Goal: Task Accomplishment & Management: Manage account settings

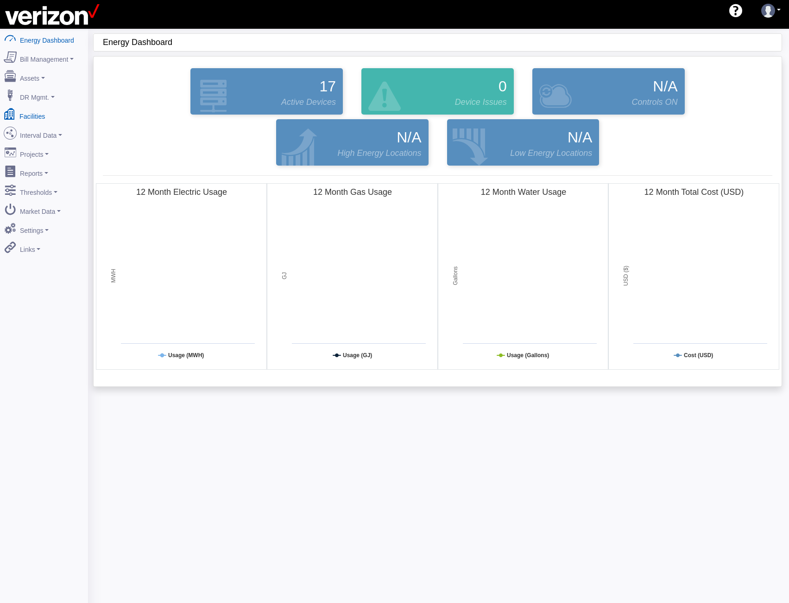
click at [40, 115] on link "Facilities" at bounding box center [44, 114] width 90 height 19
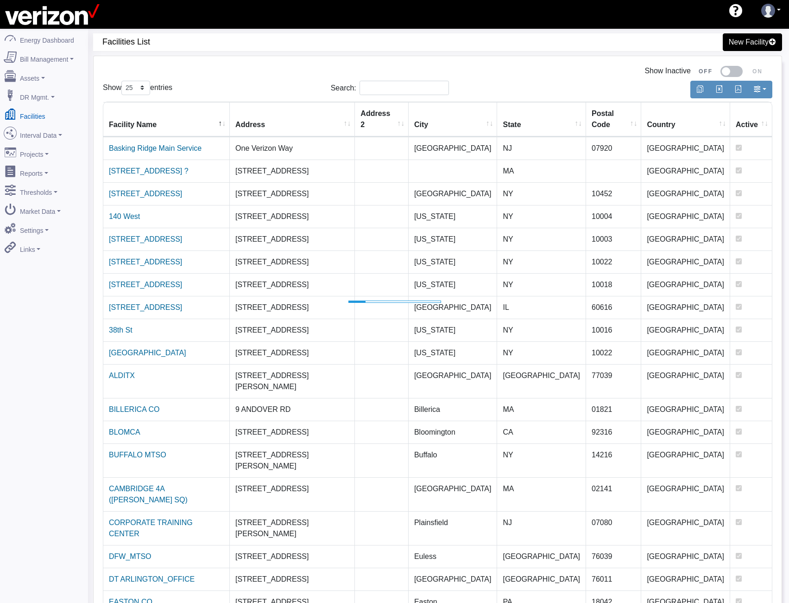
select select "25"
click at [41, 129] on link "Interval Data" at bounding box center [44, 133] width 88 height 19
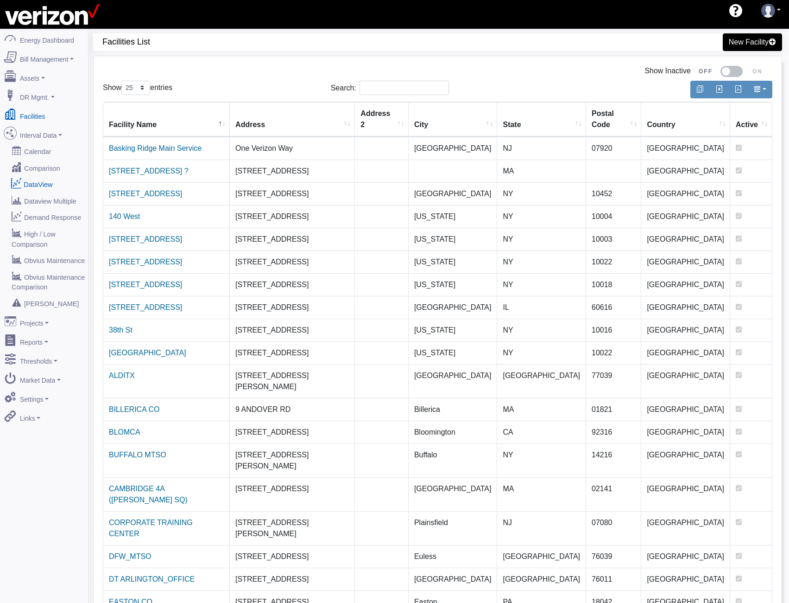
click at [39, 176] on link "DataView" at bounding box center [44, 184] width 90 height 17
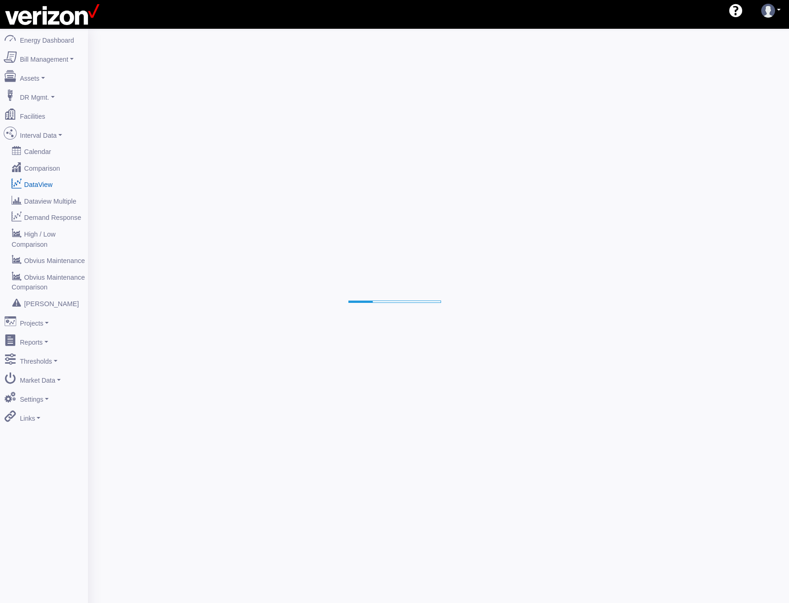
select select "25"
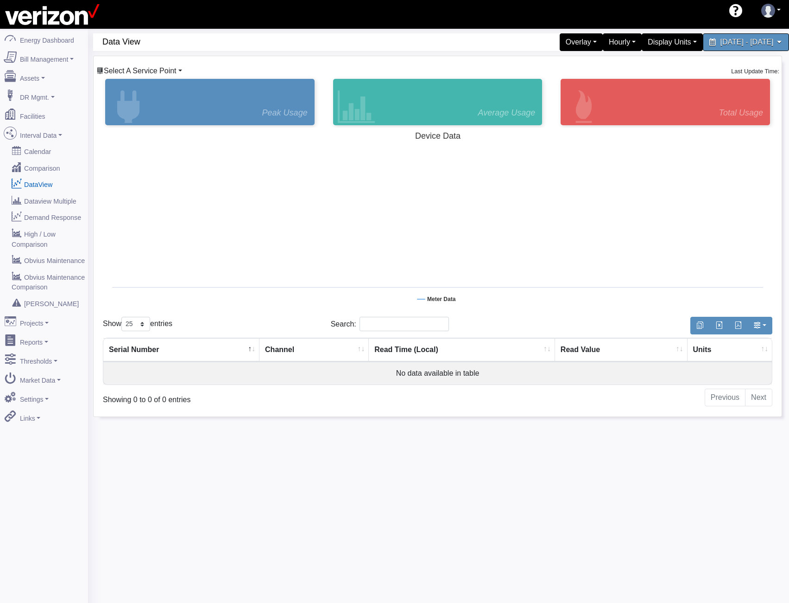
click at [162, 73] on span "Select A Service Point" at bounding box center [140, 71] width 73 height 8
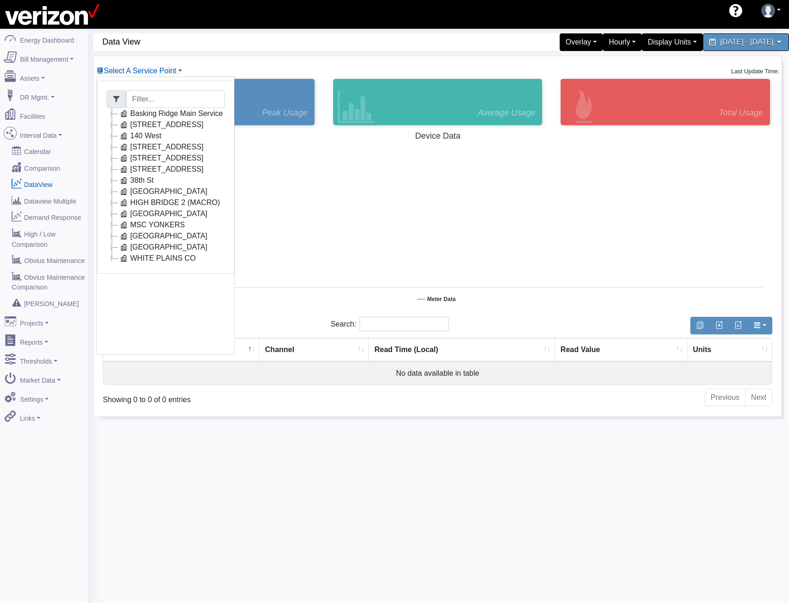
click at [117, 237] on icon at bounding box center [112, 235] width 11 height 11
click at [113, 271] on icon at bounding box center [112, 269] width 11 height 11
click at [110, 292] on icon at bounding box center [112, 291] width 11 height 11
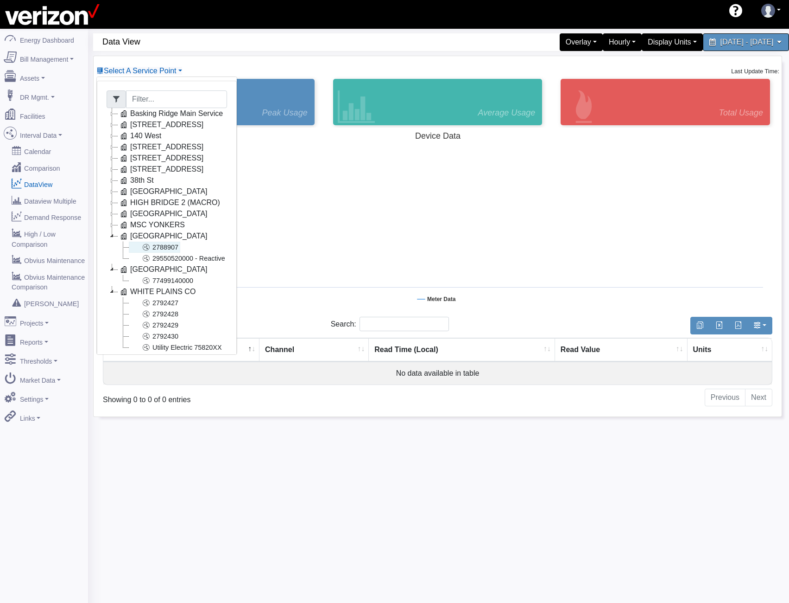
click at [161, 248] on link "2788907" at bounding box center [154, 247] width 51 height 11
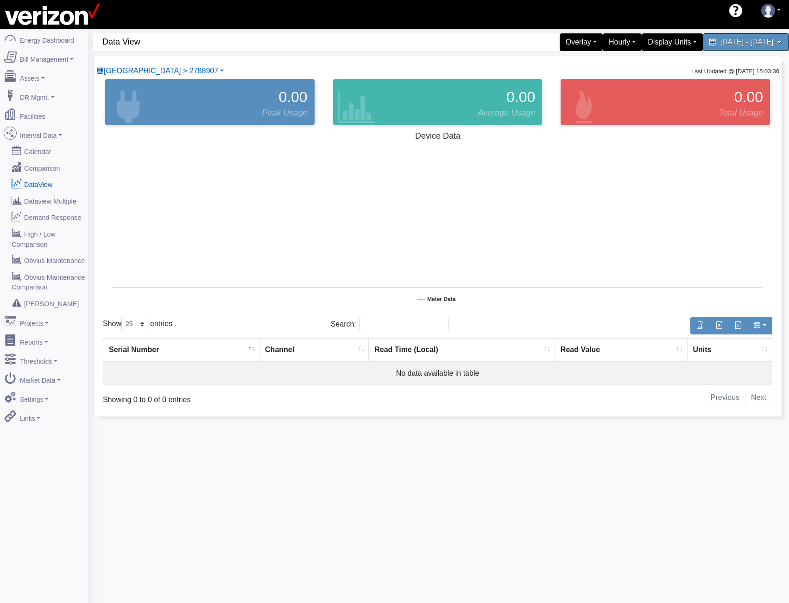
click at [156, 64] on div "Newtown > 2788907 Basking Ridge Main Service 117 E 167 ST CO 140 West 204 SECON…" at bounding box center [438, 236] width 688 height 360
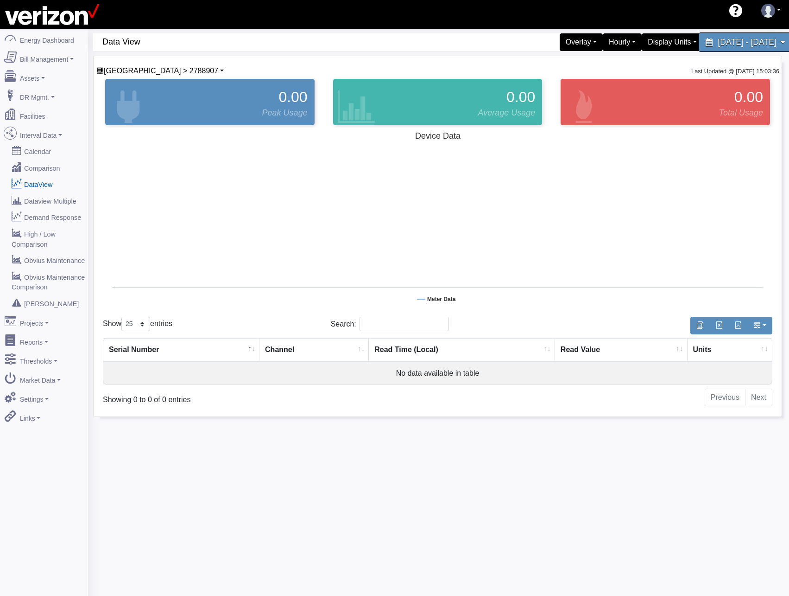
drag, startPoint x: 762, startPoint y: 36, endPoint x: 756, endPoint y: 37, distance: 6.6
click at [756, 38] on span "August 26, 2025 - September 2, 2025" at bounding box center [747, 42] width 58 height 9
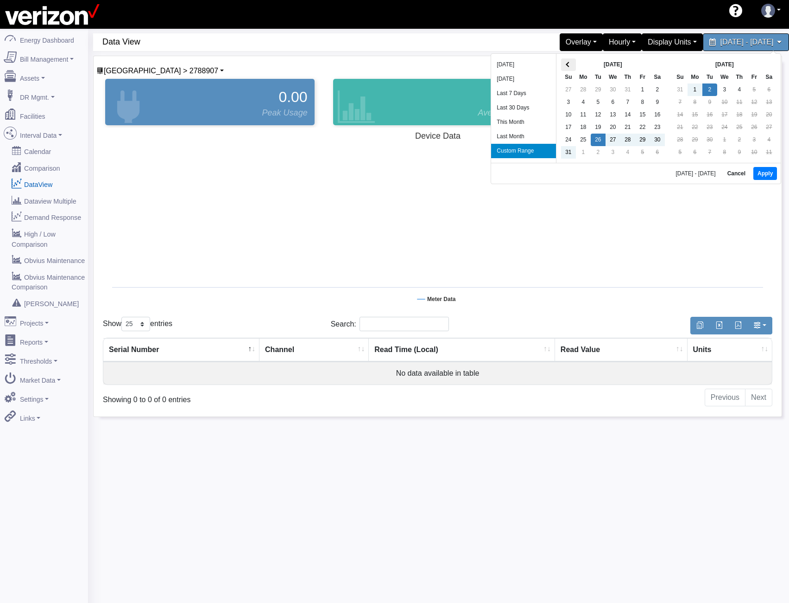
click at [567, 65] on span at bounding box center [568, 64] width 5 height 5
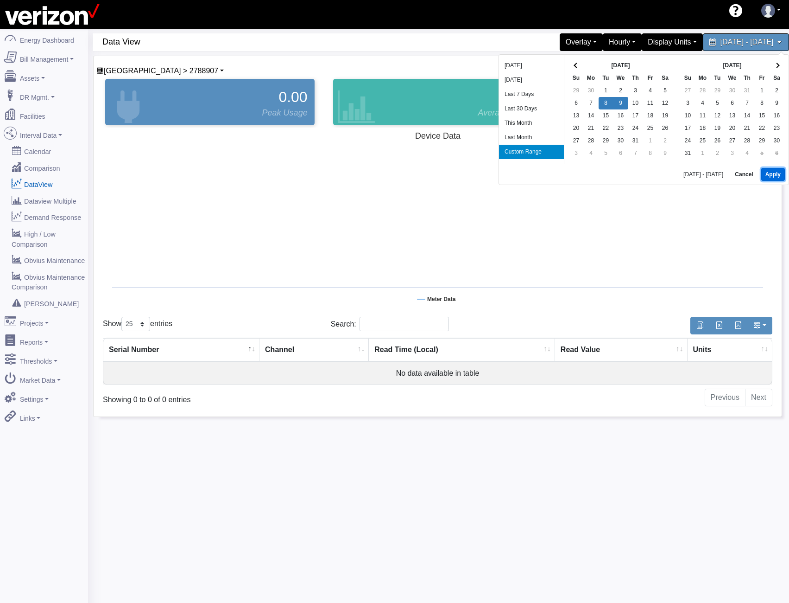
click at [776, 171] on button "Apply" at bounding box center [774, 174] width 24 height 13
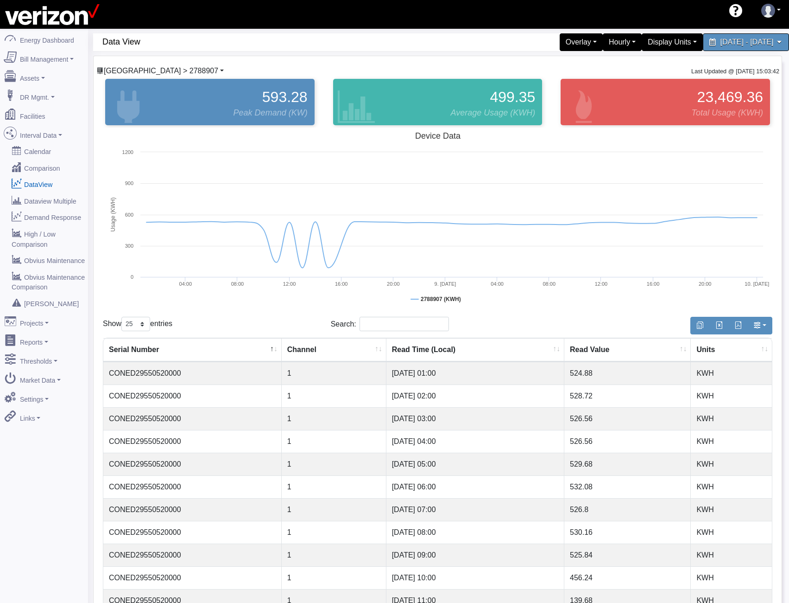
click at [167, 69] on span "Newtown > 2788907" at bounding box center [161, 71] width 114 height 8
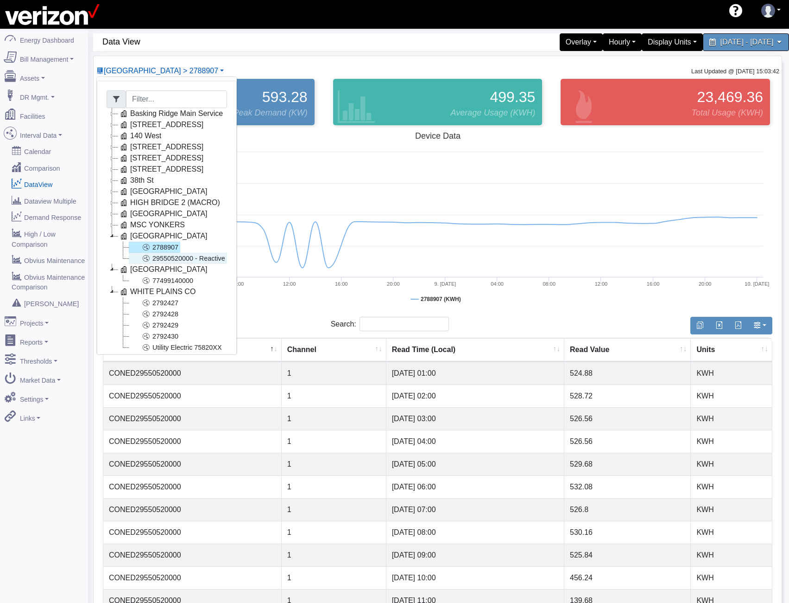
click at [169, 261] on link "29550520000 - Reactive" at bounding box center [178, 258] width 98 height 11
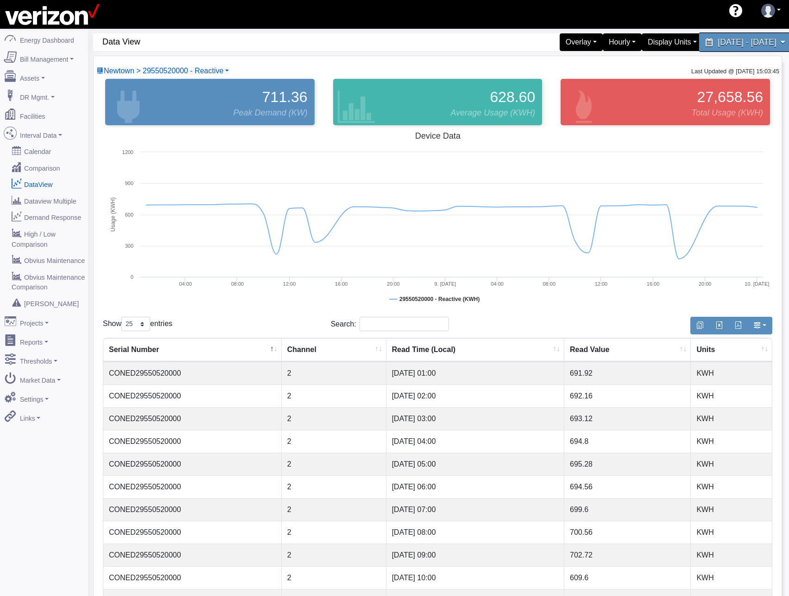
click at [730, 44] on span "July 8, 2025 - July 9, 2025" at bounding box center [747, 42] width 58 height 9
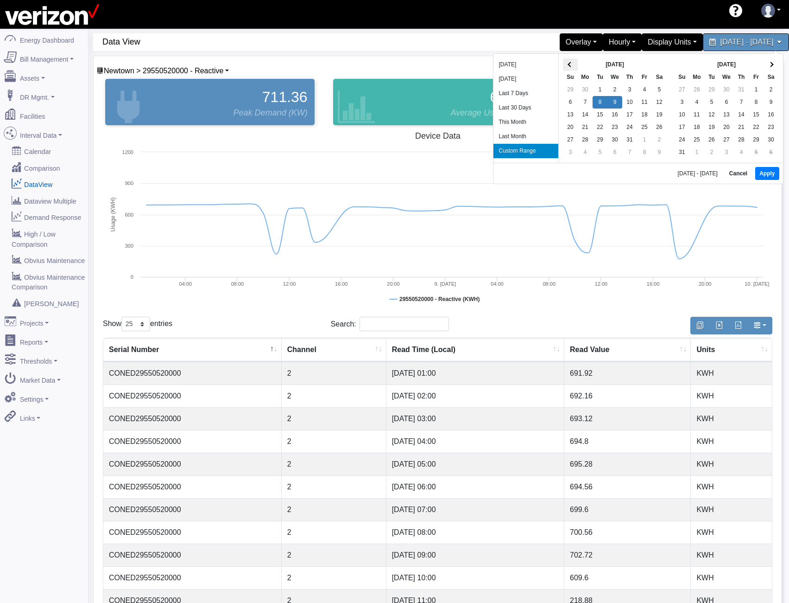
click at [573, 64] on th at bounding box center [570, 64] width 15 height 13
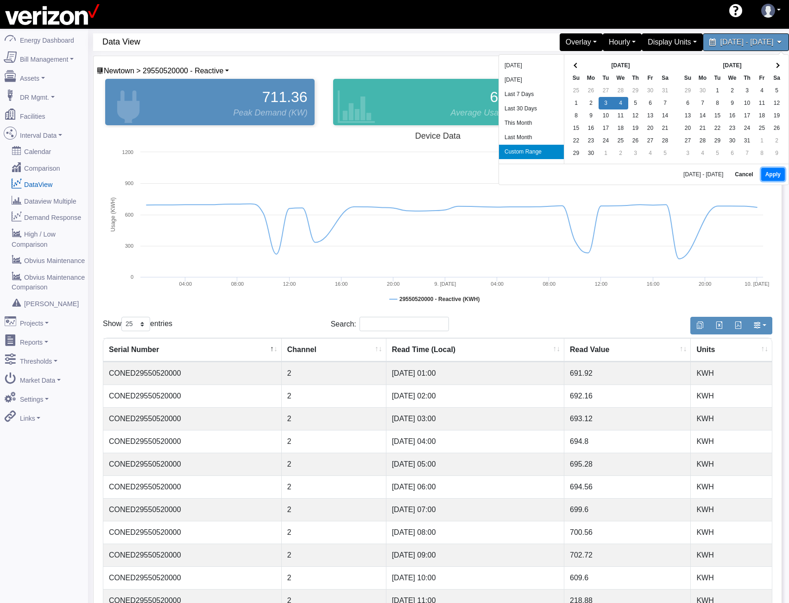
click at [768, 173] on button "Apply" at bounding box center [774, 174] width 24 height 13
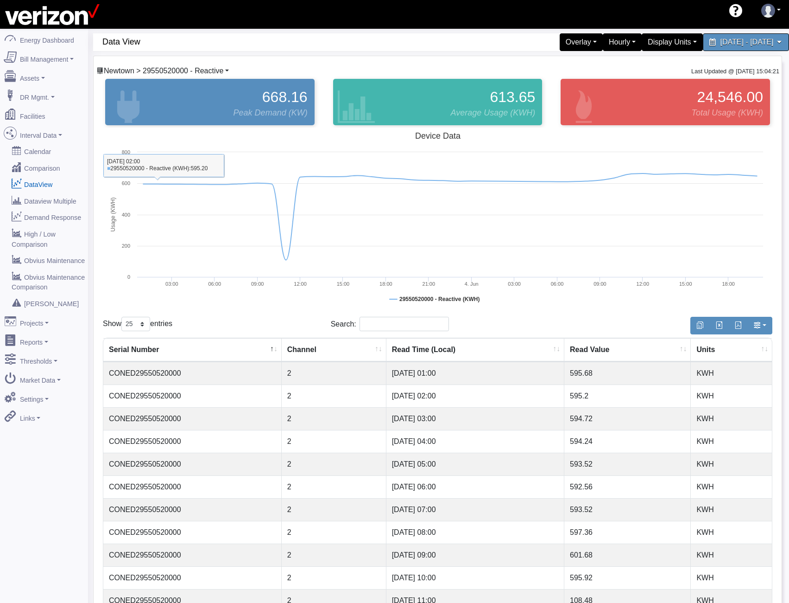
click at [151, 69] on span "Newtown > 29550520000 - Reactive" at bounding box center [164, 71] width 120 height 8
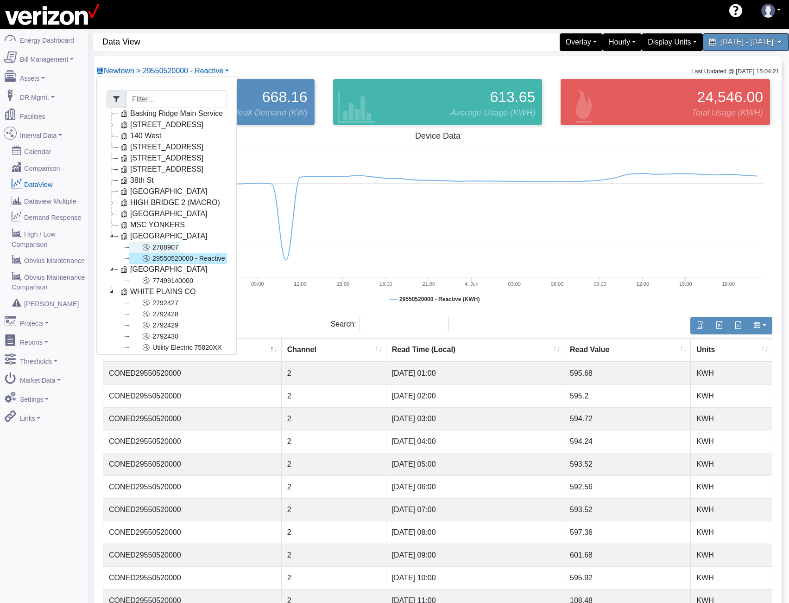
click at [179, 249] on link "2788907" at bounding box center [154, 247] width 51 height 11
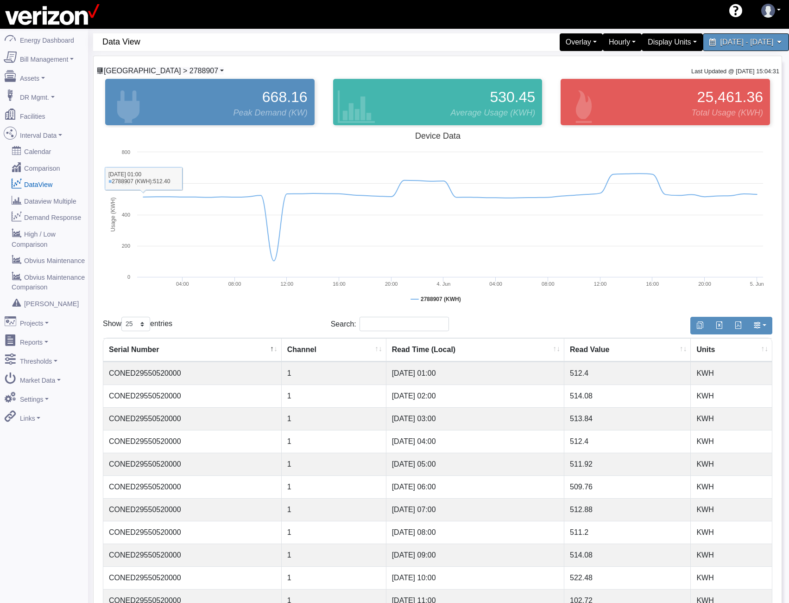
click at [153, 70] on span "Newtown > 2788907" at bounding box center [161, 71] width 114 height 8
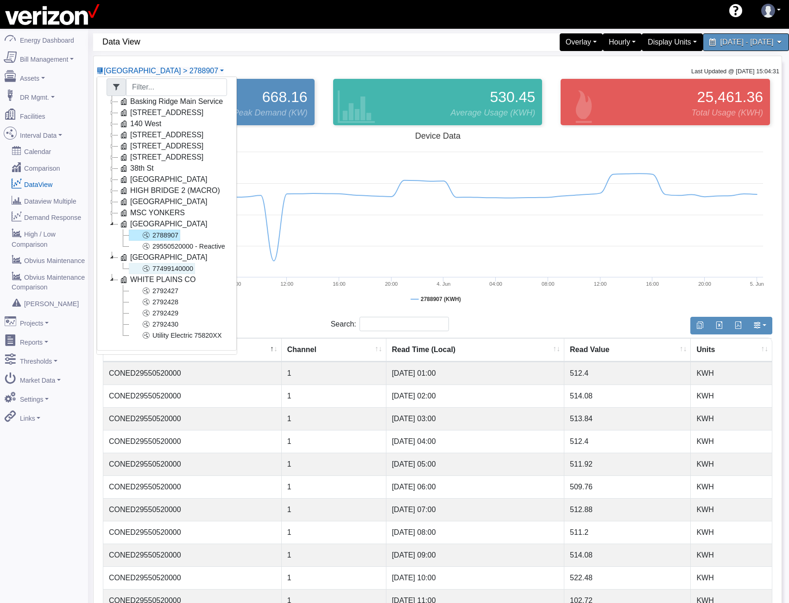
scroll to position [19, 0]
click at [176, 330] on link "Utility Electric 75820XX" at bounding box center [176, 335] width 95 height 11
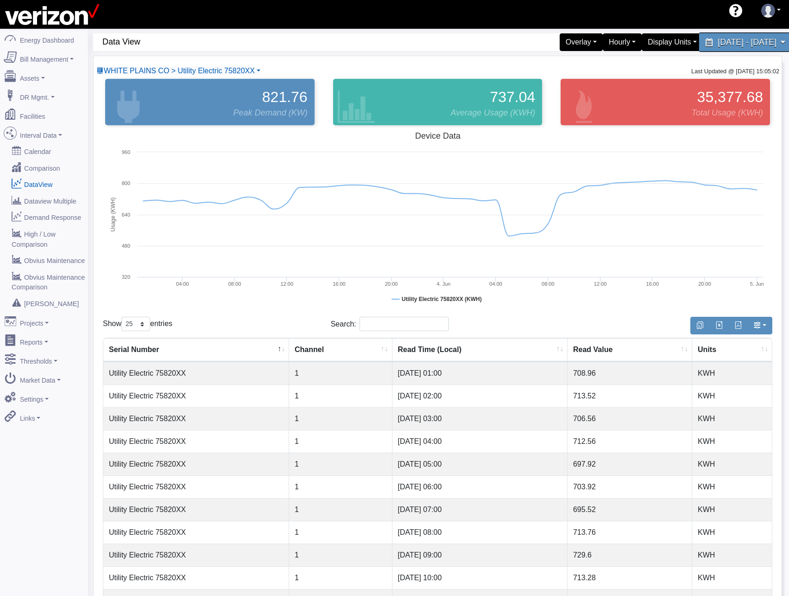
click at [718, 46] on span "[DATE] - [DATE]" at bounding box center [747, 42] width 58 height 9
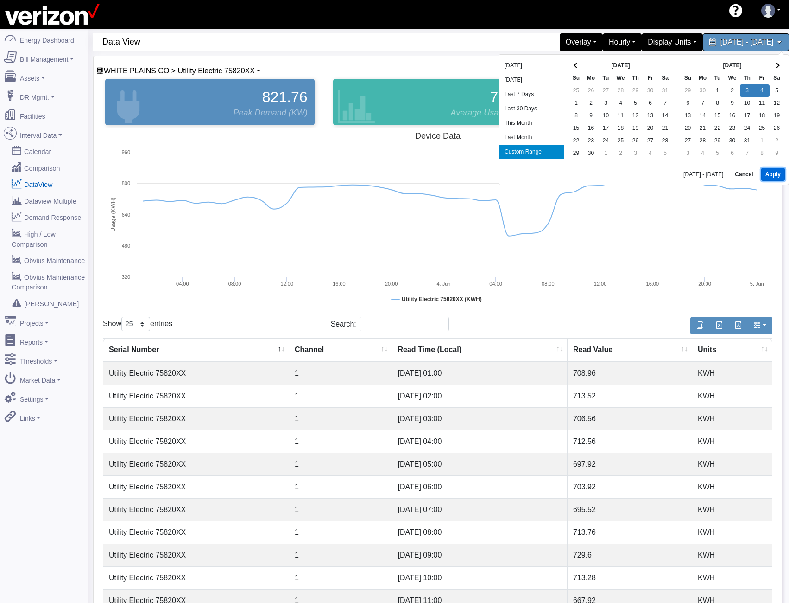
click at [777, 175] on button "Apply" at bounding box center [774, 174] width 24 height 13
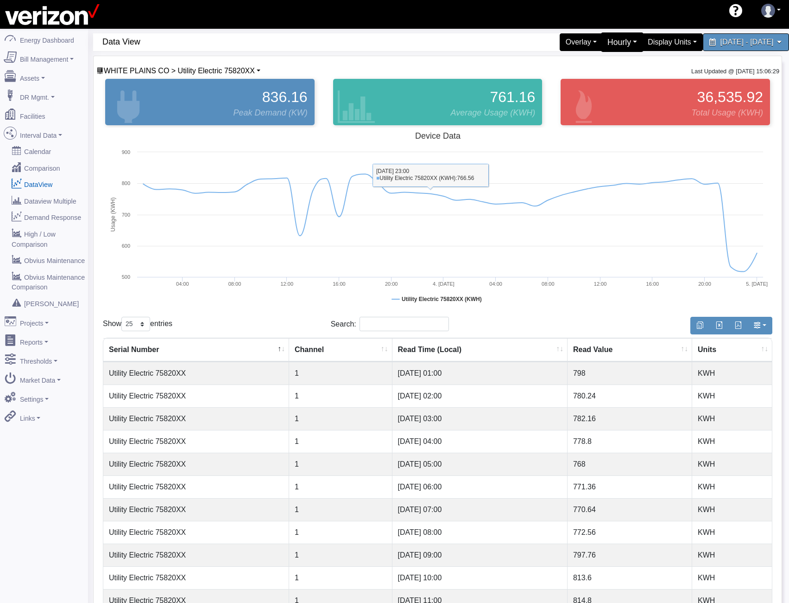
click at [601, 44] on div "Hourly" at bounding box center [622, 41] width 43 height 19
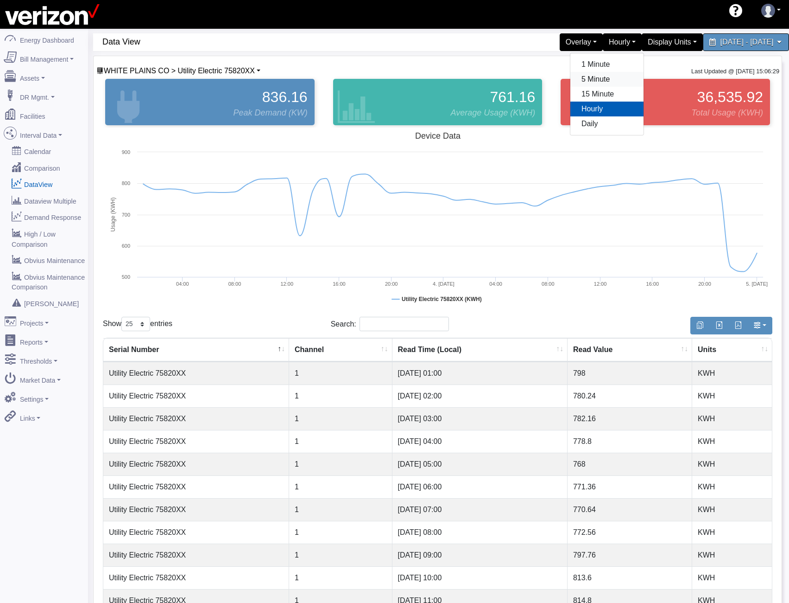
click at [577, 79] on link "5 Minute" at bounding box center [607, 79] width 73 height 15
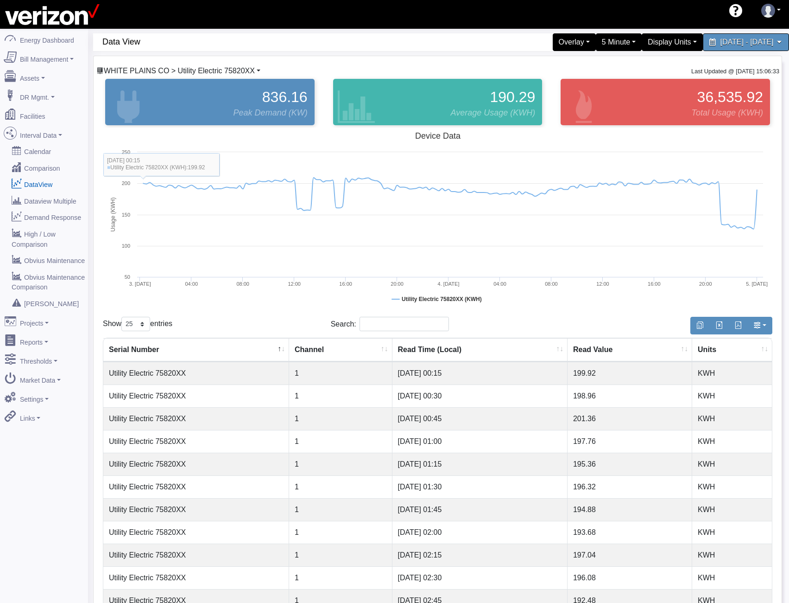
click at [176, 68] on span "WHITE PLAINS CO > Utility Electric 75820XX" at bounding box center [179, 71] width 151 height 8
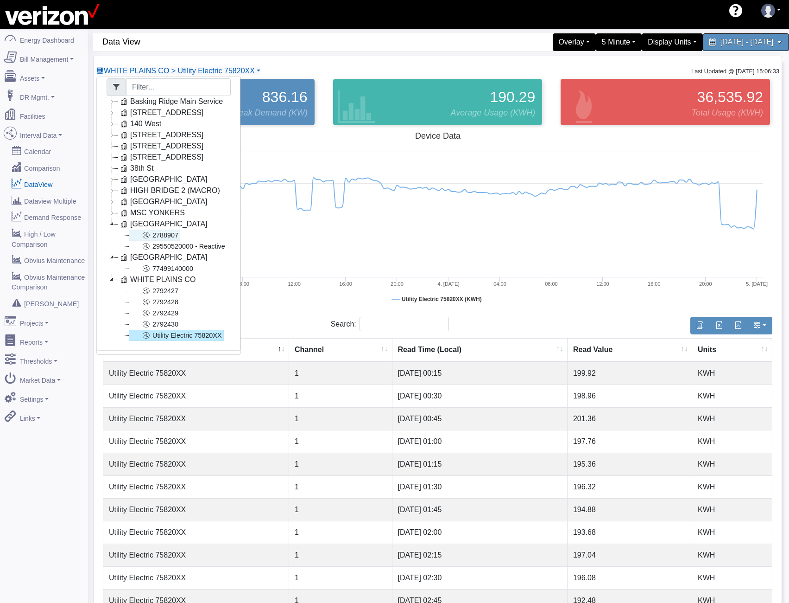
click at [159, 229] on link "2788907" at bounding box center [154, 234] width 51 height 11
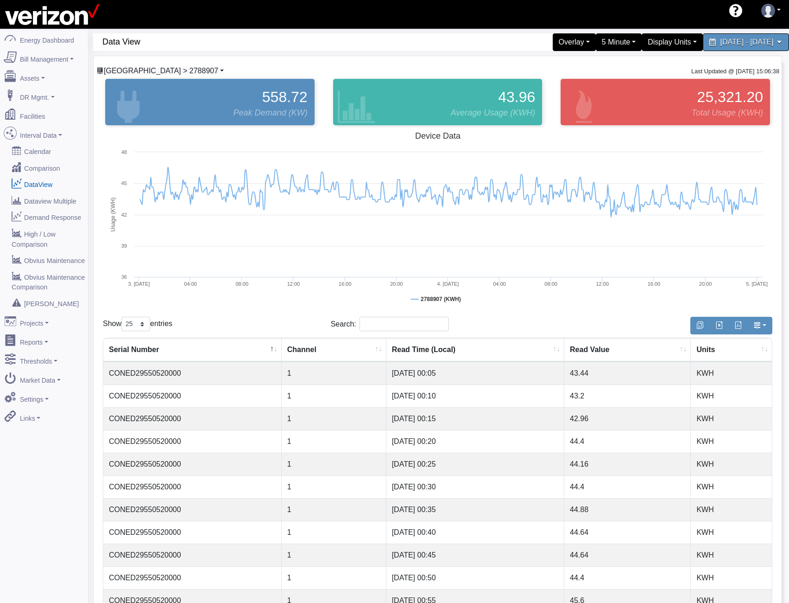
click at [153, 70] on span "Newtown > 2788907" at bounding box center [161, 71] width 114 height 8
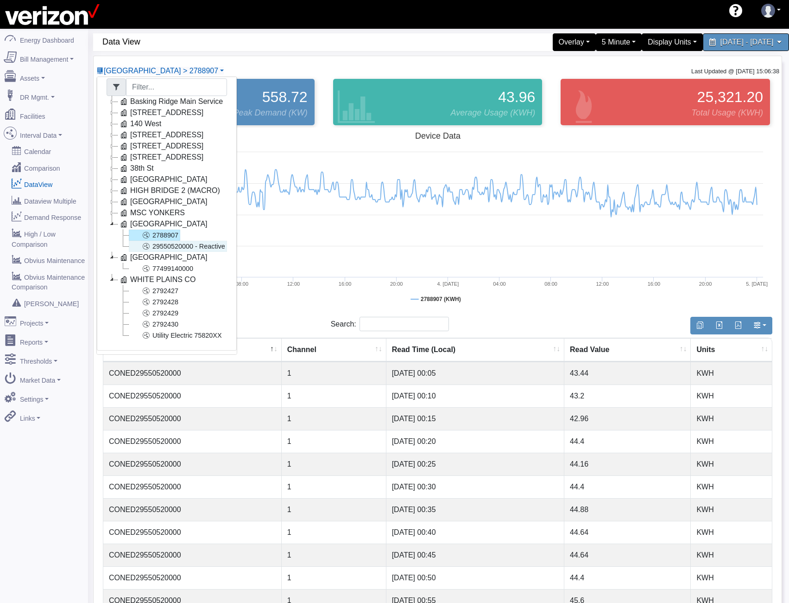
click at [155, 241] on link "29550520000 - Reactive" at bounding box center [178, 246] width 98 height 11
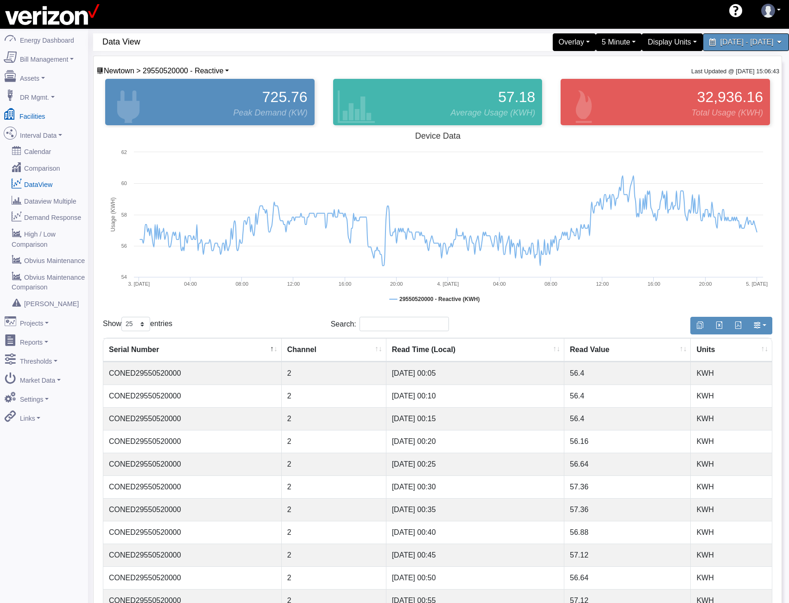
click at [28, 114] on link "Facilities" at bounding box center [44, 114] width 90 height 19
click at [175, 74] on span "Newtown > 29550520000 - Reactive" at bounding box center [164, 71] width 120 height 8
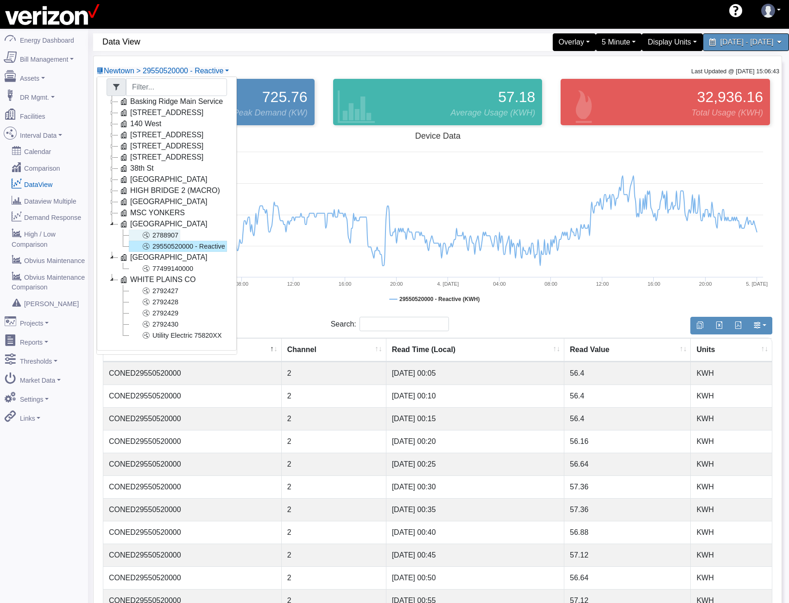
click at [158, 230] on link "2788907" at bounding box center [154, 234] width 51 height 11
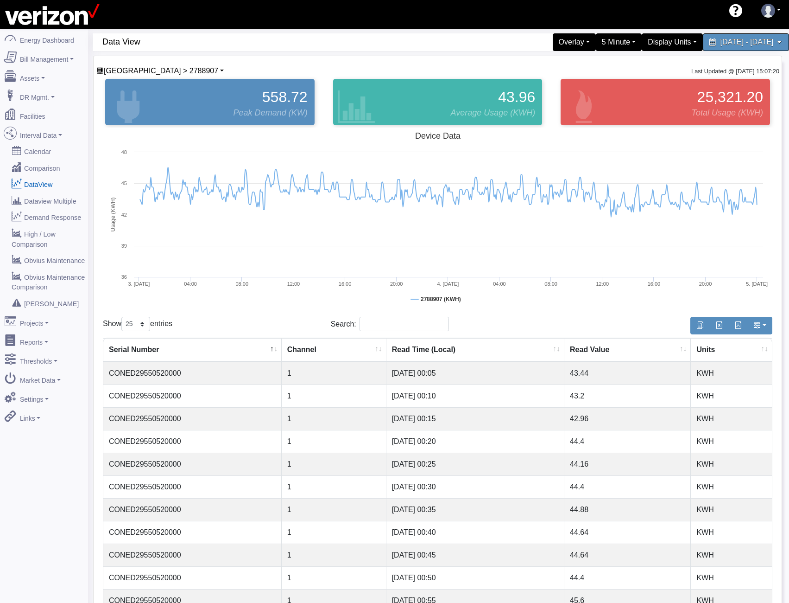
click at [161, 65] on div "Newtown > 2788907 Basking Ridge Main Service 117 E 167 ST CO 140 West 204 SECON…" at bounding box center [438, 508] width 688 height 905
click at [161, 69] on span "Newtown > 2788907" at bounding box center [161, 71] width 114 height 8
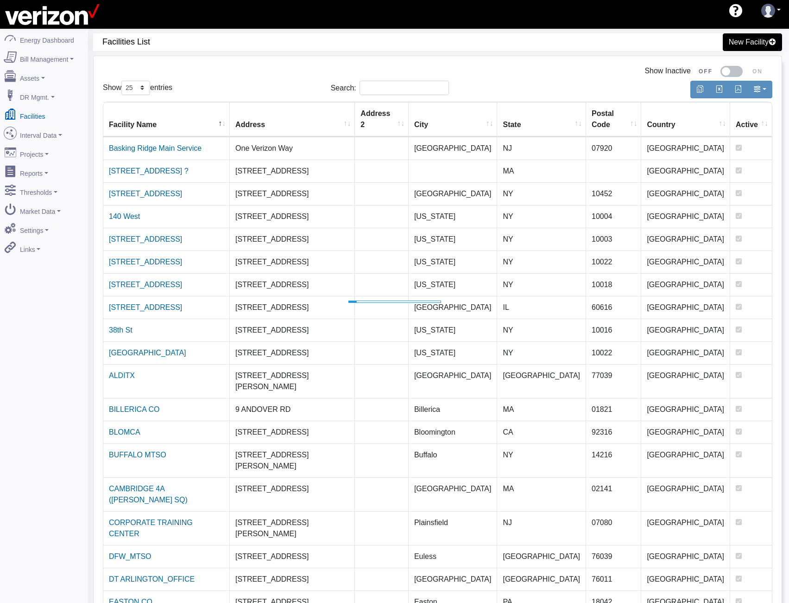
select select "25"
click at [377, 98] on div "Search:" at bounding box center [438, 90] width 214 height 18
click at [377, 94] on input "Search:" at bounding box center [404, 88] width 89 height 14
type input "b"
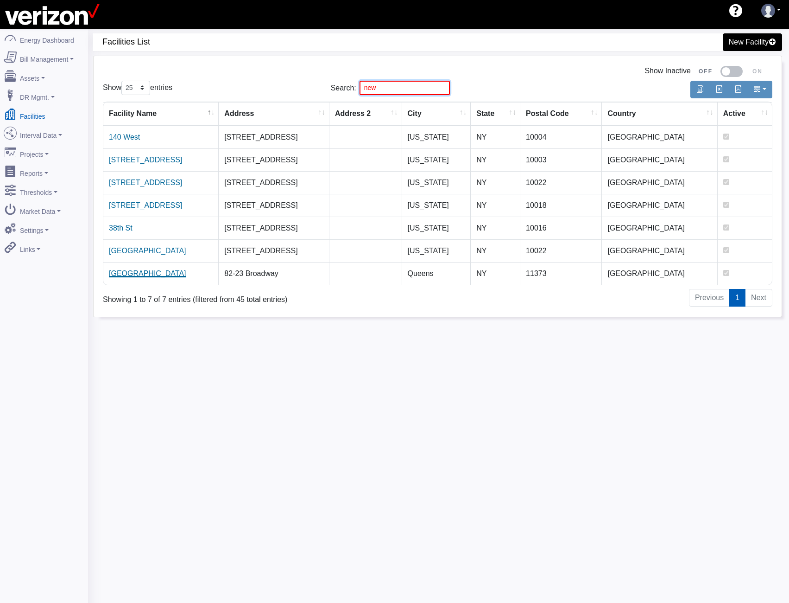
type input "new"
click at [132, 272] on link "[GEOGRAPHIC_DATA]" at bounding box center [147, 273] width 77 height 8
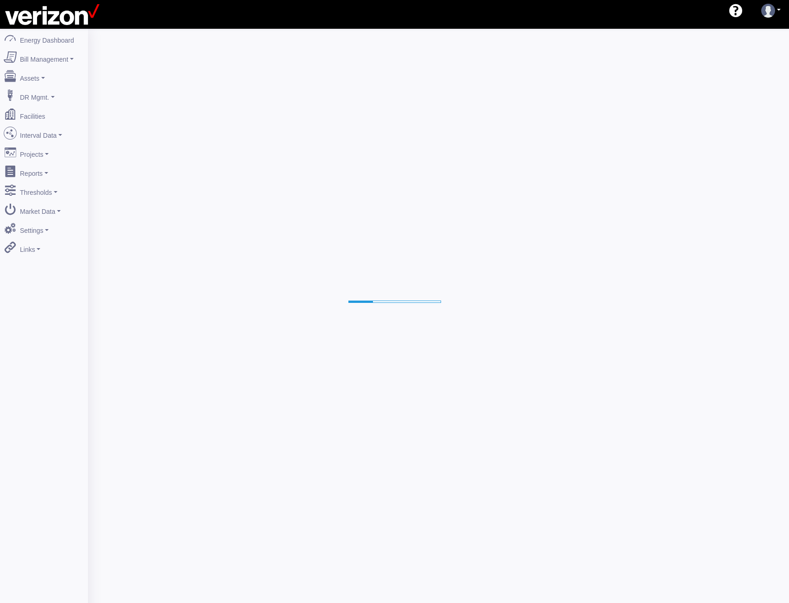
select select "25"
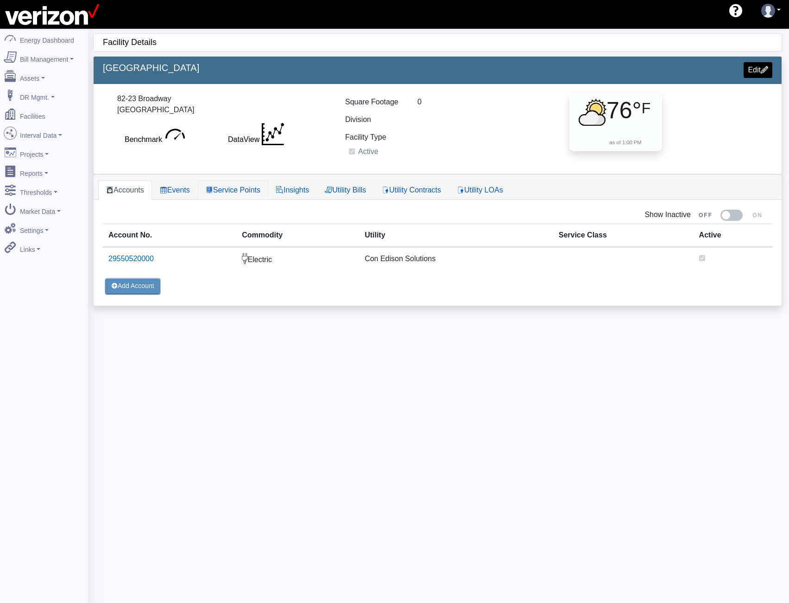
click at [229, 179] on div "Accounts Events Service Points Insights Utility Bills Utility Contracts Utility…" at bounding box center [438, 187] width 688 height 25
click at [228, 187] on link "Service Points" at bounding box center [233, 189] width 70 height 19
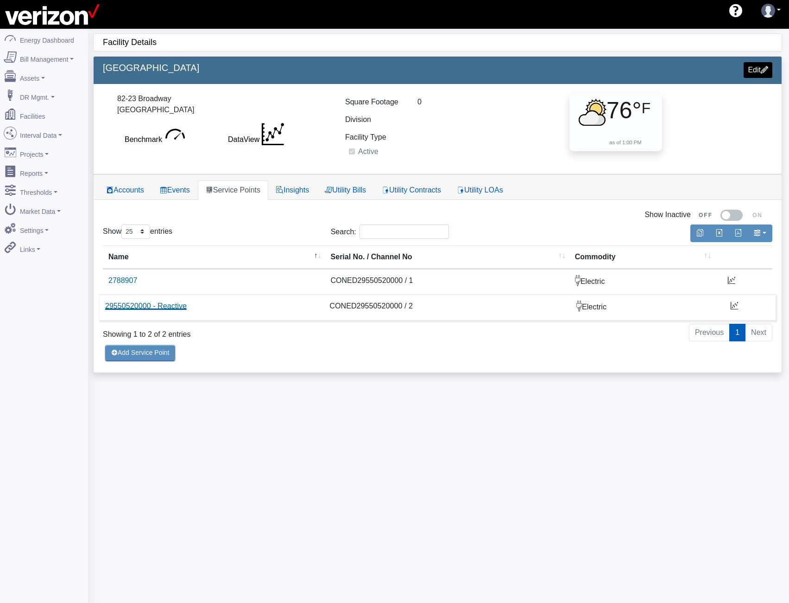
click at [126, 303] on link "29550520000 - Reactive" at bounding box center [146, 306] width 82 height 8
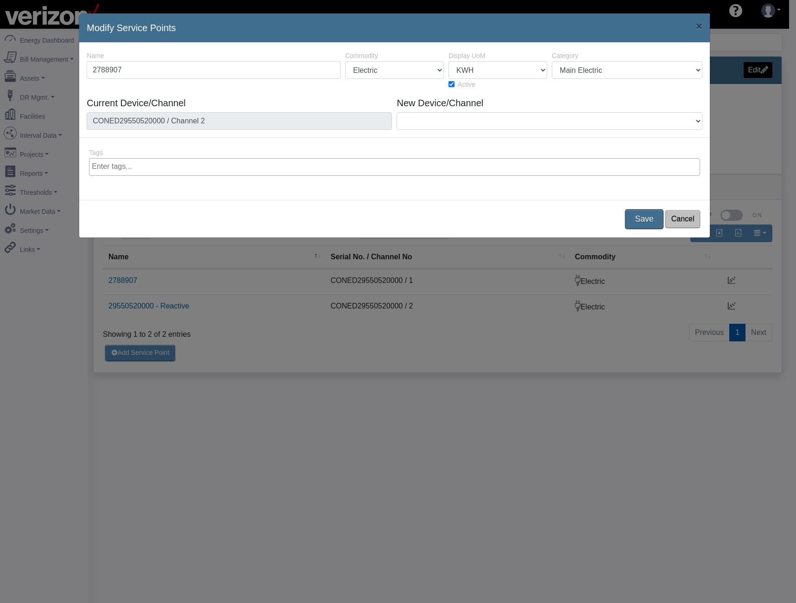
type input "2788907"
click at [639, 216] on button "Save" at bounding box center [644, 218] width 38 height 19
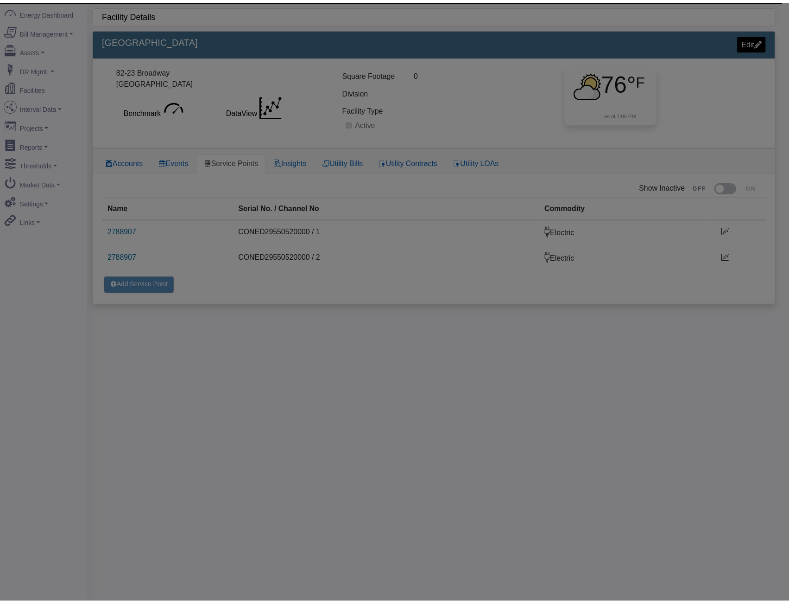
scroll to position [29, 0]
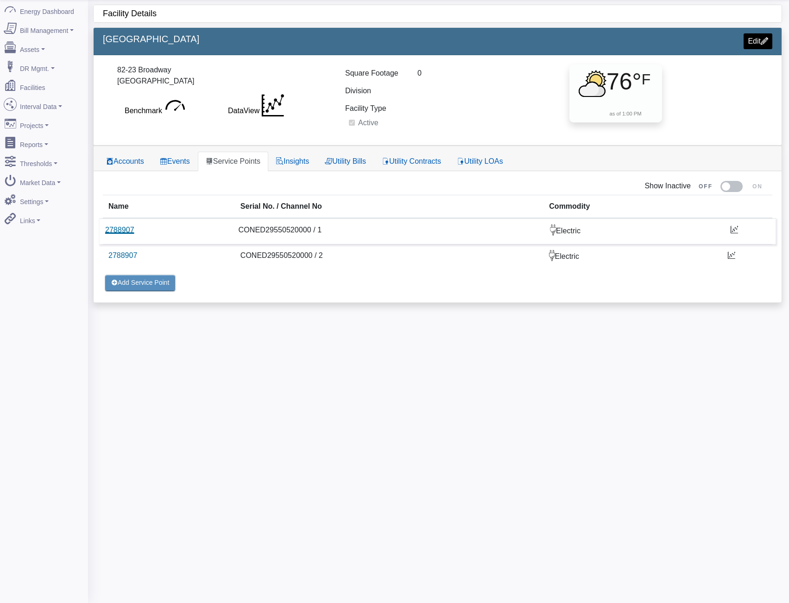
click at [117, 233] on link "2788907" at bounding box center [119, 230] width 29 height 8
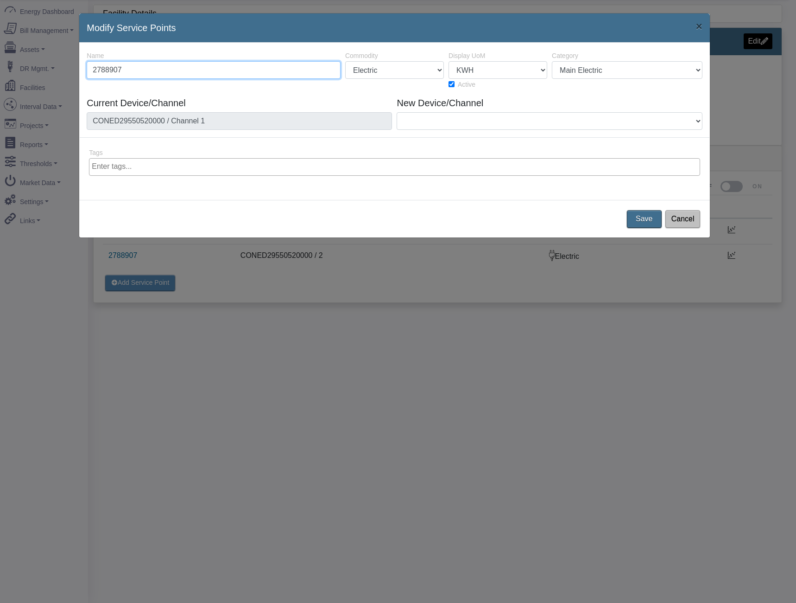
paste input "9"
type input "2788909"
click at [648, 219] on button "Save" at bounding box center [644, 218] width 38 height 19
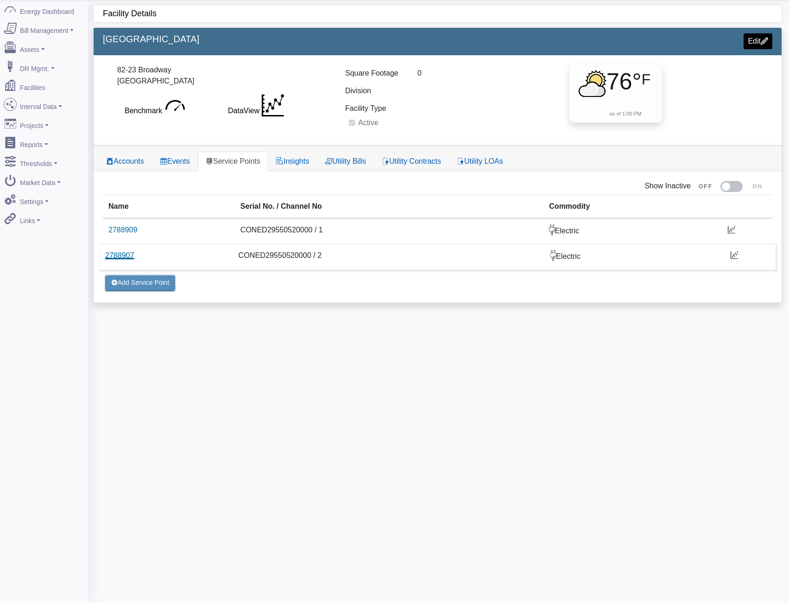
click at [132, 257] on link "2788907" at bounding box center [119, 255] width 29 height 8
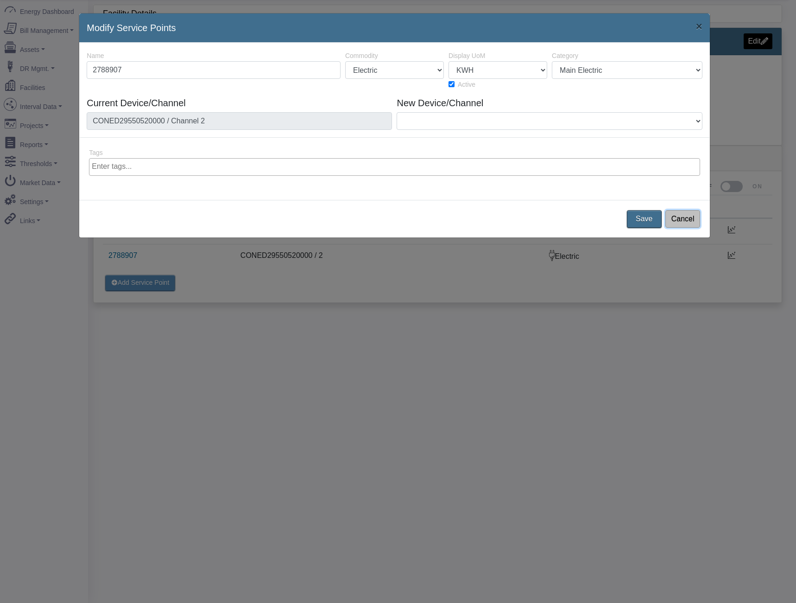
click at [677, 213] on button "Cancel" at bounding box center [683, 219] width 35 height 18
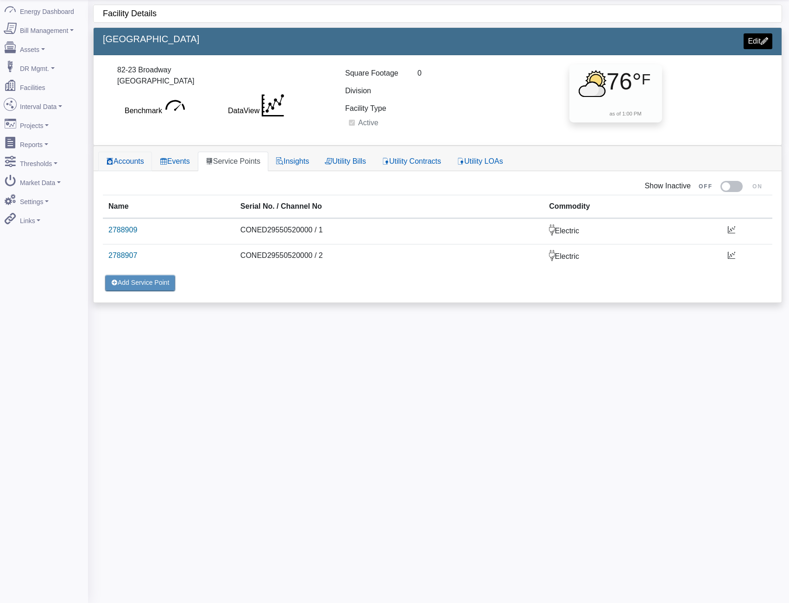
click at [144, 162] on link "Accounts" at bounding box center [125, 161] width 54 height 19
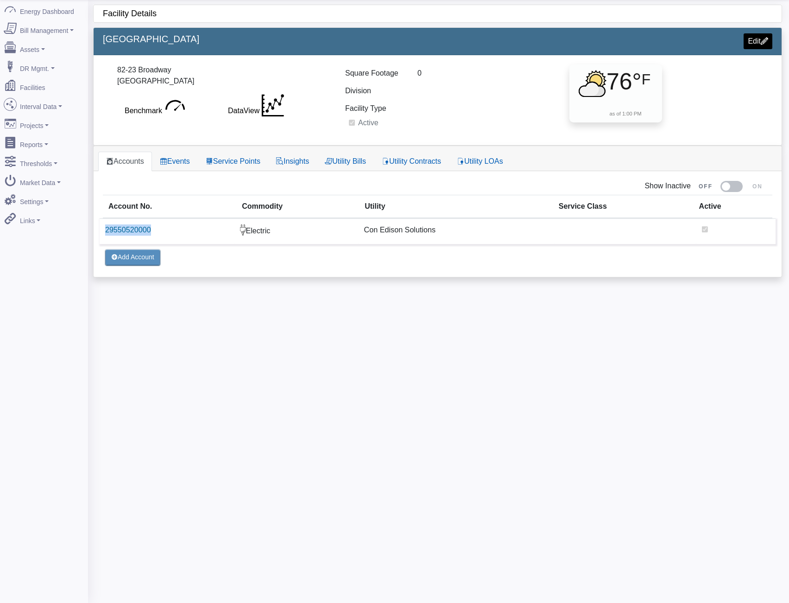
drag, startPoint x: 176, startPoint y: 231, endPoint x: 105, endPoint y: 241, distance: 72.0
click at [105, 241] on td "29550520000" at bounding box center [167, 231] width 135 height 26
copy link "29550520000"
drag, startPoint x: 521, startPoint y: 57, endPoint x: 504, endPoint y: 54, distance: 17.5
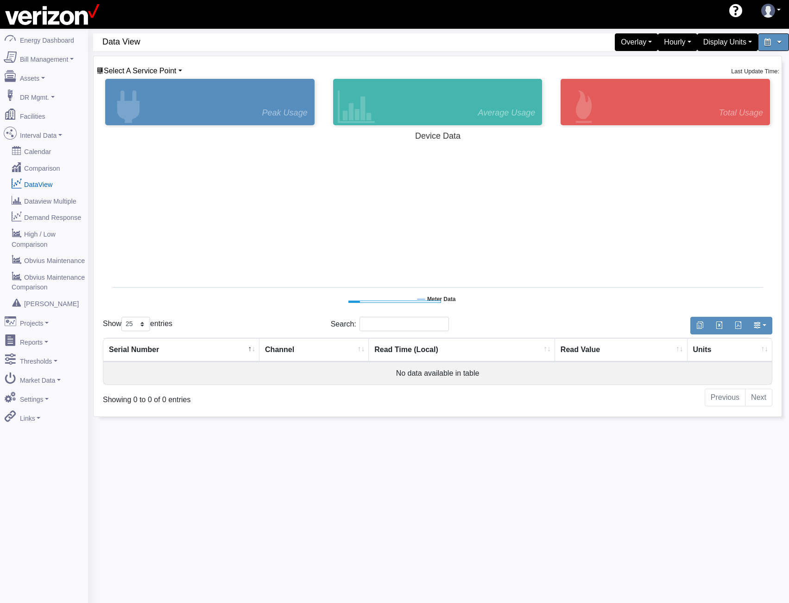
select select "25"
click at [159, 68] on span "Select A Service Point" at bounding box center [140, 71] width 73 height 8
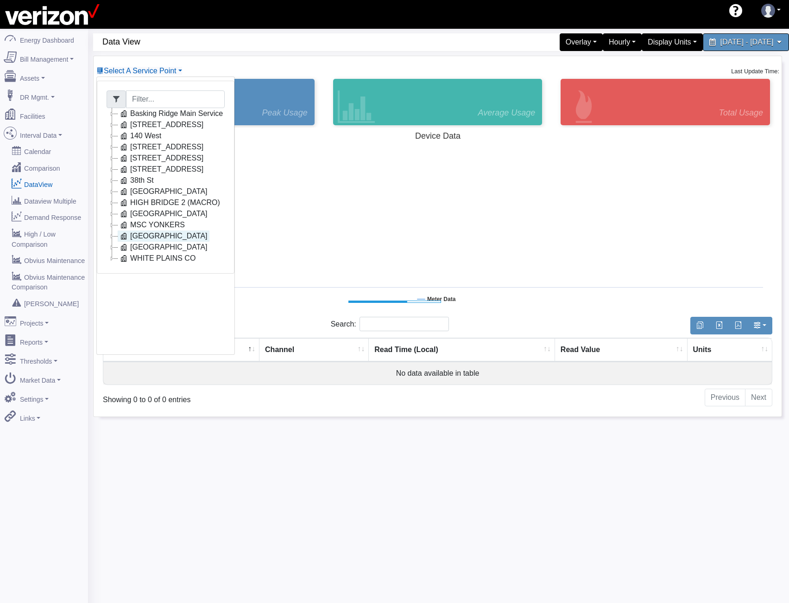
click at [143, 235] on link "[GEOGRAPHIC_DATA]" at bounding box center [164, 235] width 92 height 11
click at [150, 267] on icon at bounding box center [145, 269] width 11 height 11
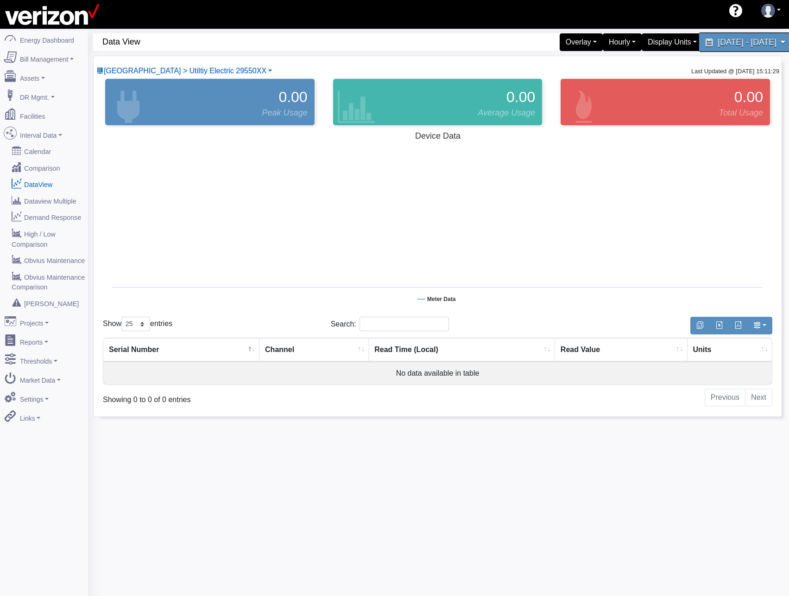
click at [736, 49] on div "[DATE] - [DATE]" at bounding box center [746, 41] width 95 height 19
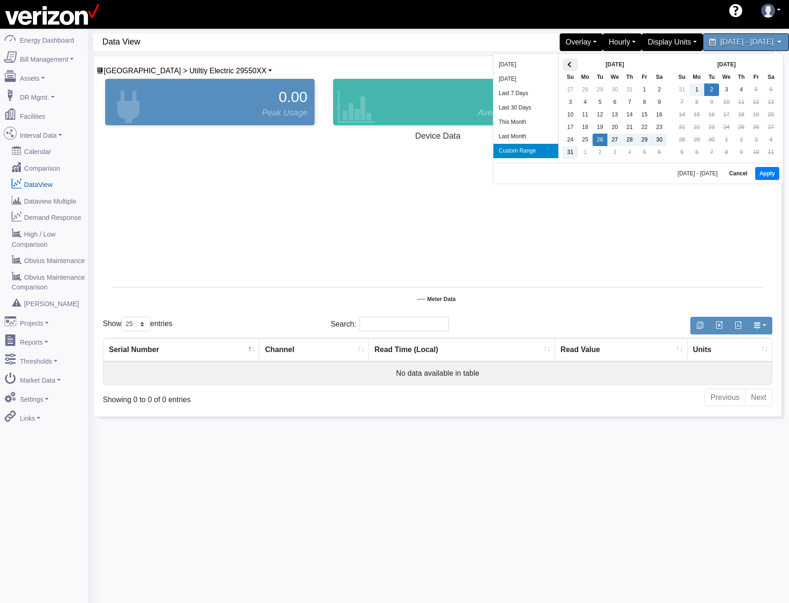
click at [571, 64] on span at bounding box center [570, 64] width 5 height 5
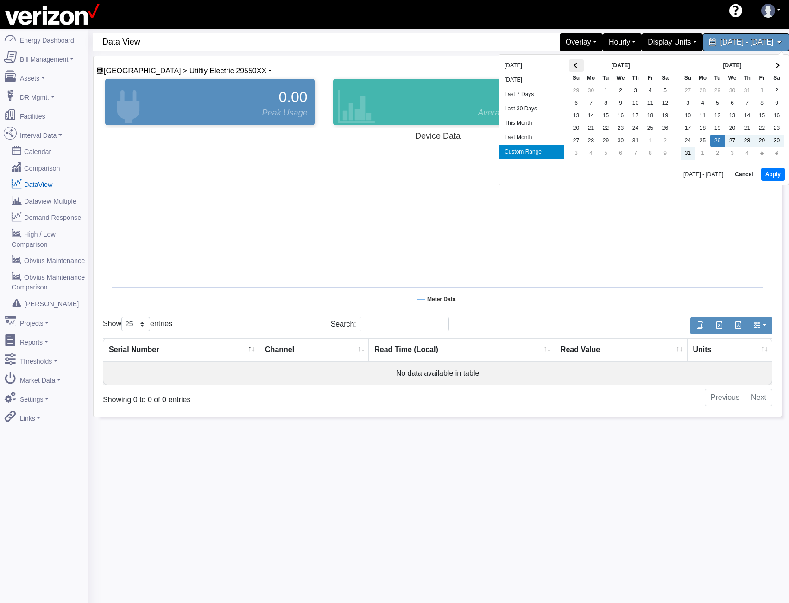
click at [577, 66] on span at bounding box center [576, 65] width 5 height 5
click at [765, 172] on button "Apply" at bounding box center [774, 174] width 24 height 13
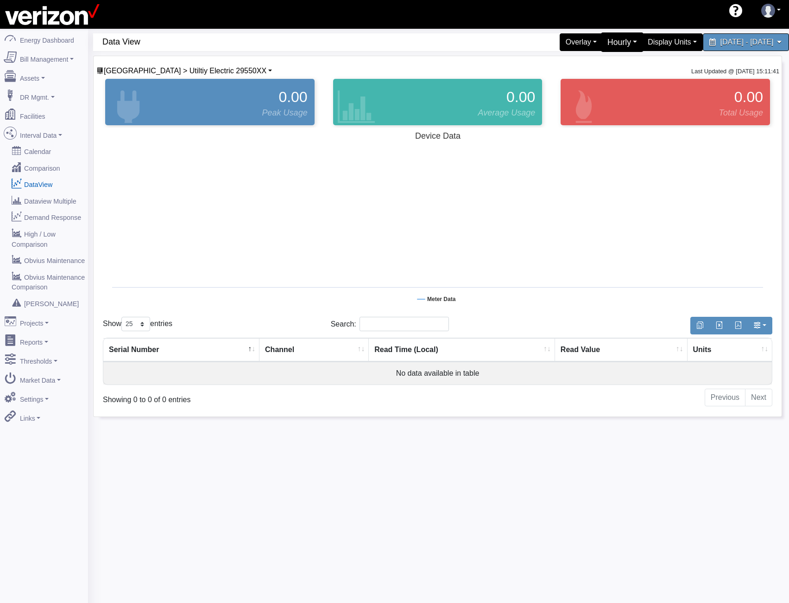
click at [601, 45] on div "Hourly" at bounding box center [622, 41] width 43 height 19
click at [580, 75] on link "5 Minute" at bounding box center [607, 79] width 73 height 15
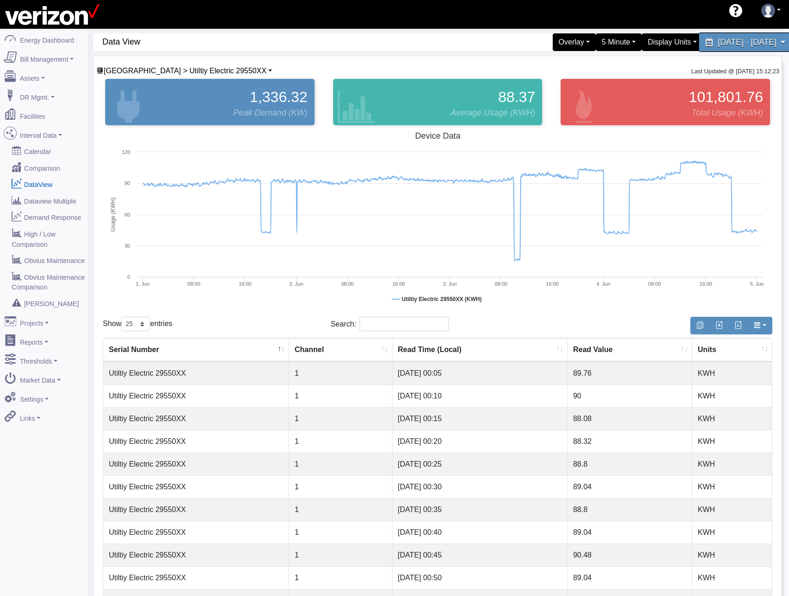
click at [718, 41] on span "June 1, 2025 - June 4, 2025" at bounding box center [747, 42] width 58 height 9
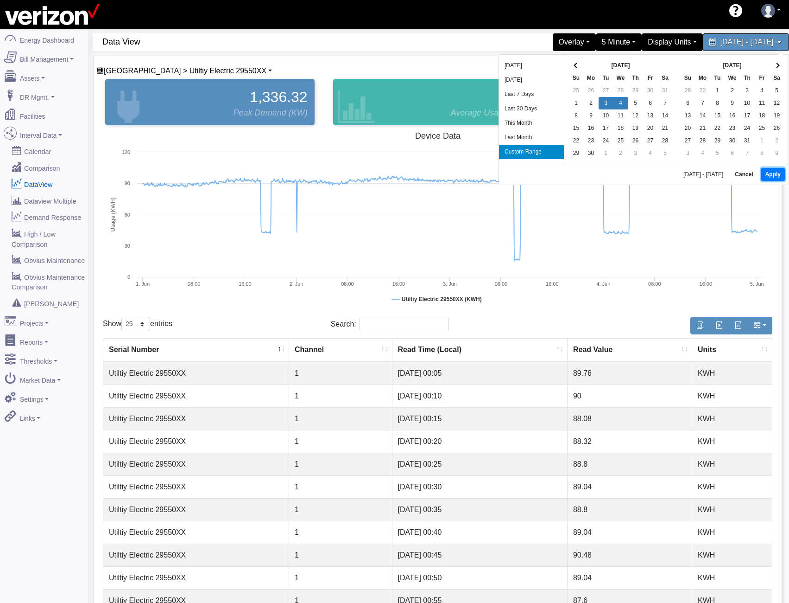
click at [771, 169] on button "Apply" at bounding box center [774, 174] width 24 height 13
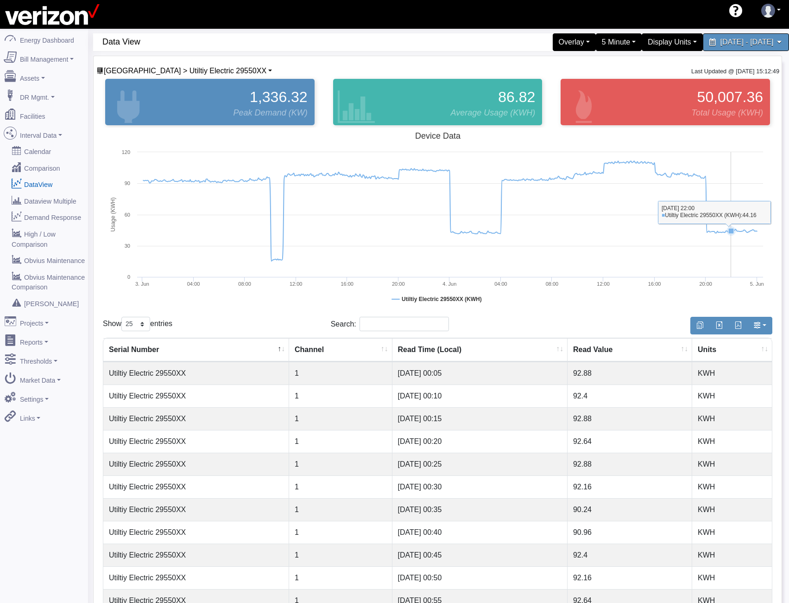
click at [731, 263] on rect at bounding box center [438, 219] width 670 height 185
click at [494, 256] on rect at bounding box center [438, 219] width 670 height 185
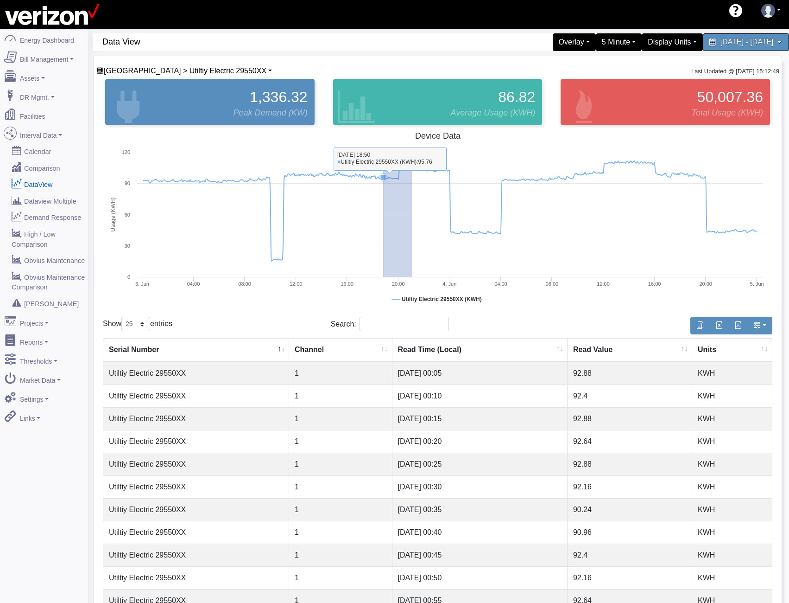
drag, startPoint x: 412, startPoint y: 210, endPoint x: 382, endPoint y: 215, distance: 30.5
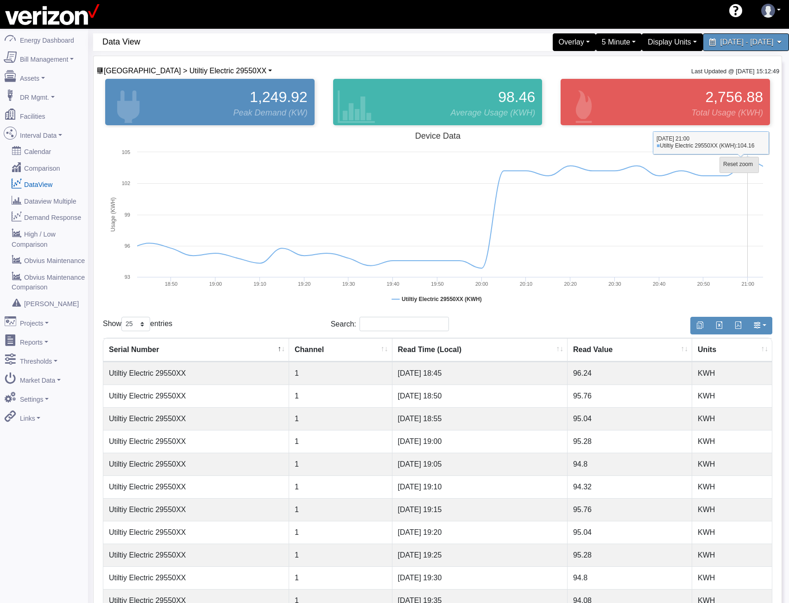
click at [753, 165] on tspan "Reset zoom" at bounding box center [739, 164] width 30 height 6
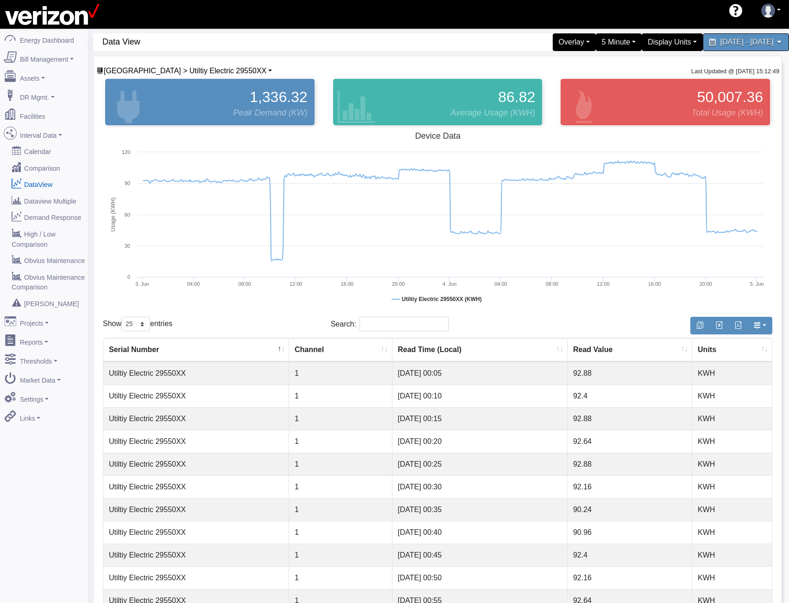
drag, startPoint x: 516, startPoint y: 284, endPoint x: 526, endPoint y: 282, distance: 9.9
click at [519, 284] on rect at bounding box center [438, 219] width 670 height 185
click at [524, 255] on rect at bounding box center [438, 219] width 670 height 185
click at [172, 70] on span "Newtown > Utiltiy Electric 29550XX" at bounding box center [185, 71] width 163 height 8
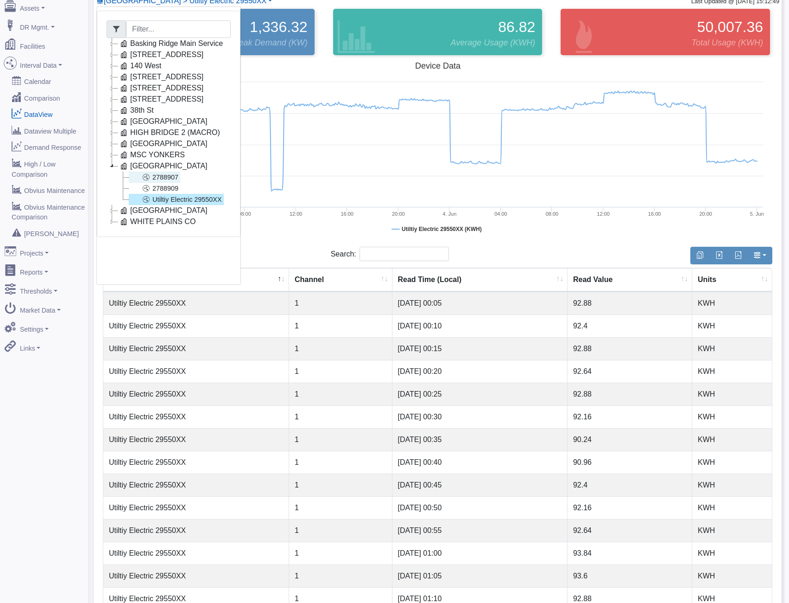
scroll to position [93, 0]
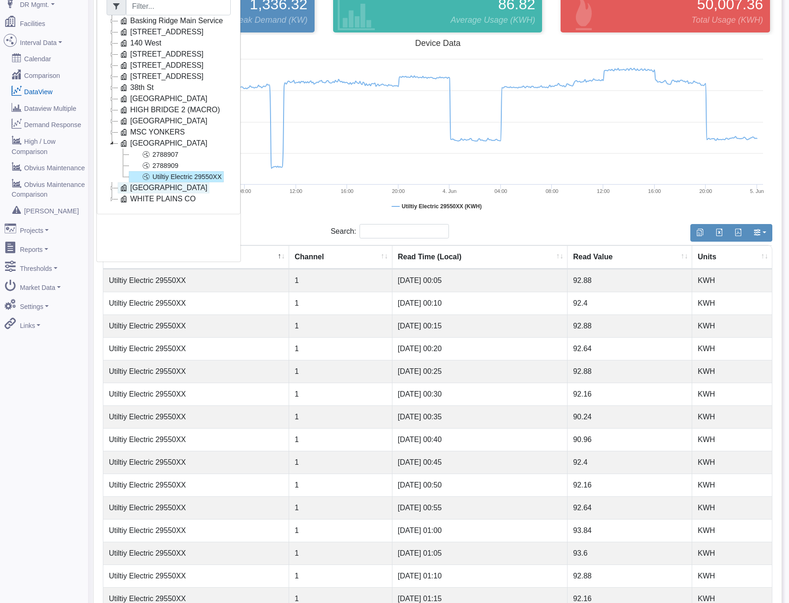
click at [146, 199] on link "WHITE PLAINS CO" at bounding box center [158, 198] width 80 height 11
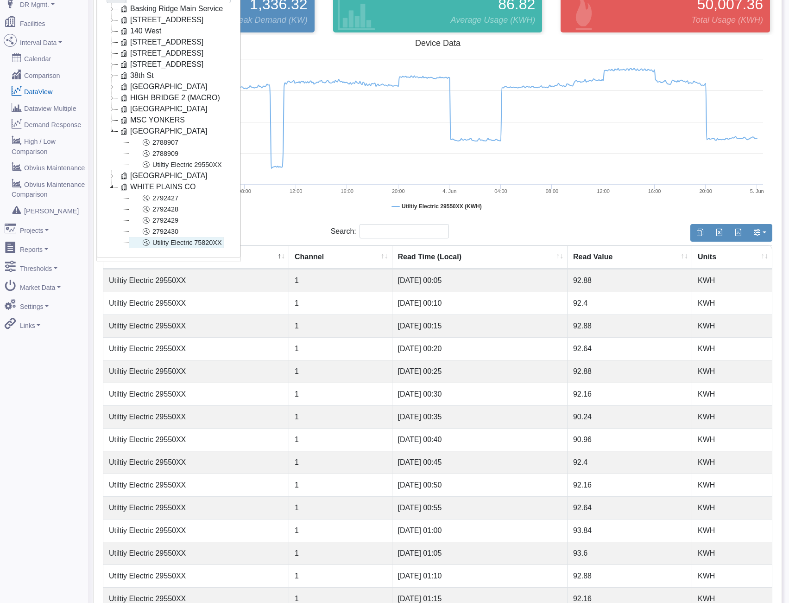
click at [179, 237] on link "Utility Electric 75820XX" at bounding box center [176, 242] width 95 height 11
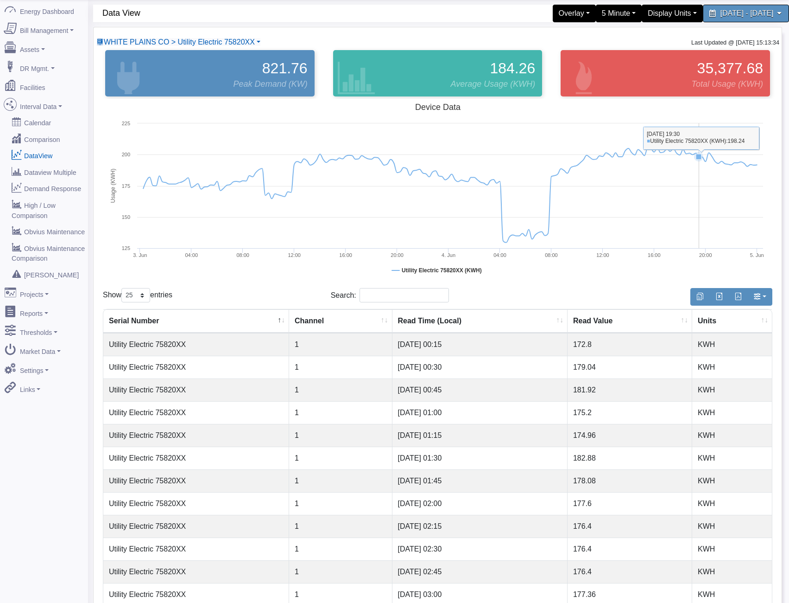
click at [699, 207] on rect at bounding box center [438, 191] width 670 height 185
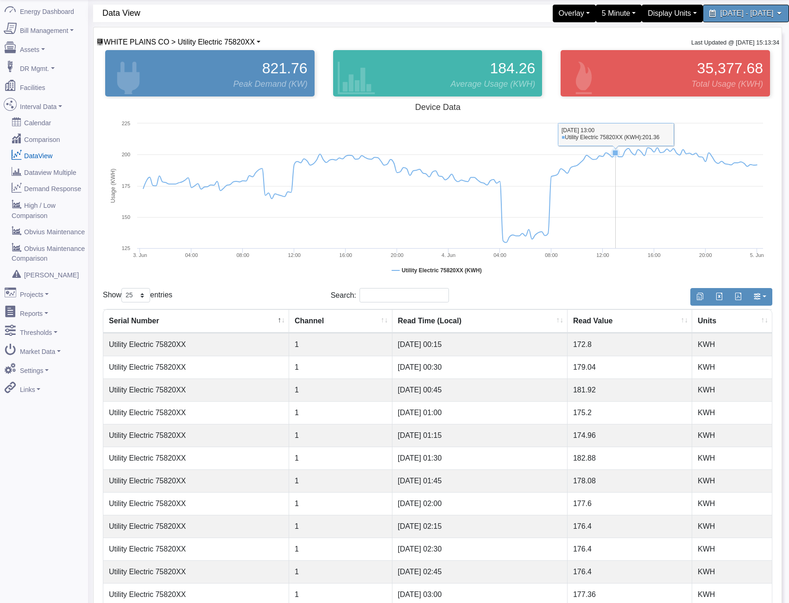
click at [615, 212] on rect at bounding box center [438, 191] width 670 height 185
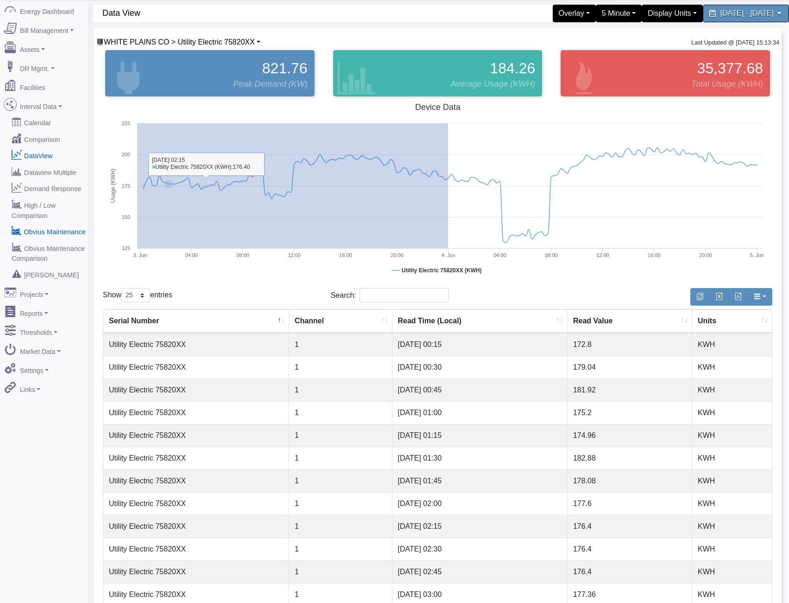
drag, startPoint x: 448, startPoint y: 216, endPoint x: 77, endPoint y: 215, distance: 371.3
click at [77, 215] on div "Energy Dashboard Bill Management Dashboard Utility Bills Maintenance Reports Pa…" at bounding box center [394, 469] width 789 height 938
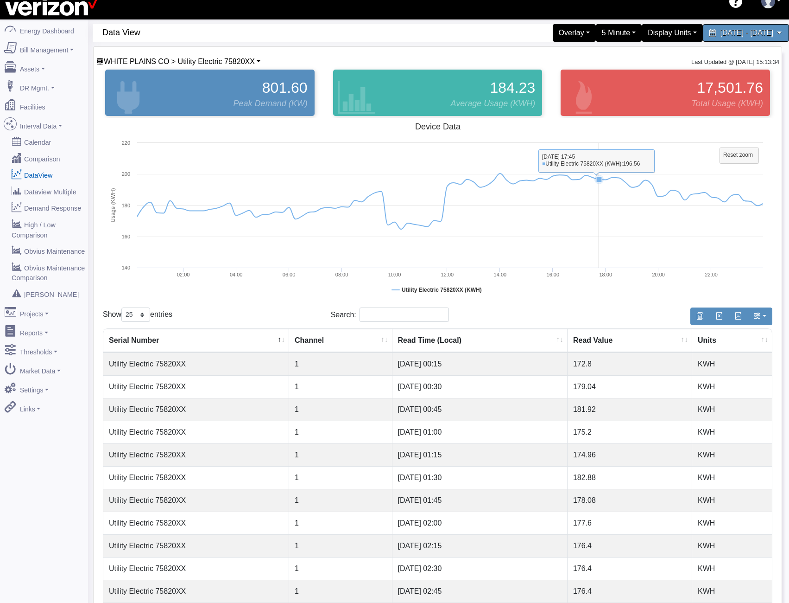
scroll to position [0, 0]
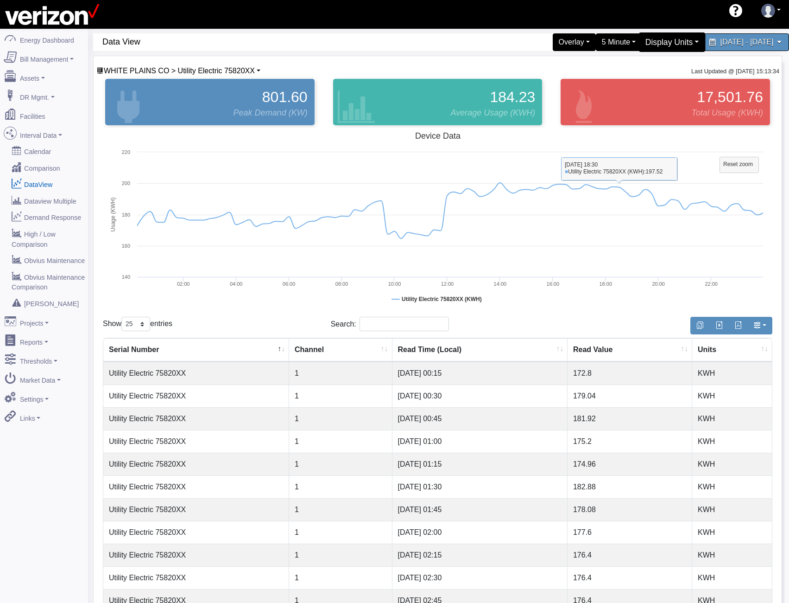
click at [647, 42] on div "Display Units" at bounding box center [672, 41] width 67 height 19
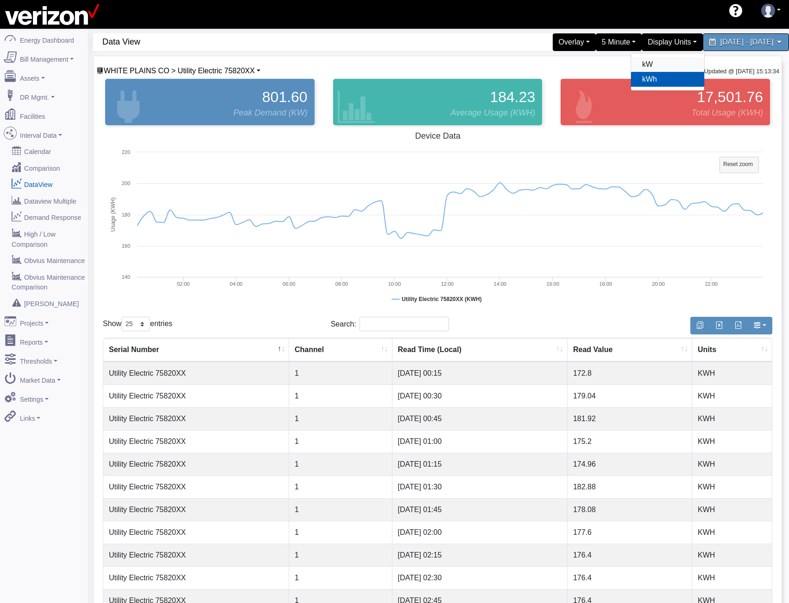
click at [636, 69] on link "kW" at bounding box center [667, 64] width 73 height 15
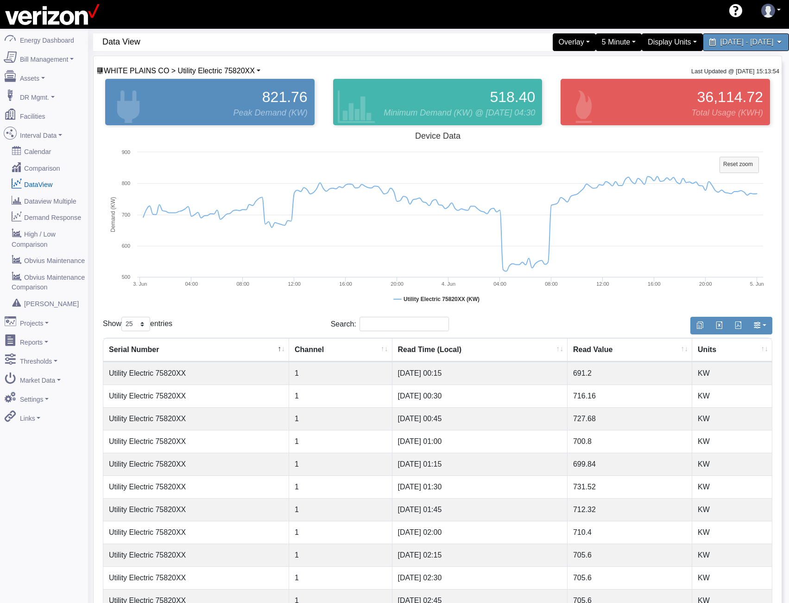
click at [515, 286] on rect at bounding box center [438, 219] width 670 height 185
click at [738, 161] on tspan "Reset zoom" at bounding box center [739, 164] width 30 height 6
click at [151, 77] on div "821.76 Peak Demand (KW)" at bounding box center [210, 101] width 228 height 51
click at [155, 74] on span "WHITE PLAINS CO > Utility Electric 75820XX" at bounding box center [179, 71] width 151 height 8
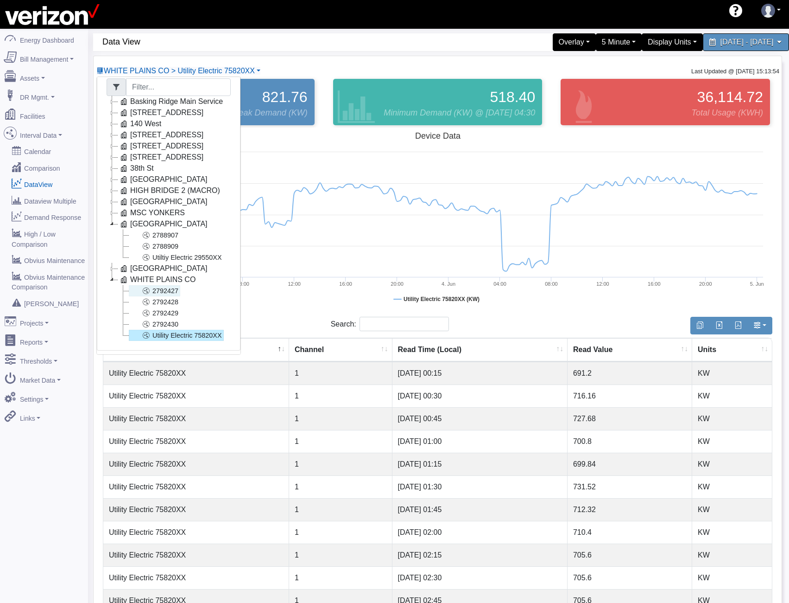
click at [173, 286] on link "2792427" at bounding box center [154, 290] width 51 height 11
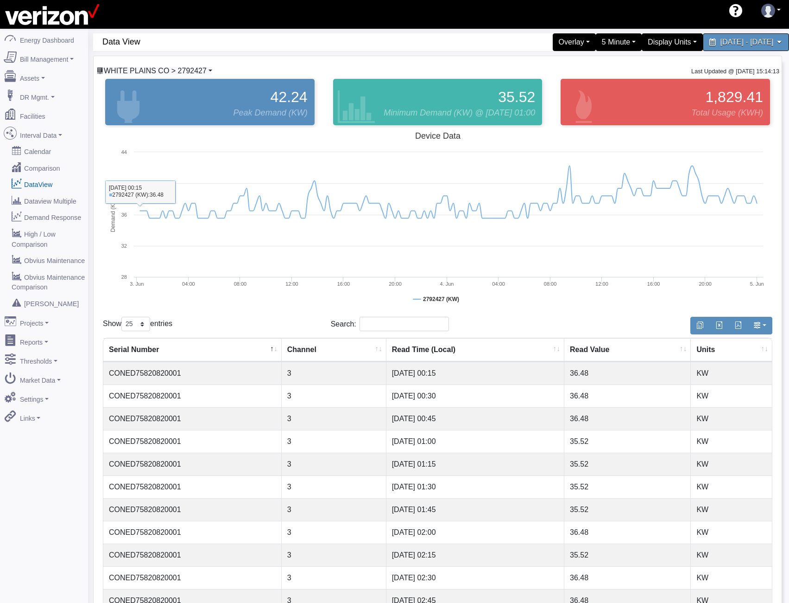
click at [167, 73] on span "WHITE PLAINS CO > 2792427" at bounding box center [155, 71] width 103 height 8
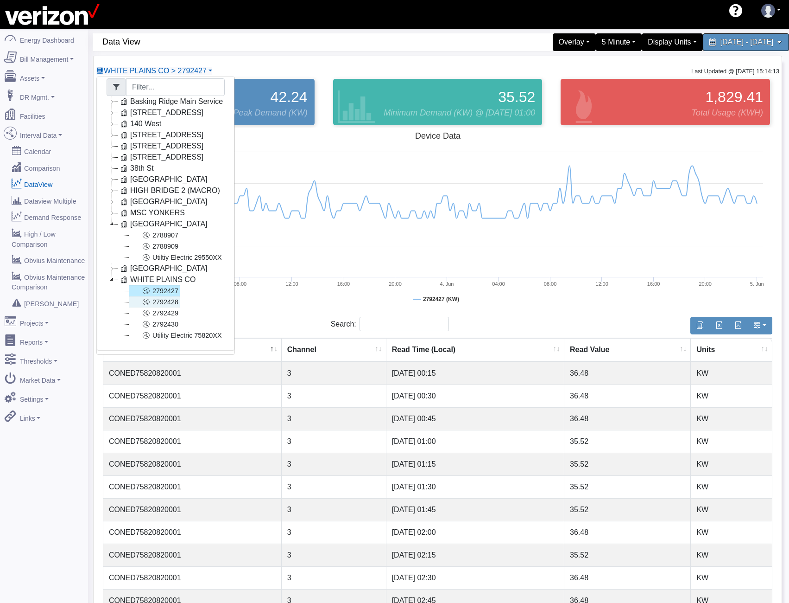
click at [174, 296] on link "2792428" at bounding box center [154, 301] width 51 height 11
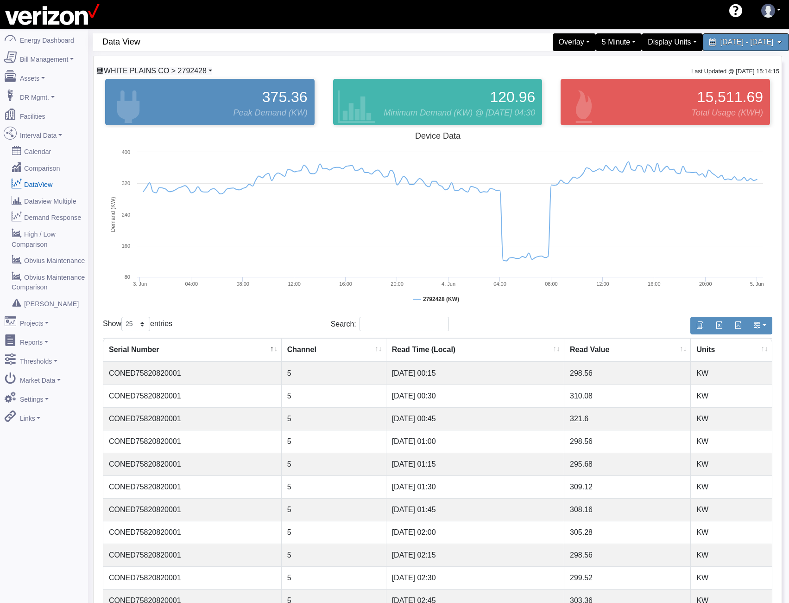
click at [164, 69] on span "WHITE PLAINS CO > 2792428" at bounding box center [155, 71] width 103 height 8
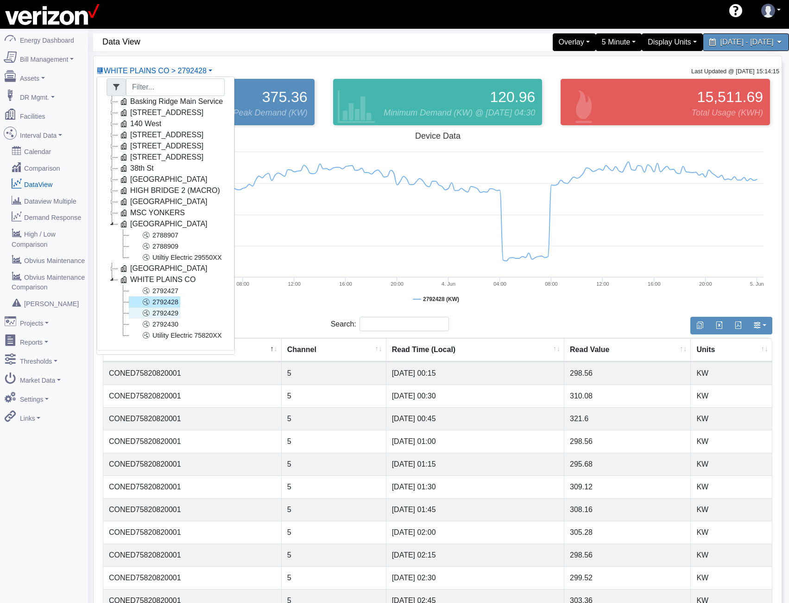
click at [172, 309] on link "2792429" at bounding box center [154, 312] width 51 height 11
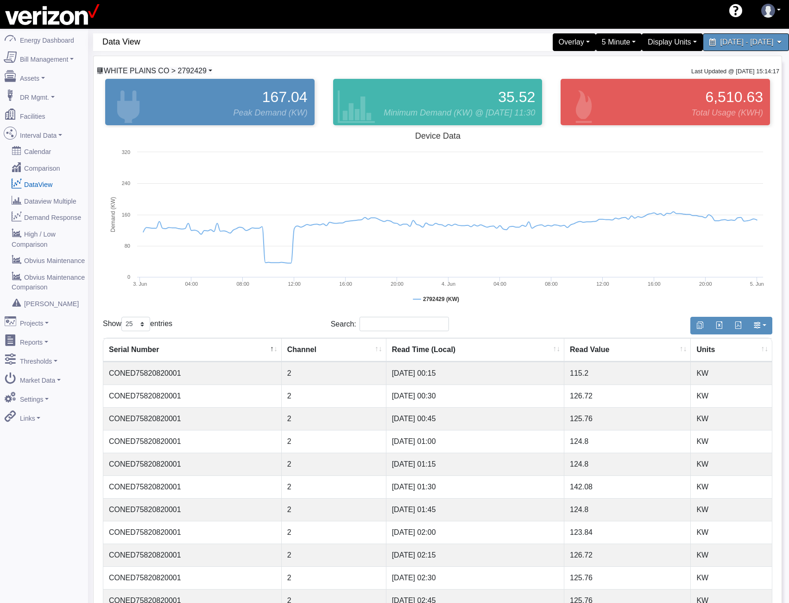
click at [172, 70] on span "WHITE PLAINS CO > 2792429" at bounding box center [155, 71] width 103 height 8
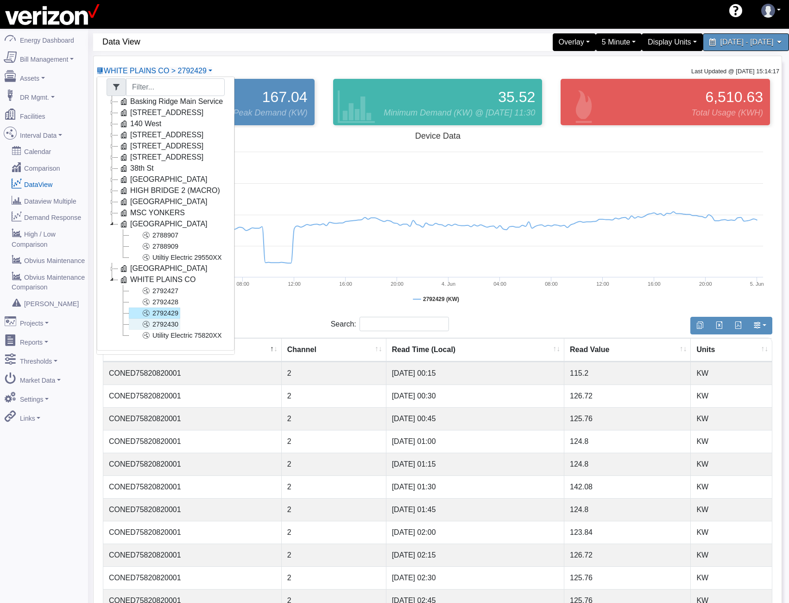
click at [165, 318] on link "2792430" at bounding box center [154, 323] width 51 height 11
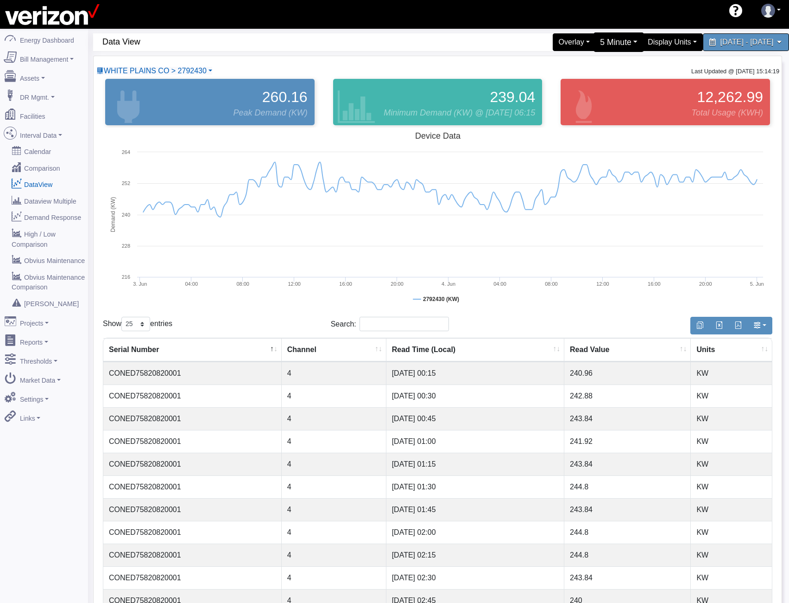
click at [594, 43] on div "5 Minute" at bounding box center [619, 41] width 51 height 19
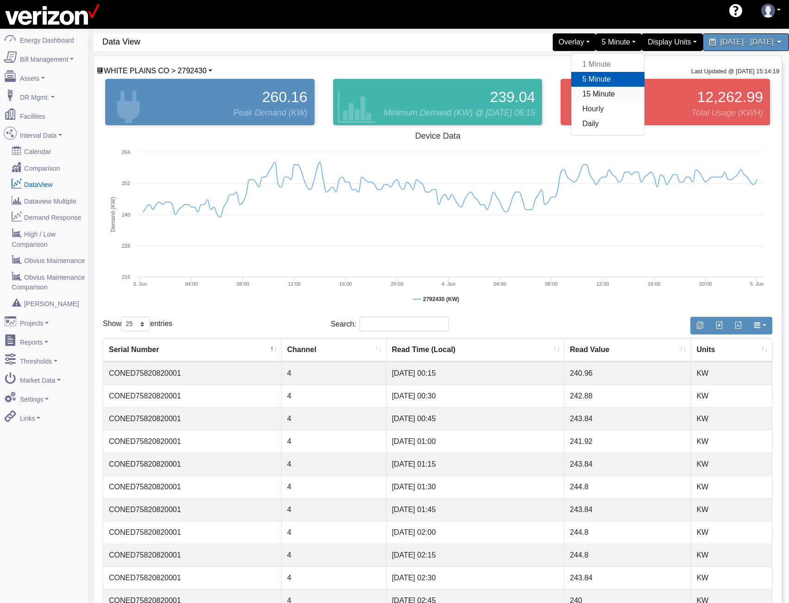
click at [577, 94] on link "15 Minute" at bounding box center [608, 94] width 73 height 15
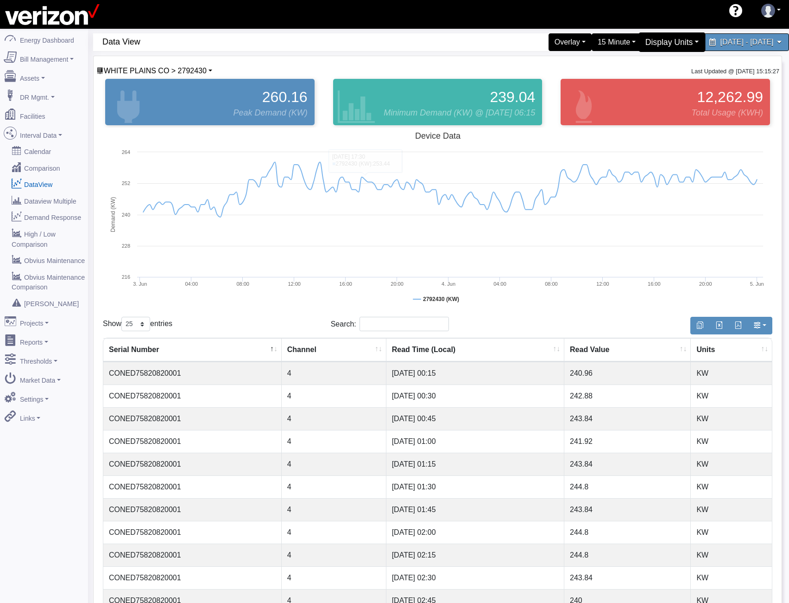
click at [639, 42] on div "Display Units" at bounding box center [672, 41] width 67 height 19
click at [631, 66] on link "kW" at bounding box center [667, 64] width 73 height 15
click at [193, 69] on span "WHITE PLAINS CO > 2792430" at bounding box center [155, 71] width 103 height 8
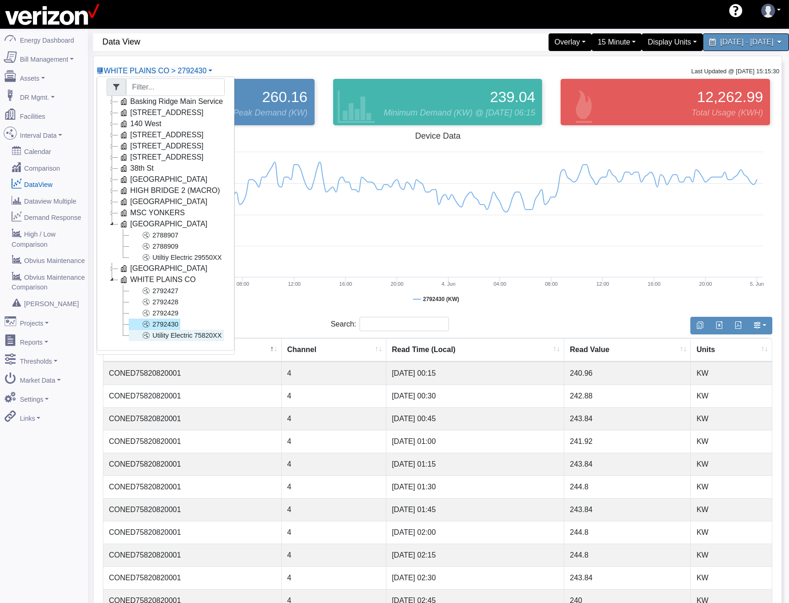
click at [156, 330] on link "Utility Electric 75820XX" at bounding box center [176, 335] width 95 height 11
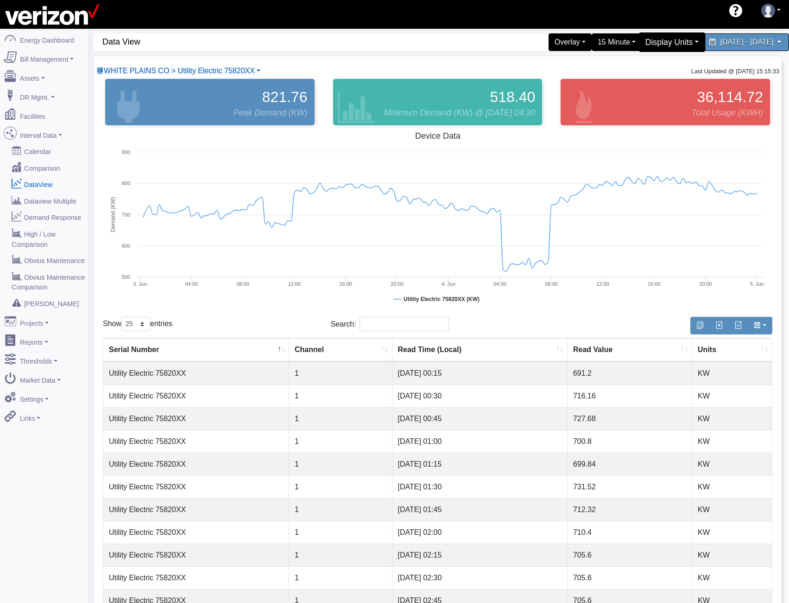
click at [641, 45] on div "Display Units" at bounding box center [672, 41] width 67 height 19
click at [631, 83] on link "kWh" at bounding box center [667, 79] width 73 height 15
click at [639, 47] on div "Display Units" at bounding box center [672, 41] width 67 height 19
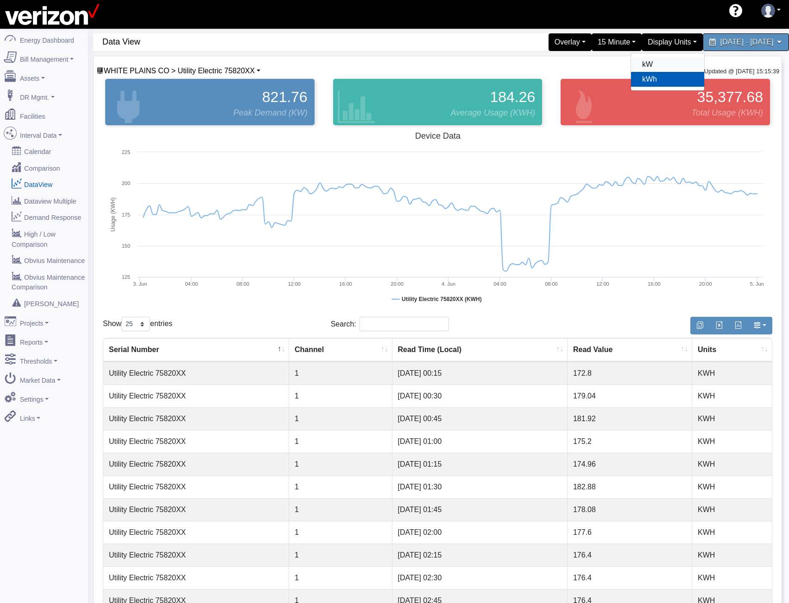
click at [631, 65] on link "kW" at bounding box center [667, 64] width 73 height 15
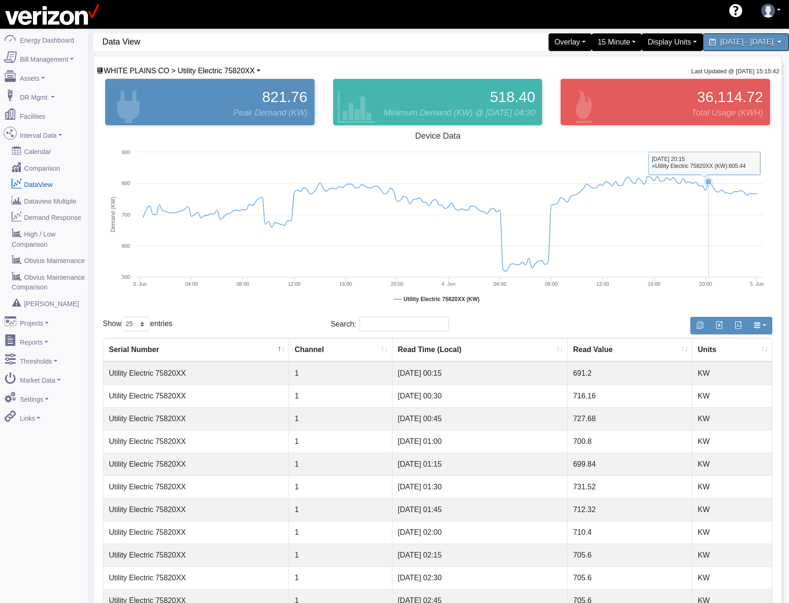
click at [711, 192] on icon at bounding box center [450, 224] width 623 height 95
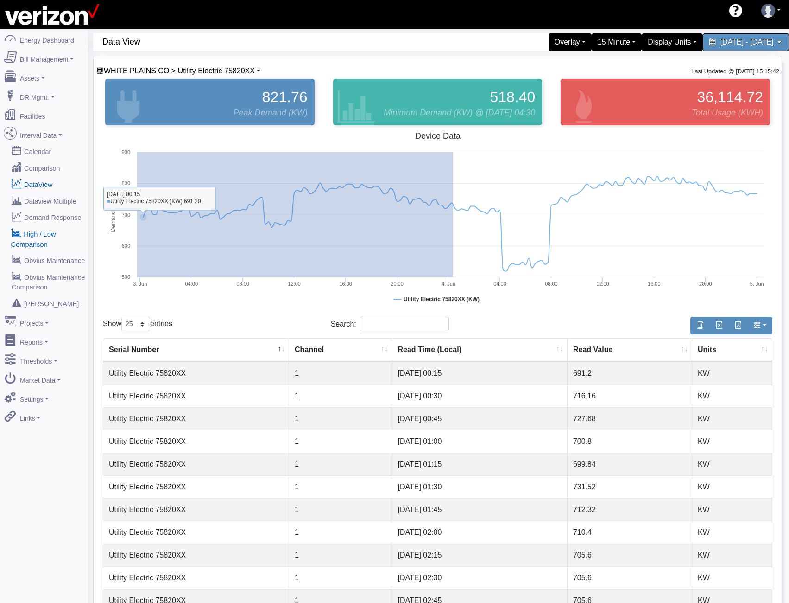
drag, startPoint x: 453, startPoint y: 211, endPoint x: 75, endPoint y: 222, distance: 378.9
click at [80, 222] on div "Energy Dashboard Bill Management Dashboard Utility Bills Maintenance Reports Pa…" at bounding box center [394, 498] width 789 height 938
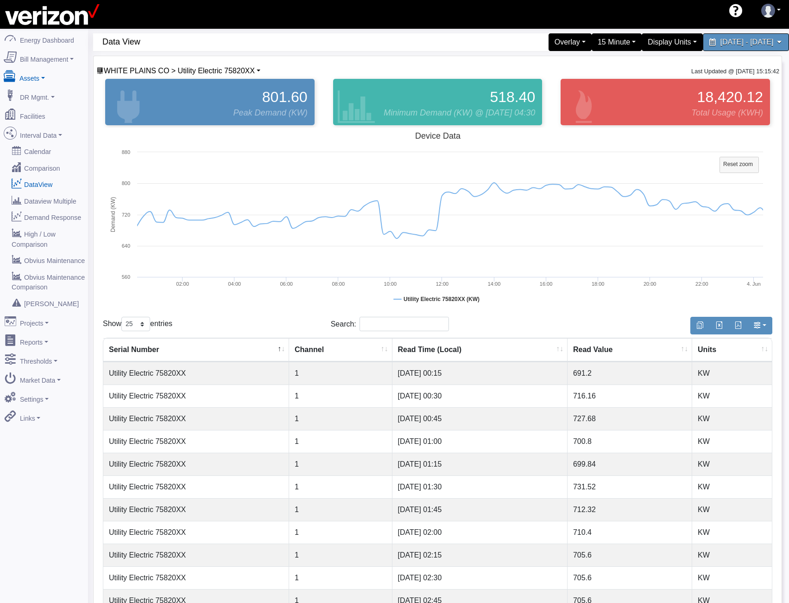
click at [38, 79] on link "Assets" at bounding box center [44, 76] width 90 height 19
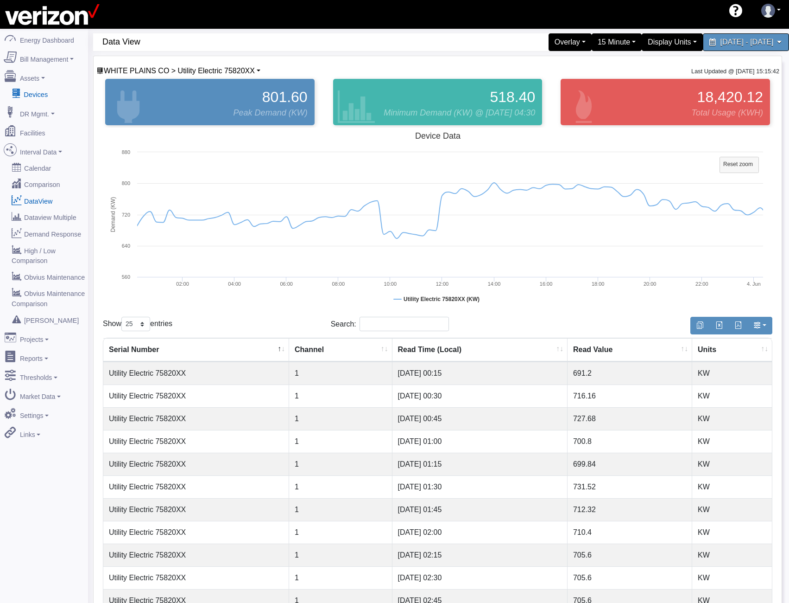
click at [35, 93] on link "Devices" at bounding box center [44, 94] width 90 height 17
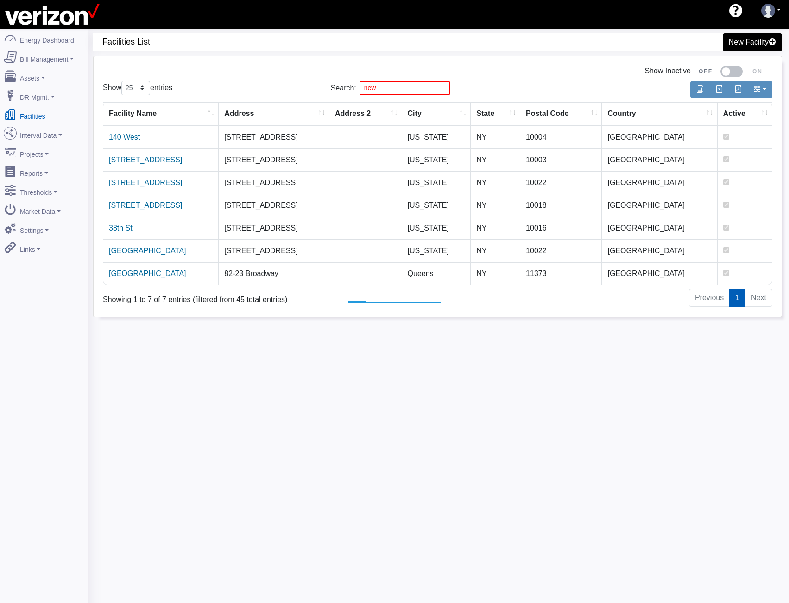
select select "25"
drag, startPoint x: 394, startPoint y: 88, endPoint x: 304, endPoint y: 83, distance: 90.5
click at [305, 83] on div "Show 10 25 50 100 entries Search: new" at bounding box center [438, 88] width 684 height 22
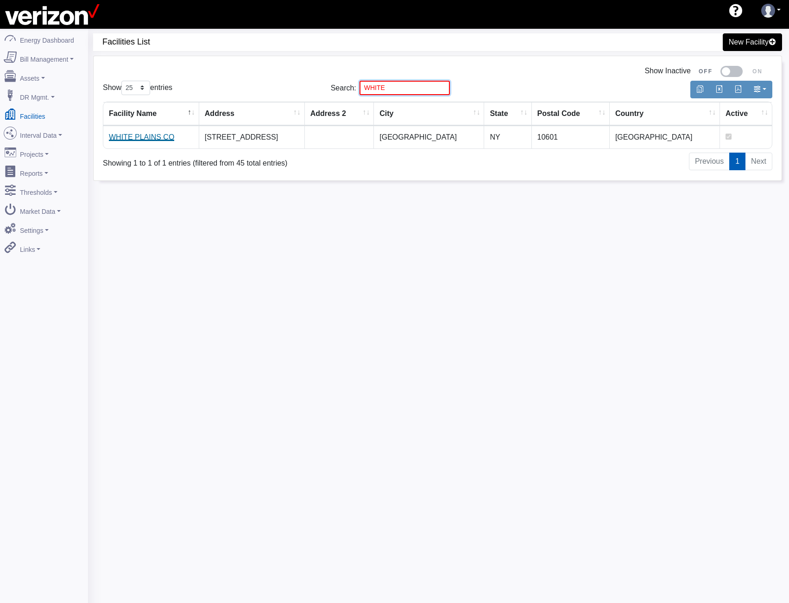
type input "WHITE"
click at [122, 138] on link "WHITE PLAINS CO" at bounding box center [141, 137] width 65 height 8
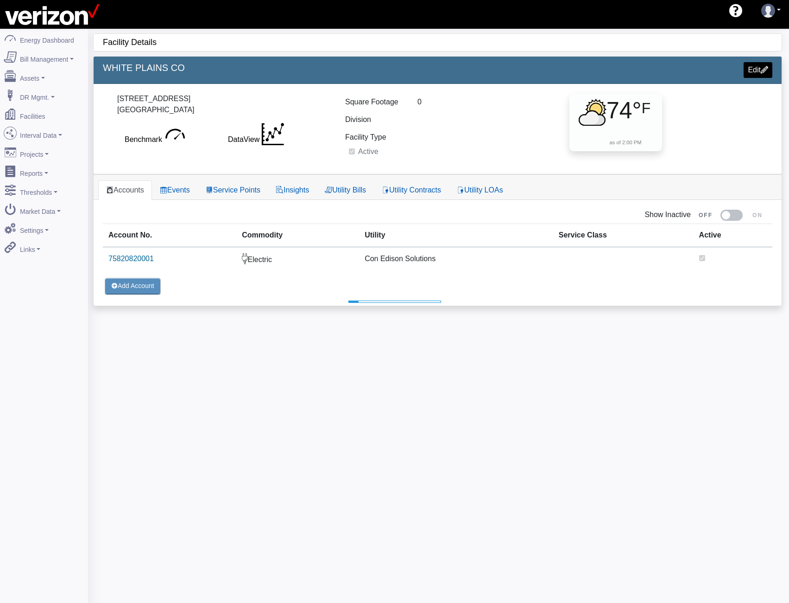
select select "25"
click at [250, 189] on link "Service Points" at bounding box center [233, 189] width 70 height 19
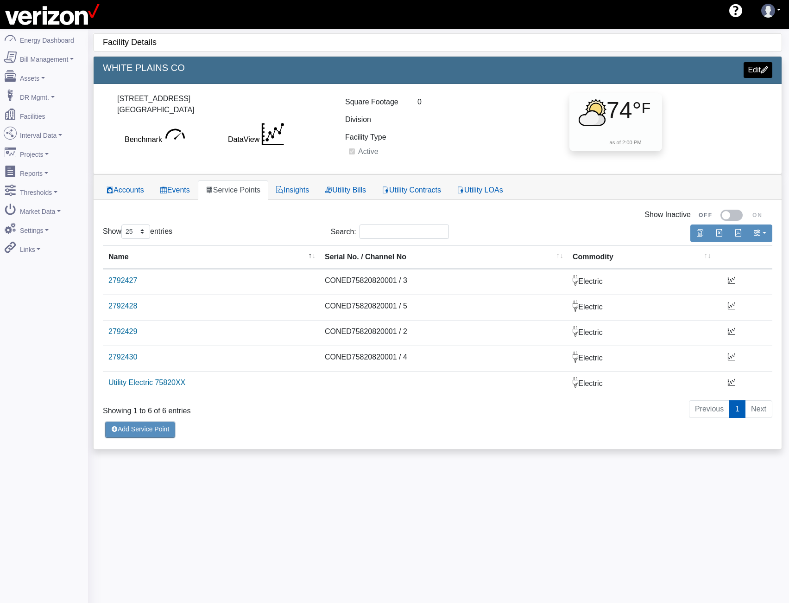
click at [656, 504] on div "Facility Details 2518 [GEOGRAPHIC_DATA] CO Edit [STREET_ADDRESS] [GEOGRAPHIC_DA…" at bounding box center [438, 330] width 701 height 603
drag, startPoint x: 336, startPoint y: 101, endPoint x: 325, endPoint y: 103, distance: 11.0
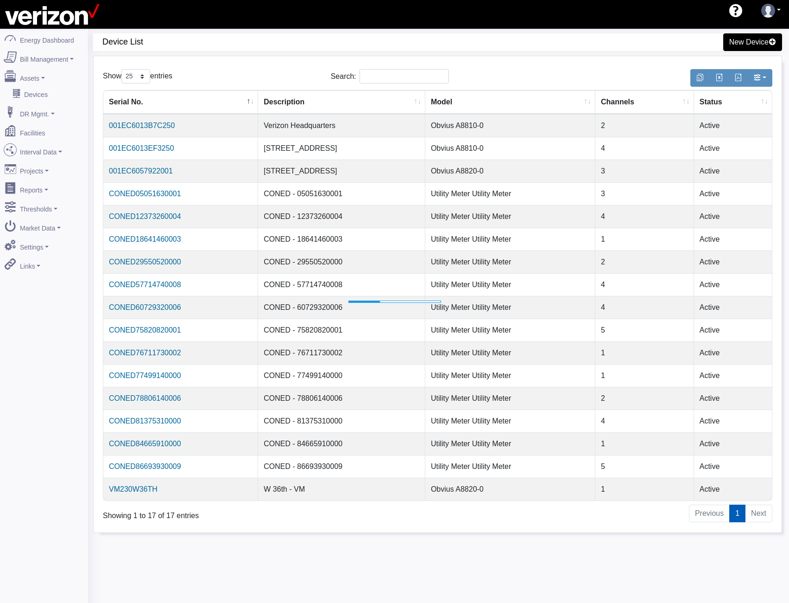
select select "25"
click at [426, 75] on input "Search:" at bounding box center [404, 76] width 89 height 14
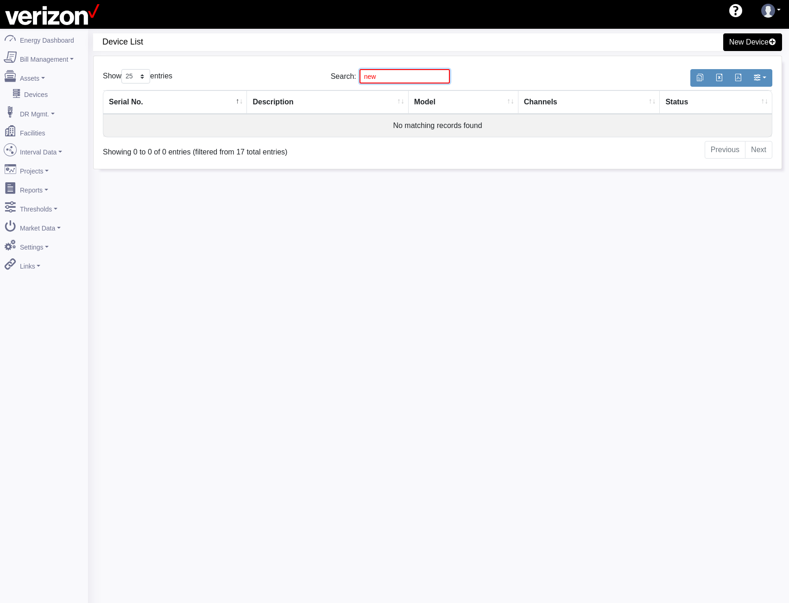
click at [388, 77] on input "new" at bounding box center [405, 76] width 90 height 14
paste input "29550520000"
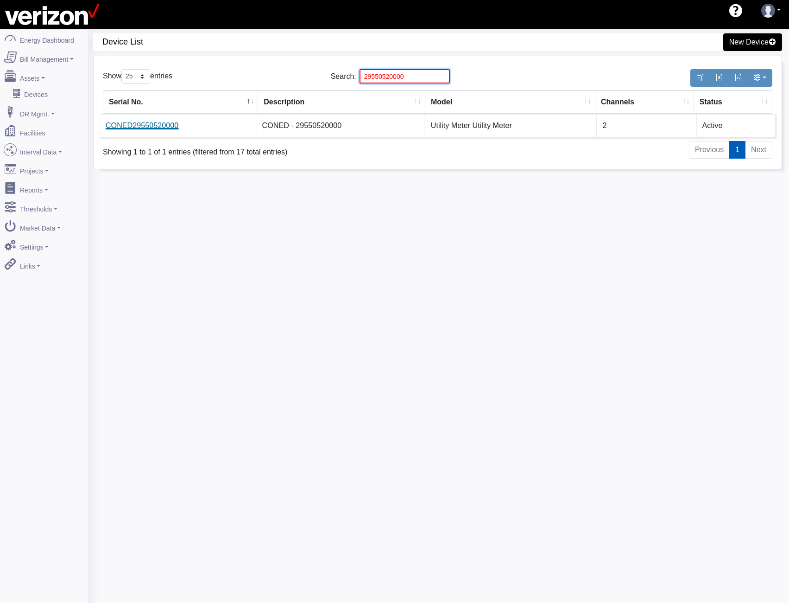
type input "29550520000"
click at [133, 126] on link "CONED29550520000" at bounding box center [142, 125] width 73 height 8
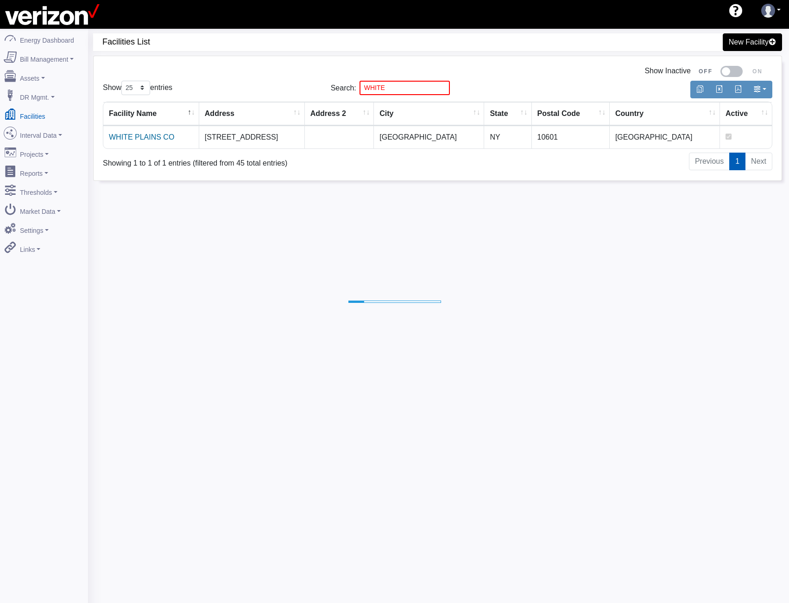
select select "25"
drag, startPoint x: 396, startPoint y: 90, endPoint x: 186, endPoint y: 99, distance: 210.2
click at [210, 98] on div "Show 10 25 50 100 entries Search: WHITE" at bounding box center [438, 88] width 684 height 22
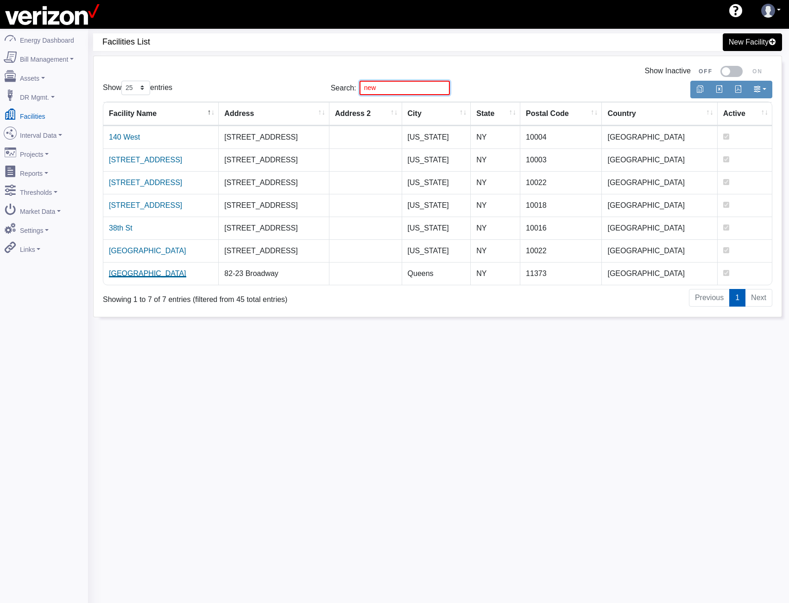
type input "new"
click at [127, 276] on link "[GEOGRAPHIC_DATA]" at bounding box center [147, 273] width 77 height 8
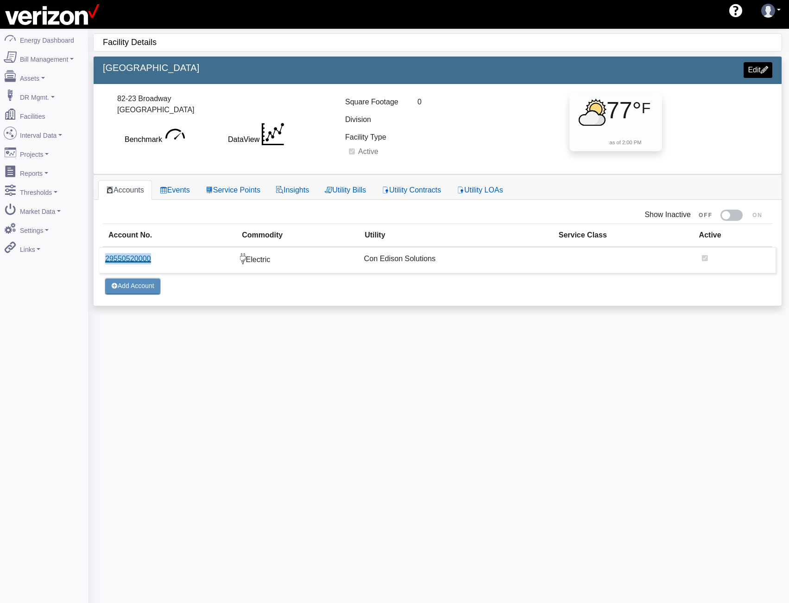
drag, startPoint x: 102, startPoint y: 264, endPoint x: 105, endPoint y: 259, distance: 5.7
click at [105, 259] on td "29550520000" at bounding box center [167, 260] width 135 height 26
copy link "29550520000"
click at [248, 186] on link "Service Points" at bounding box center [233, 189] width 70 height 19
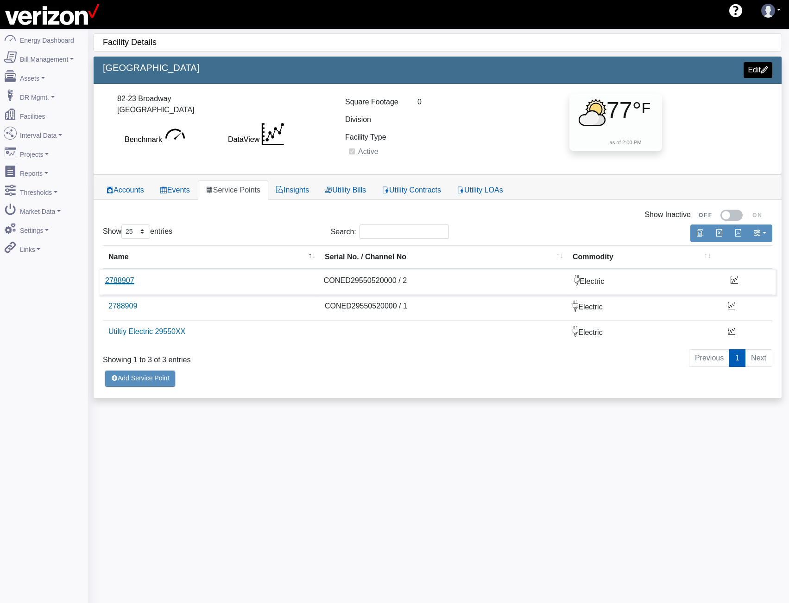
click at [117, 284] on link "2788907" at bounding box center [119, 280] width 29 height 8
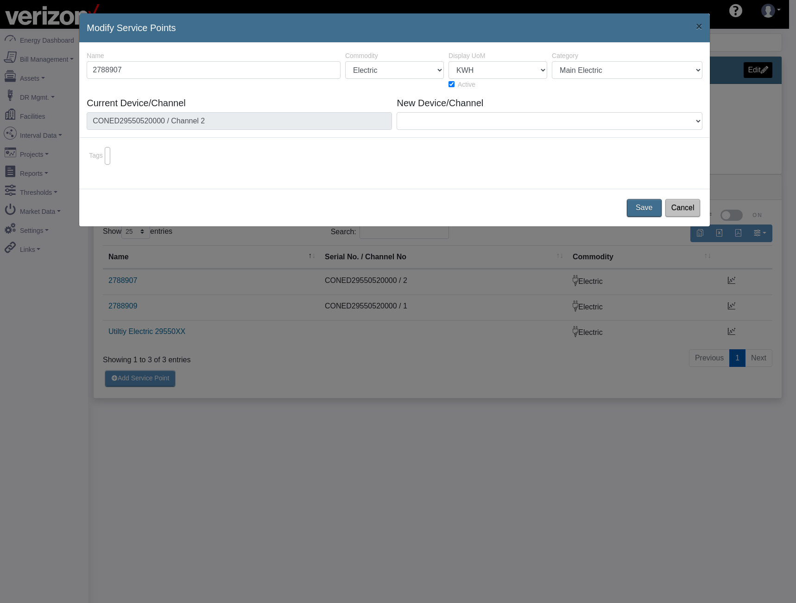
click at [124, 291] on div "Modify Service Points × 34328 2438 Name 2788907 Commodity Electric Natural Gas …" at bounding box center [398, 301] width 796 height 603
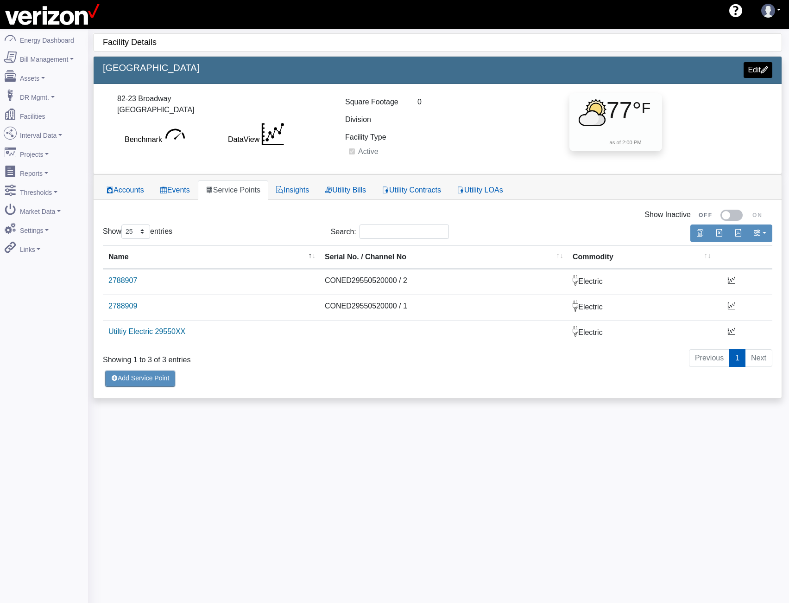
click at [123, 308] on link "2788909" at bounding box center [122, 306] width 29 height 8
click at [125, 333] on link "Utiltiy Electric 29550XX" at bounding box center [144, 331] width 78 height 8
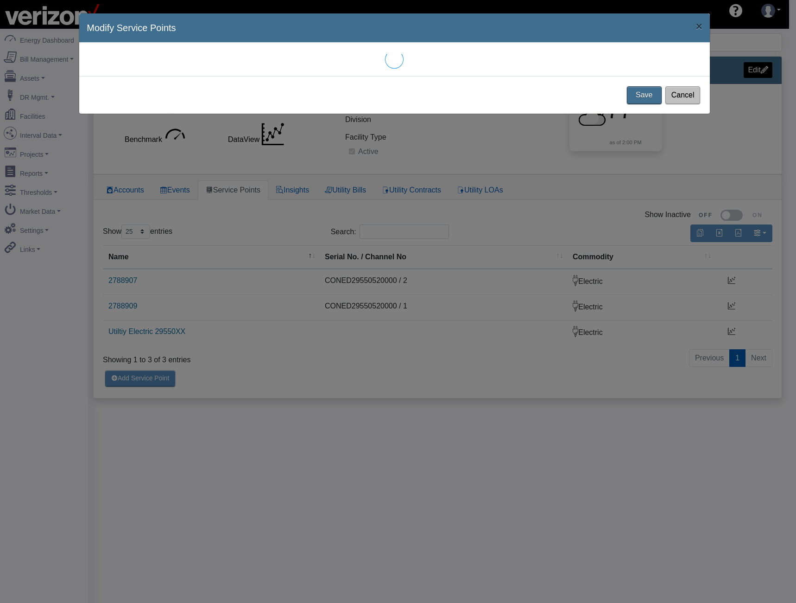
select select "25"
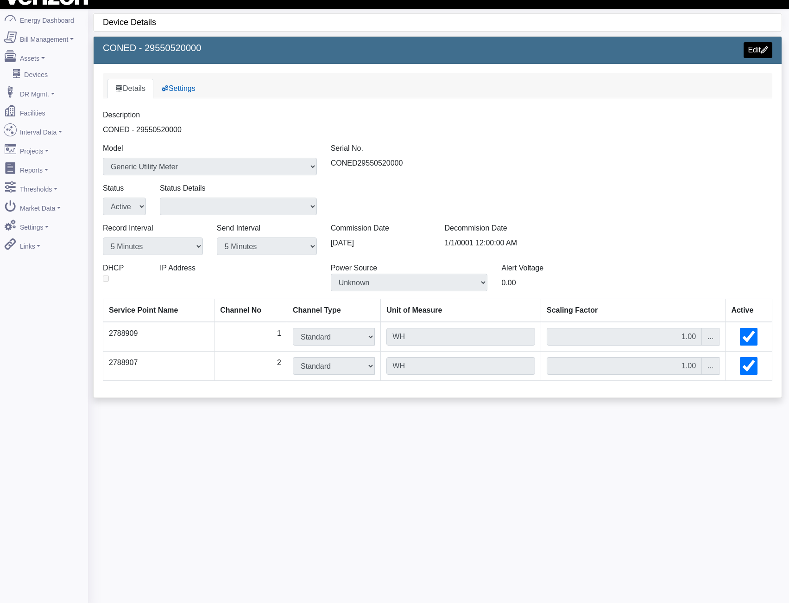
scroll to position [29, 0]
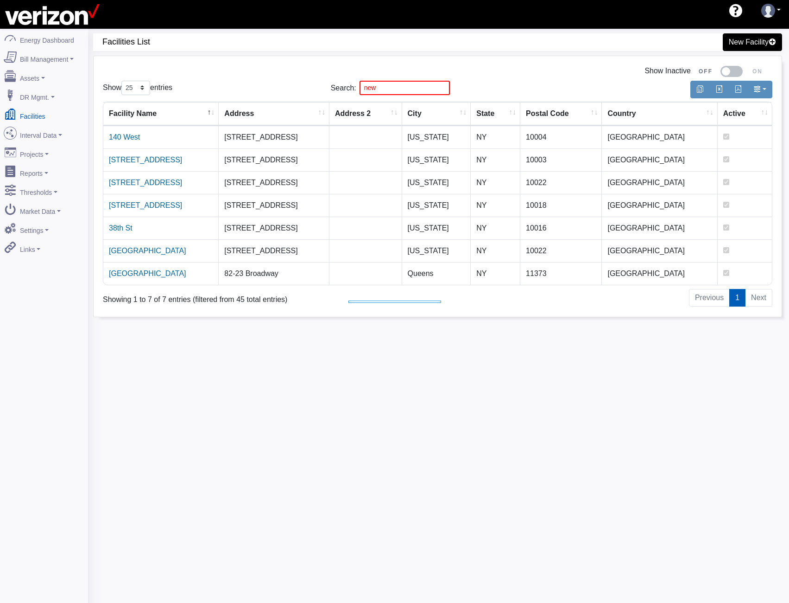
select select "25"
drag, startPoint x: 400, startPoint y: 88, endPoint x: 40, endPoint y: 101, distance: 359.9
click at [58, 100] on div "Energy Dashboard Bill Management Dashboard Utility Bills Maintenance Reports Pa…" at bounding box center [394, 330] width 789 height 603
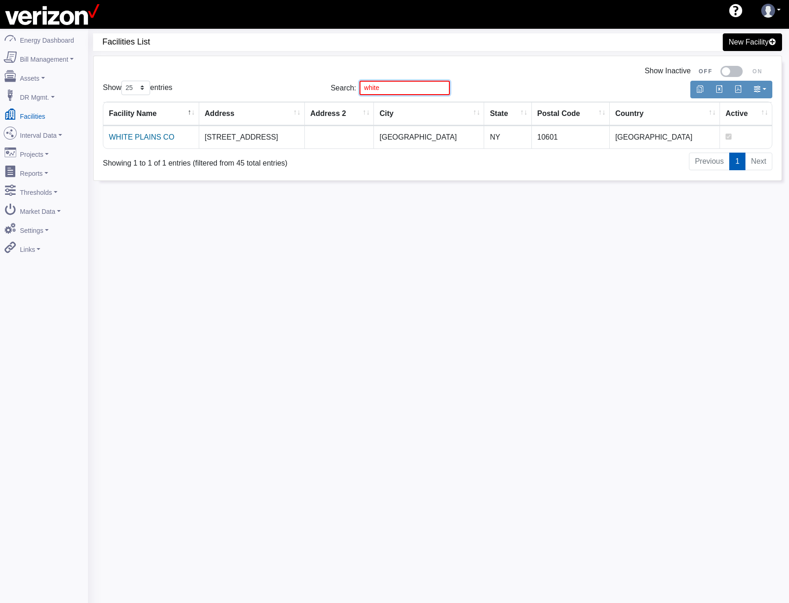
type input "white"
click at [119, 142] on td "WHITE PLAINS CO" at bounding box center [151, 137] width 96 height 23
click at [122, 140] on link "WHITE PLAINS CO" at bounding box center [141, 137] width 65 height 8
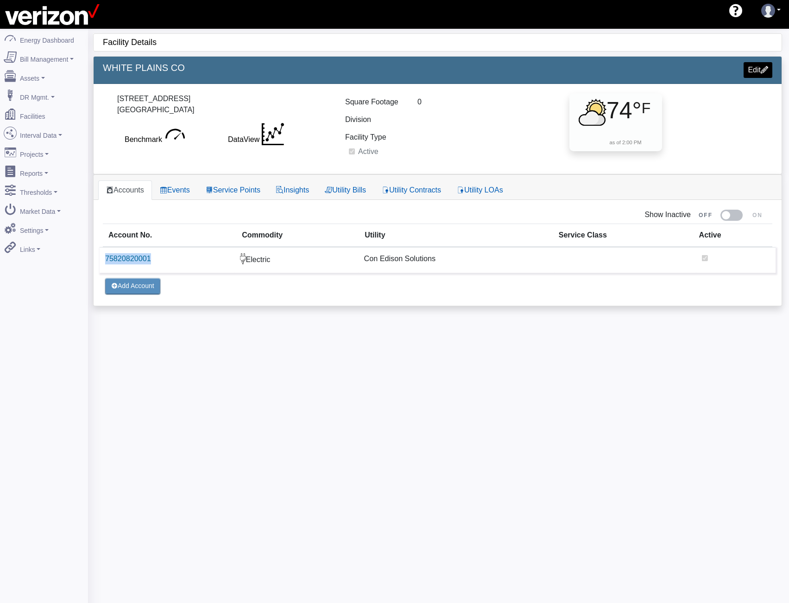
drag, startPoint x: 174, startPoint y: 260, endPoint x: 104, endPoint y: 260, distance: 70.0
click at [104, 260] on td "75820820001" at bounding box center [167, 260] width 135 height 26
copy link "75820820001"
click at [245, 190] on link "Service Points" at bounding box center [233, 189] width 70 height 19
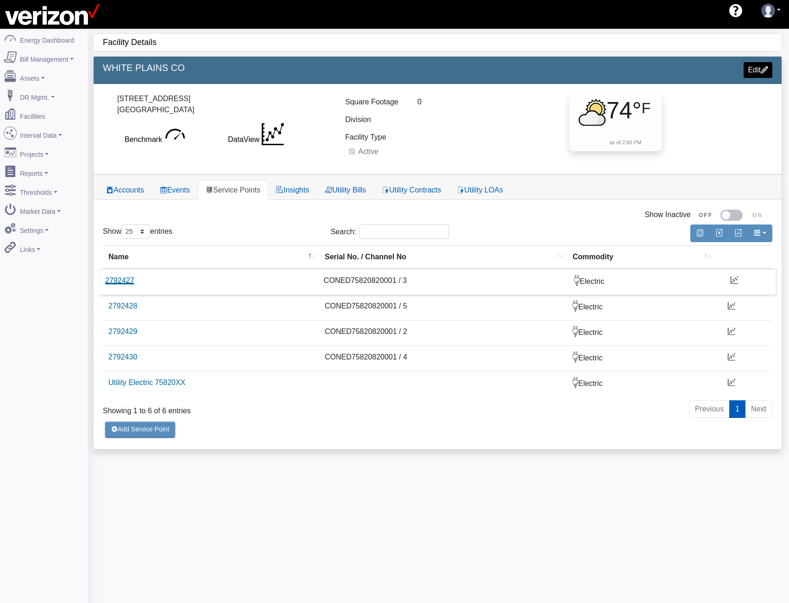
click at [113, 280] on link "2792427" at bounding box center [119, 280] width 29 height 8
click at [118, 306] on link "2792428" at bounding box center [119, 306] width 29 height 8
click at [124, 332] on link "2792429" at bounding box center [119, 331] width 29 height 8
click at [131, 354] on link "2792430" at bounding box center [119, 357] width 29 height 8
click at [28, 73] on link "Assets" at bounding box center [44, 76] width 90 height 19
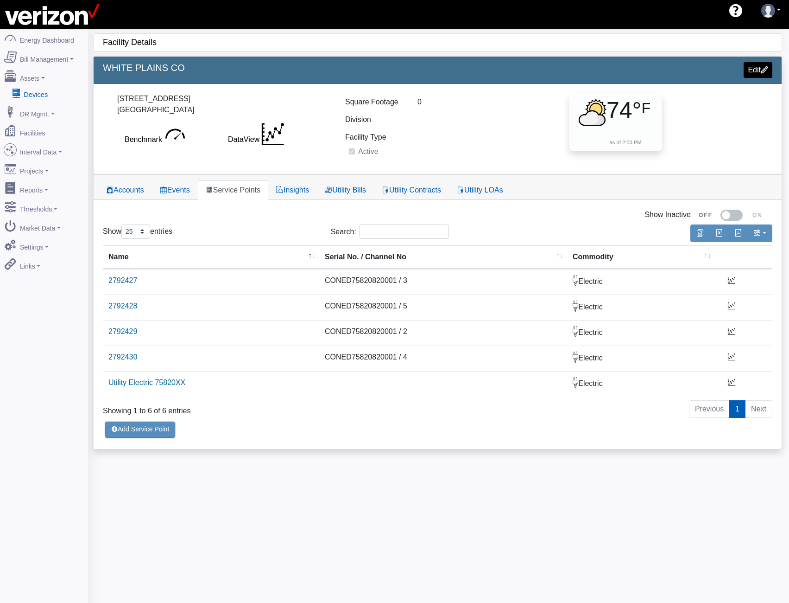
click at [48, 97] on link "Devices" at bounding box center [44, 94] width 90 height 17
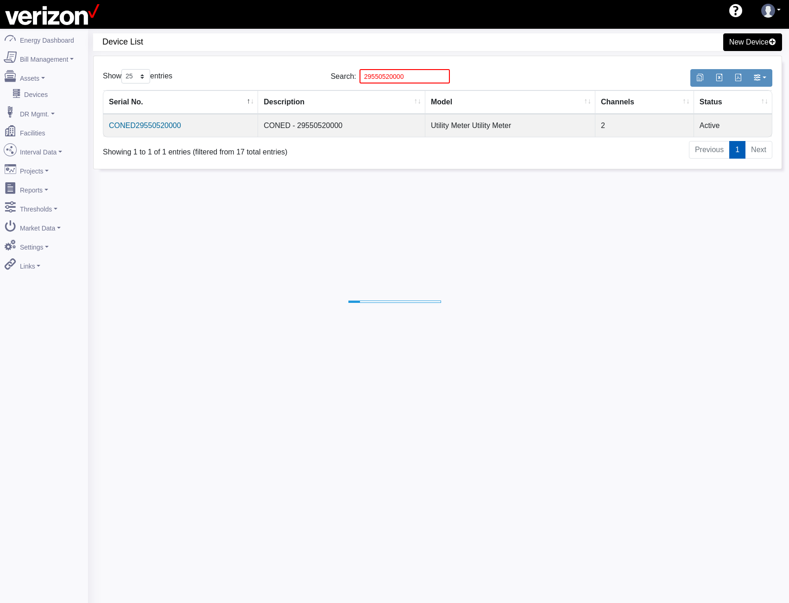
select select "25"
click at [400, 78] on input "29550520000" at bounding box center [405, 76] width 90 height 14
paste input "75820820001"
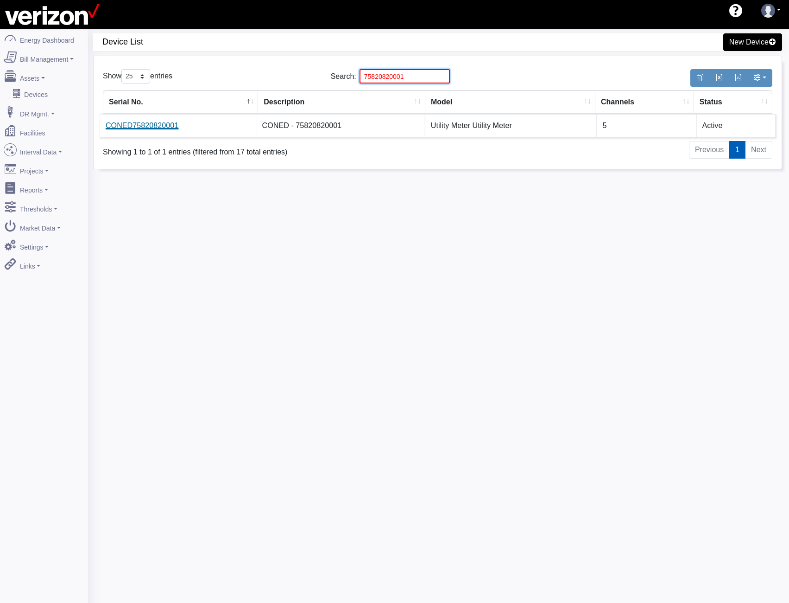
type input "75820820001"
click at [159, 129] on link "CONED75820820001" at bounding box center [142, 125] width 73 height 8
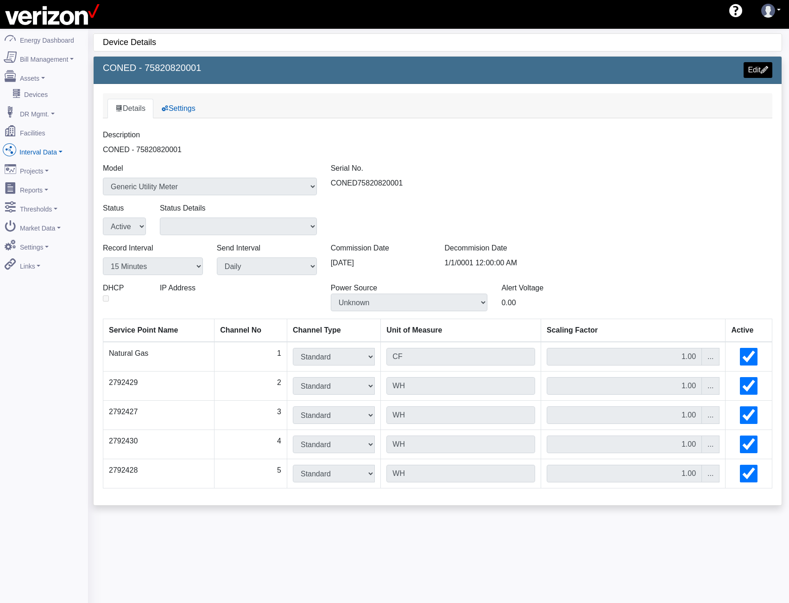
click at [39, 144] on link "Interval Data" at bounding box center [44, 149] width 90 height 19
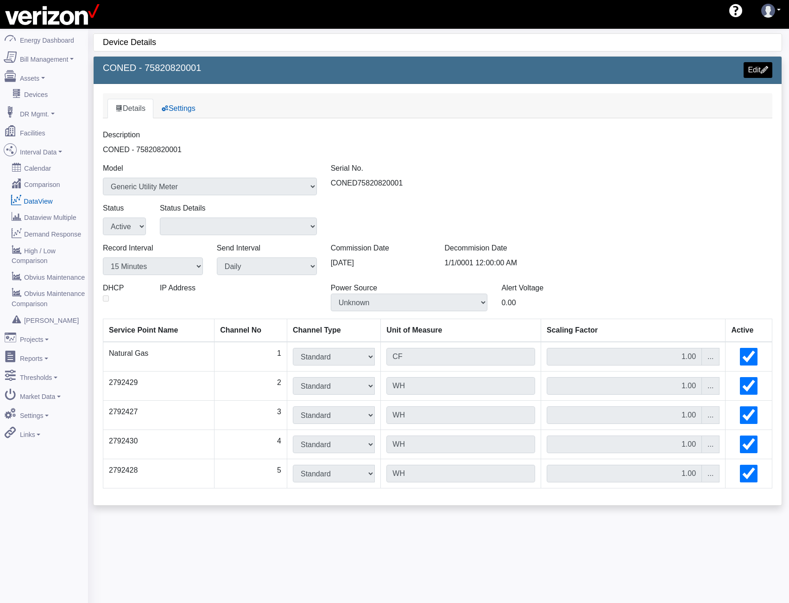
click at [43, 192] on link "DataView" at bounding box center [44, 200] width 90 height 17
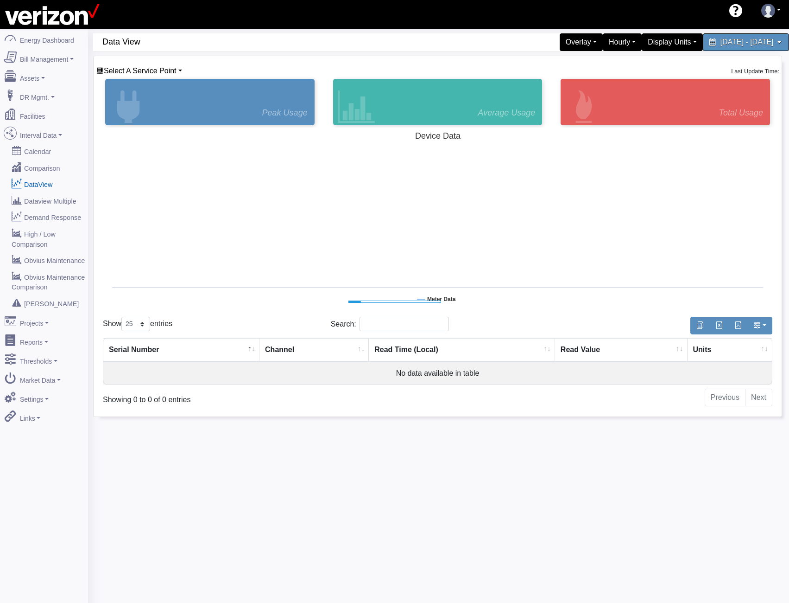
select select "25"
click at [601, 40] on div "Hourly" at bounding box center [622, 41] width 43 height 19
click at [571, 81] on link "5 Minute" at bounding box center [607, 79] width 73 height 15
click at [161, 70] on span "Select A Service Point" at bounding box center [140, 71] width 73 height 8
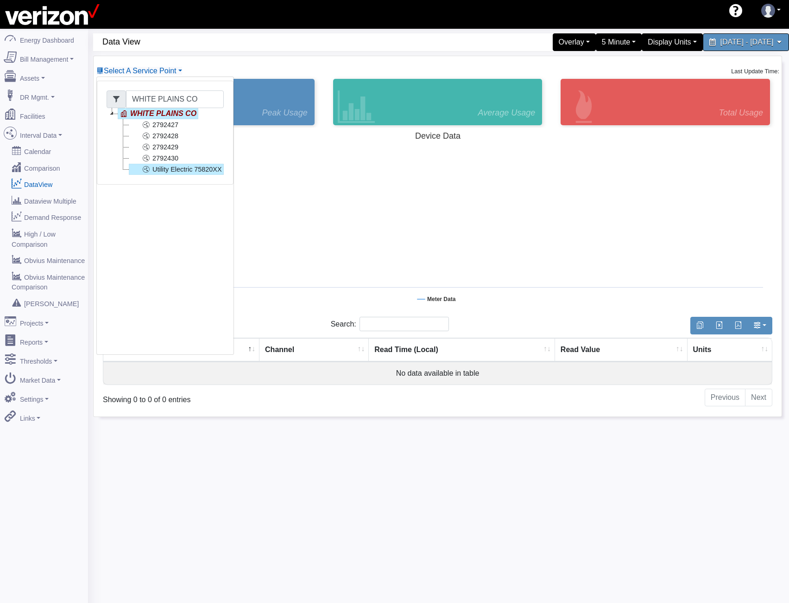
click at [154, 170] on link "Utility Electric 75820XX" at bounding box center [176, 169] width 95 height 11
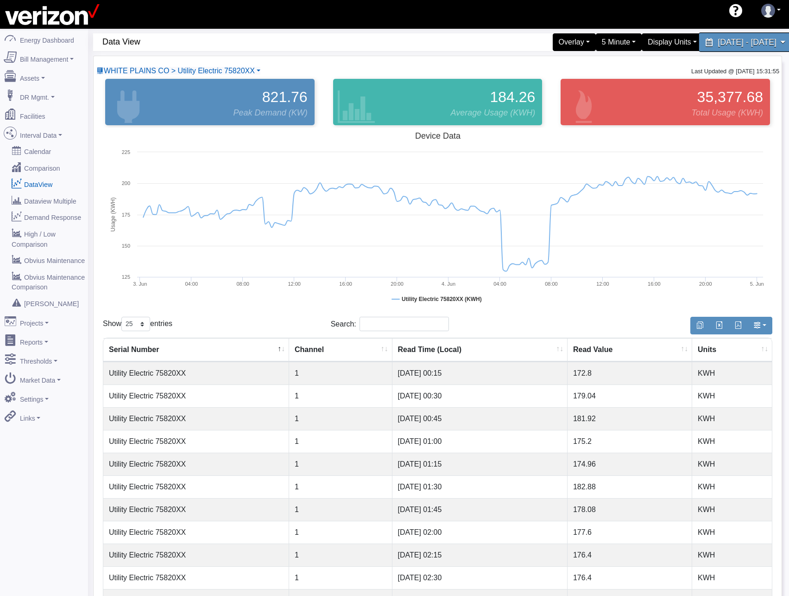
click at [718, 45] on span "June 3, 2025 - June 4, 2025" at bounding box center [747, 42] width 58 height 9
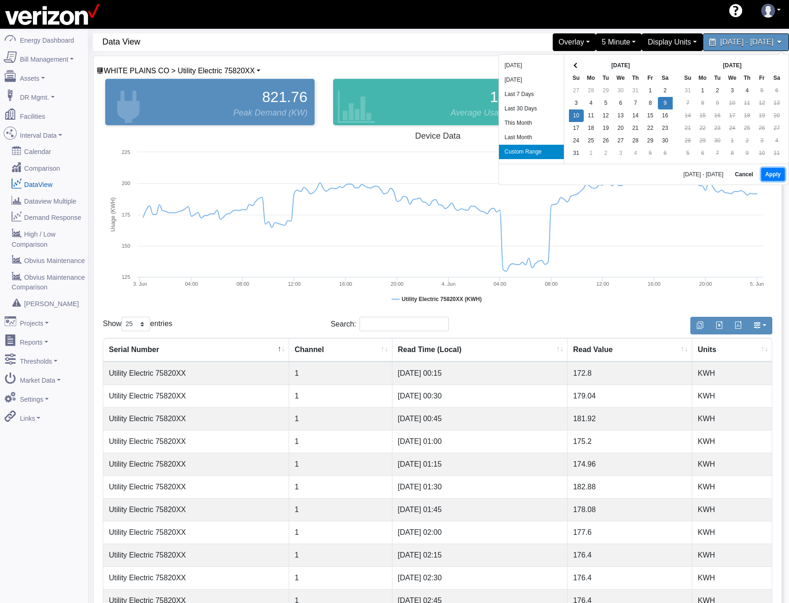
click at [766, 172] on button "Apply" at bounding box center [774, 174] width 24 height 13
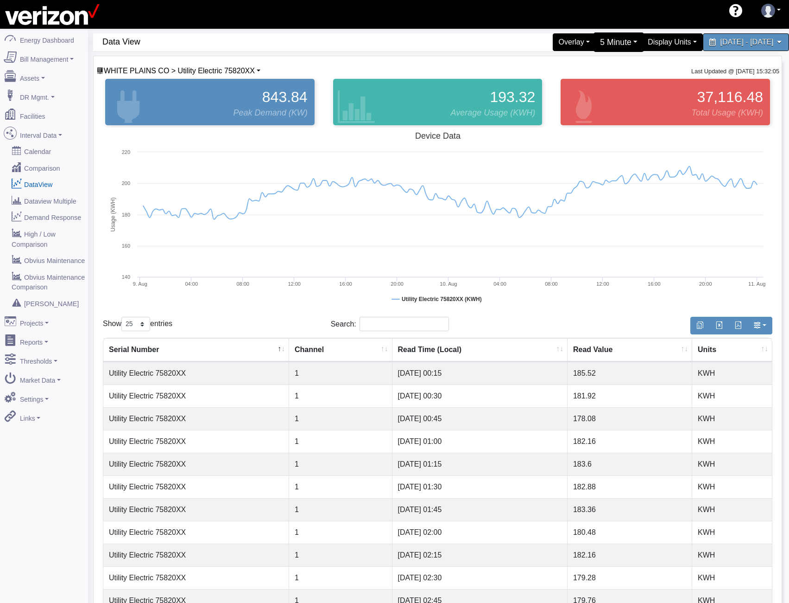
click at [594, 44] on div "5 Minute" at bounding box center [619, 41] width 51 height 19
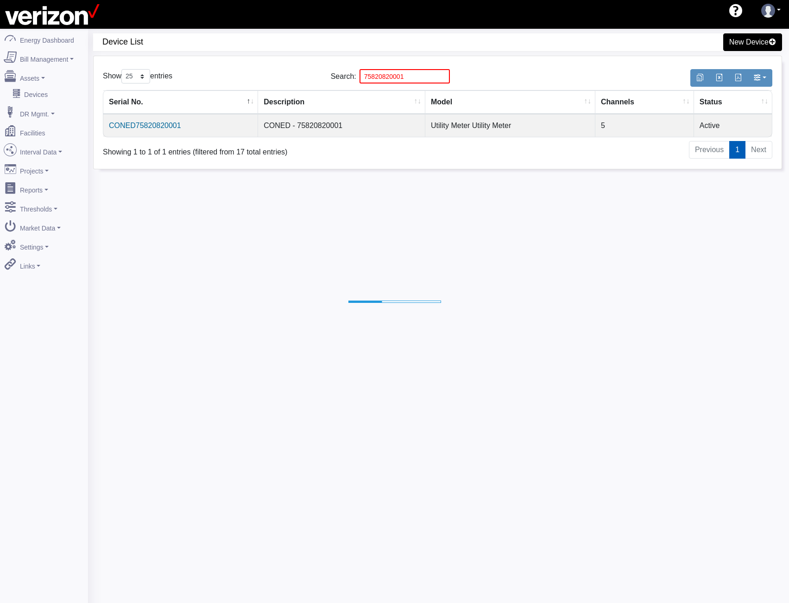
select select "25"
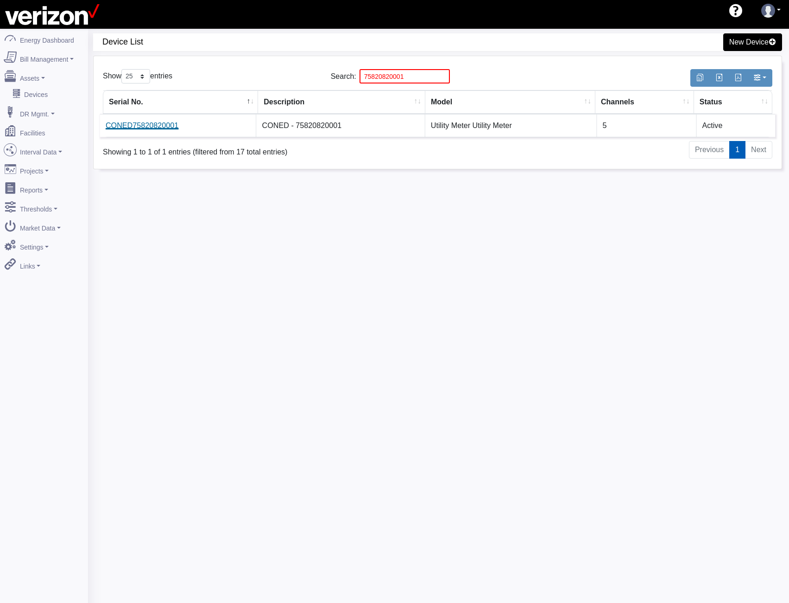
click at [159, 126] on link "CONED75820820001" at bounding box center [142, 125] width 73 height 8
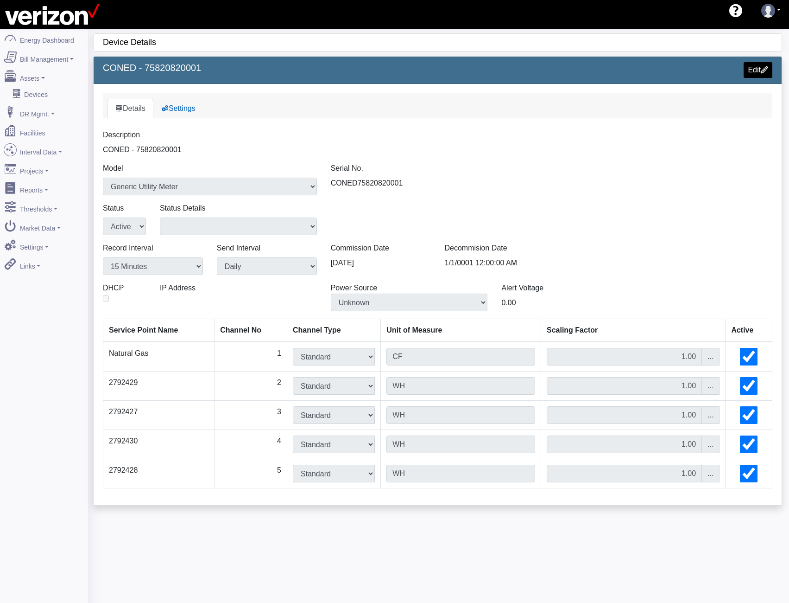
click at [775, 70] on div "Edit" at bounding box center [609, 70] width 342 height 16
click at [766, 70] on span at bounding box center [766, 69] width 8 height 8
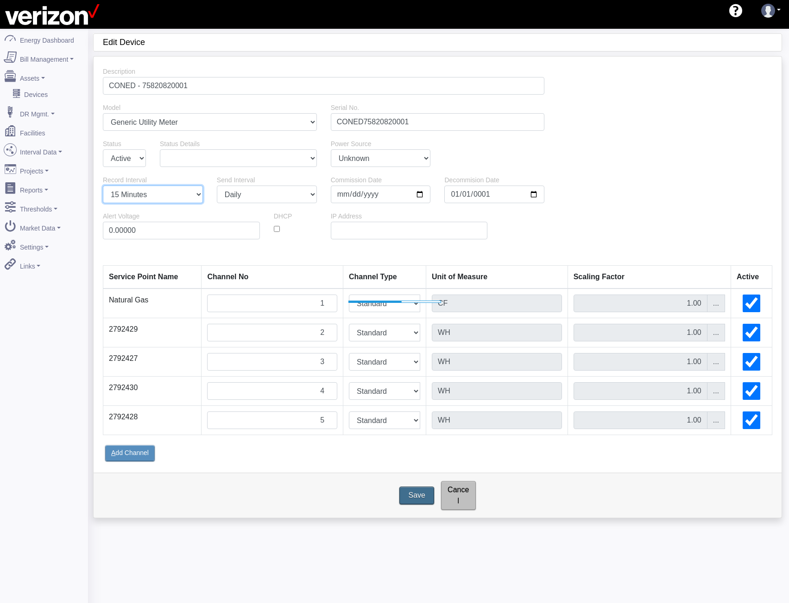
click at [178, 198] on select "1 Minute 5 Minutes 15 Minutes 30 Minutes Hourly Daily" at bounding box center [153, 194] width 100 height 18
select select "5"
click at [103, 185] on select "1 Minute 5 Minutes 15 Minutes 30 Minutes Hourly Daily" at bounding box center [153, 194] width 100 height 18
click at [416, 491] on input "Save" at bounding box center [417, 494] width 38 height 19
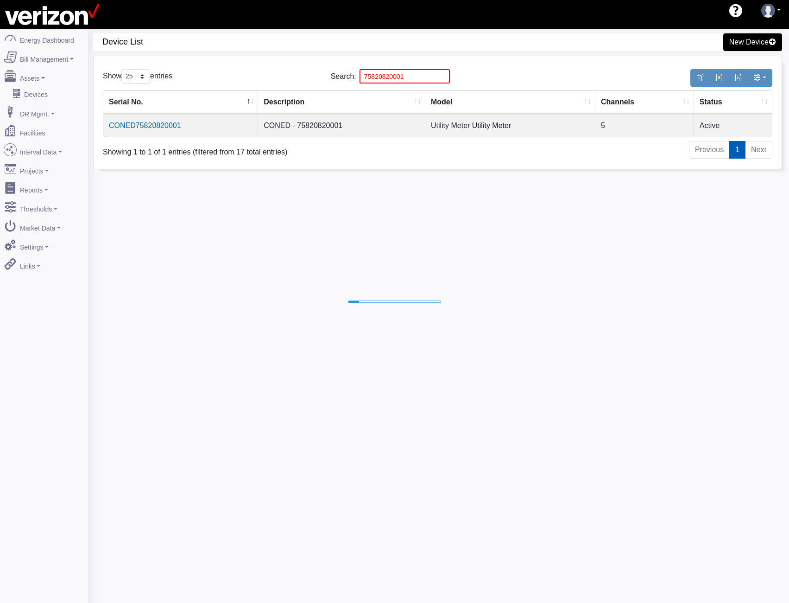
select select "25"
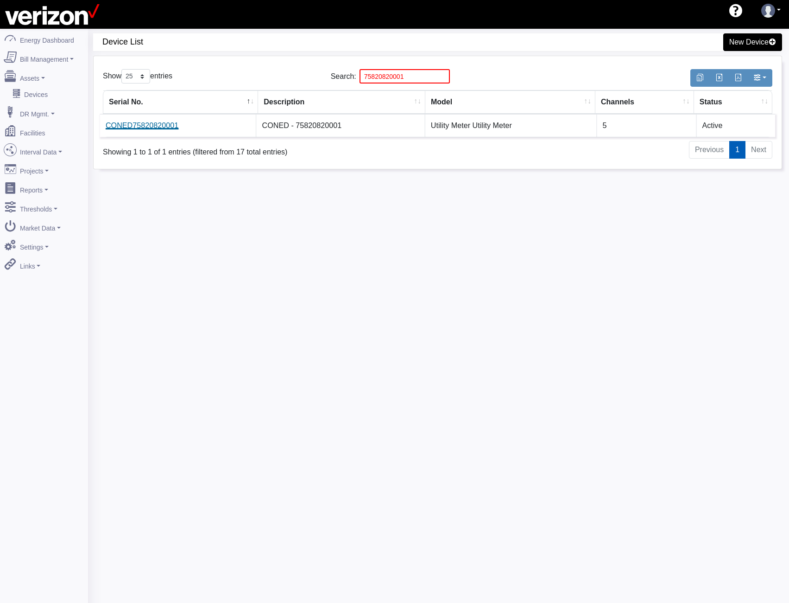
click at [155, 126] on link "CONED75820820001" at bounding box center [142, 125] width 73 height 8
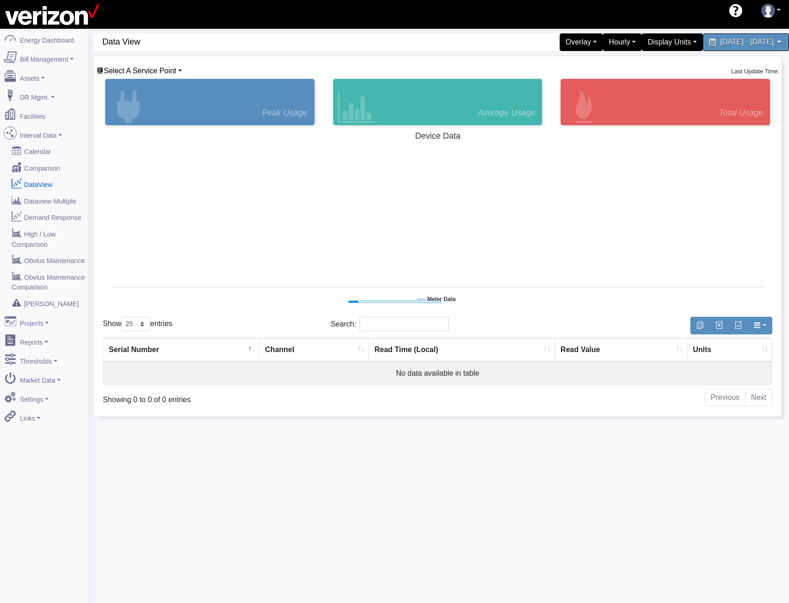
select select "25"
click at [178, 68] on link "Select A Service Point" at bounding box center [139, 71] width 86 height 8
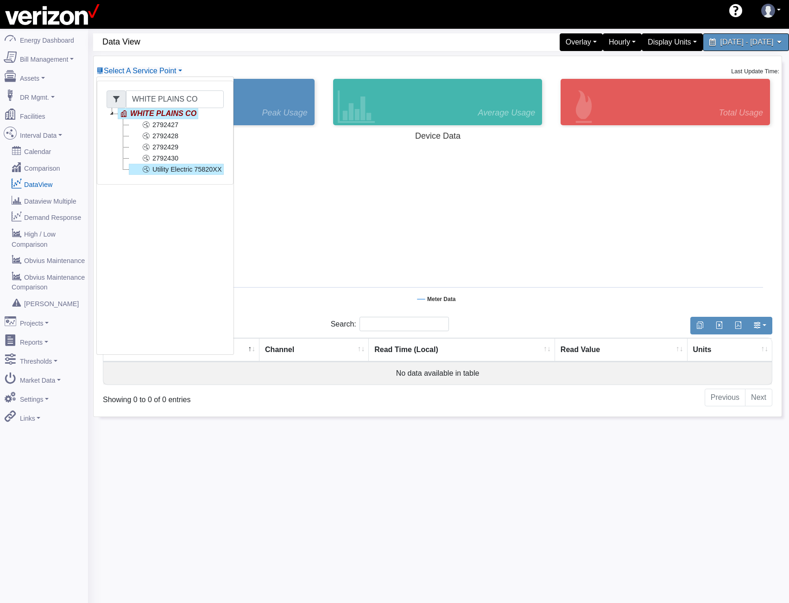
click at [182, 171] on link "Utility Electric 75820XX" at bounding box center [176, 169] width 95 height 11
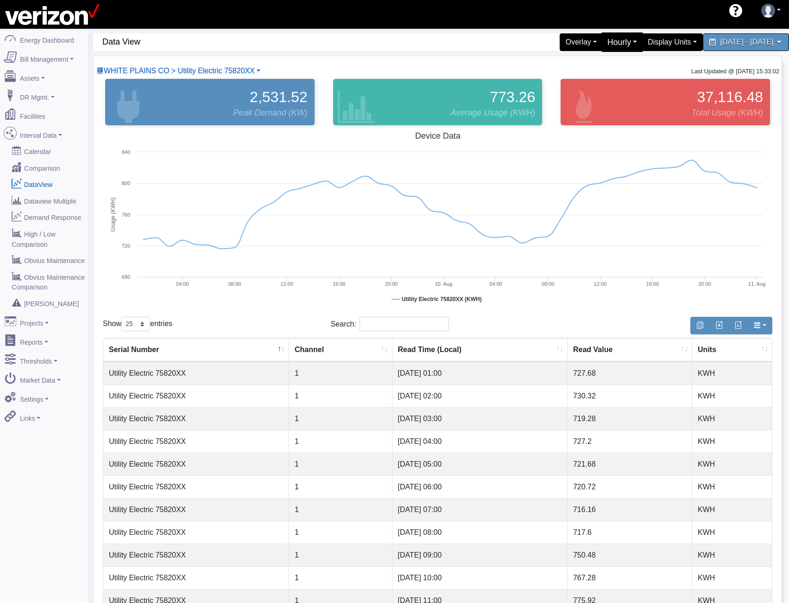
click at [601, 46] on div "Hourly" at bounding box center [622, 41] width 43 height 19
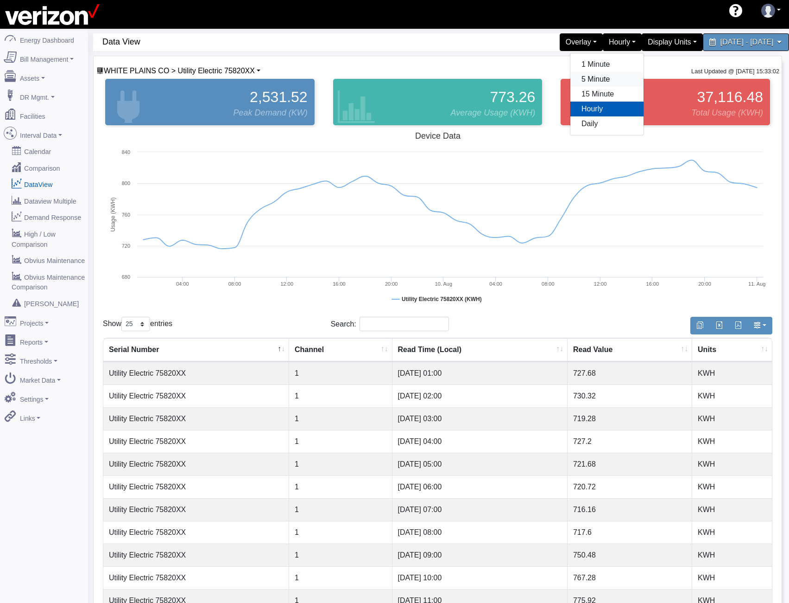
click at [571, 77] on link "5 Minute" at bounding box center [607, 79] width 73 height 15
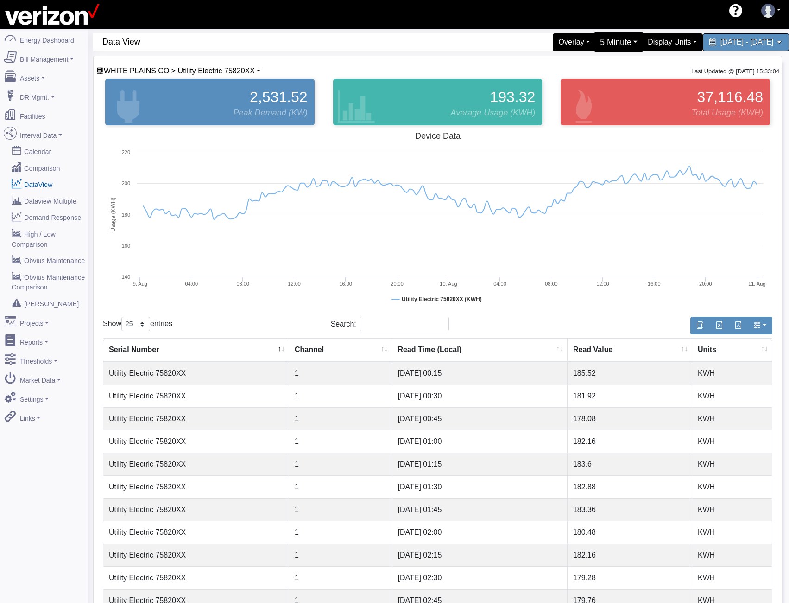
click at [594, 39] on div "5 Minute" at bounding box center [619, 41] width 51 height 19
click at [673, 71] on div "WHITE PLAINS CO > Utility Electric 75820XX WHITE PLAINS CO Basking Ridge Main S…" at bounding box center [438, 70] width 684 height 11
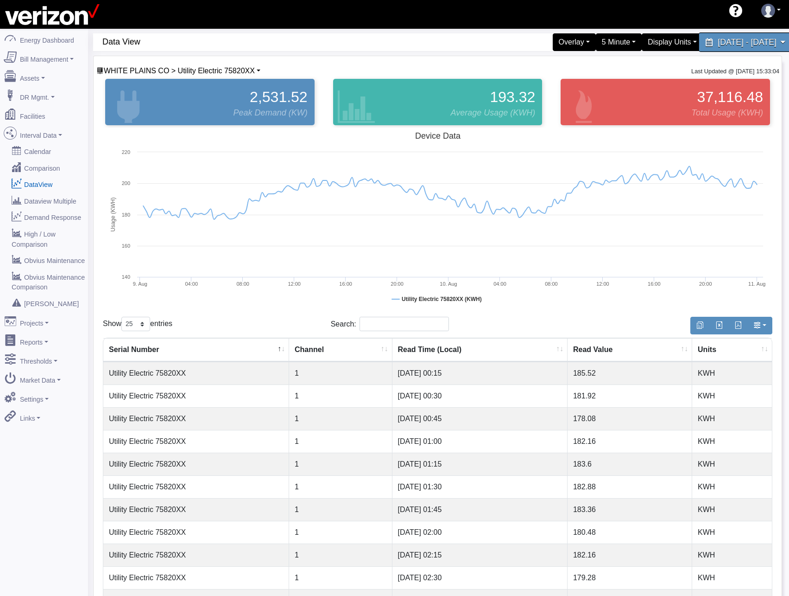
click at [718, 40] on span "August 9, 2025 - August 10, 2025" at bounding box center [747, 42] width 58 height 9
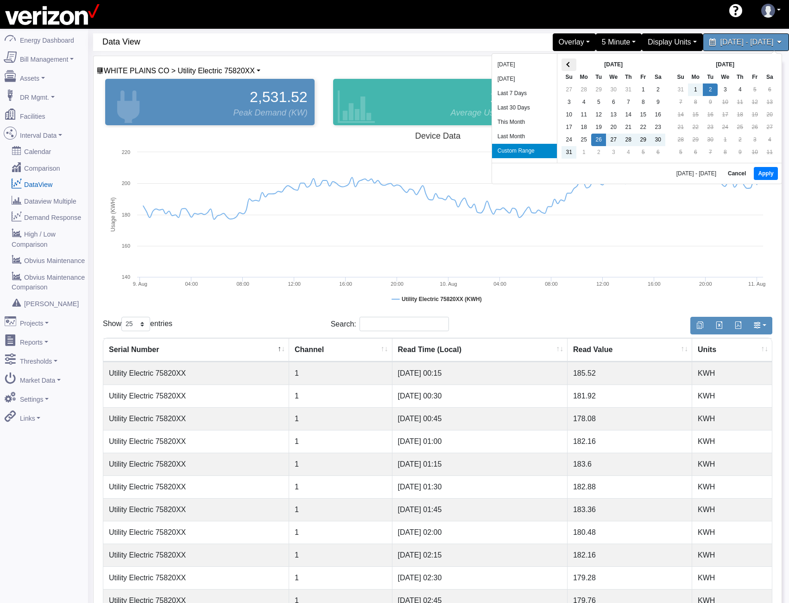
click at [569, 64] on span at bounding box center [569, 64] width 5 height 5
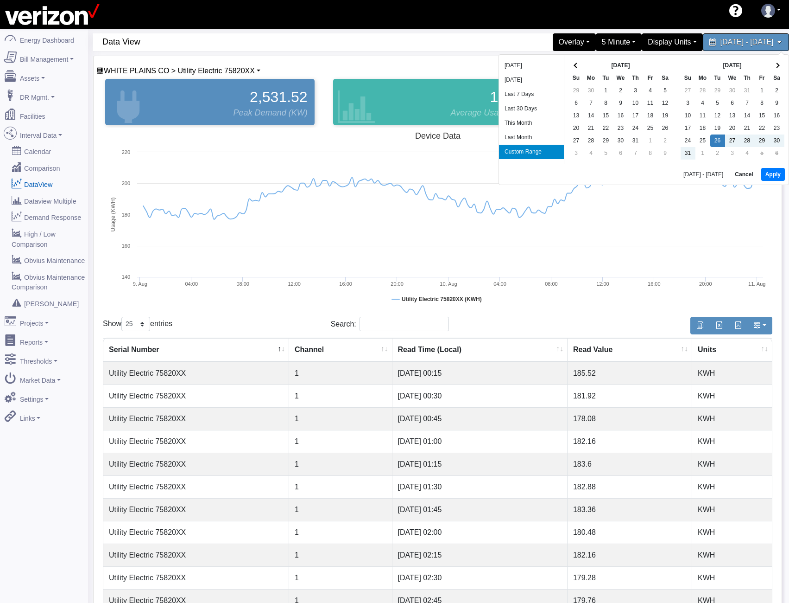
click at [569, 64] on th at bounding box center [576, 65] width 15 height 13
click at [775, 175] on button "Apply" at bounding box center [774, 174] width 24 height 13
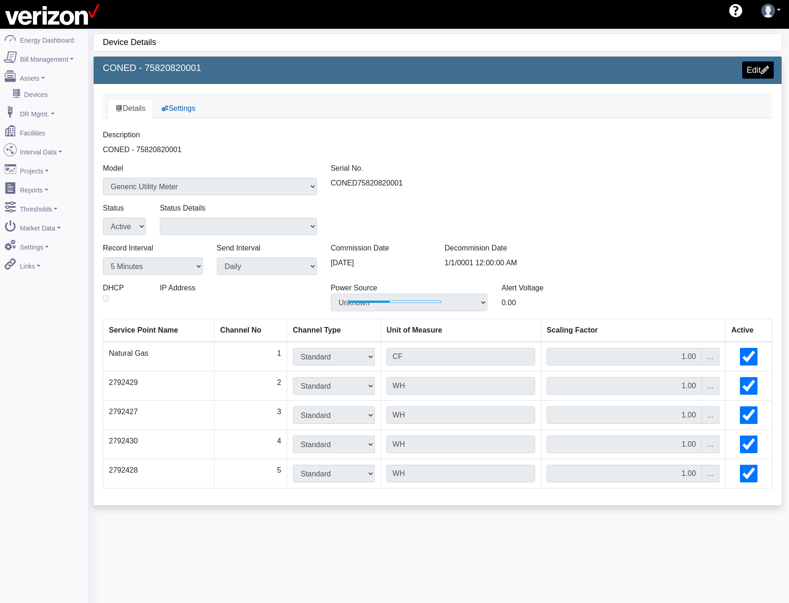
click at [762, 70] on span at bounding box center [766, 69] width 8 height 8
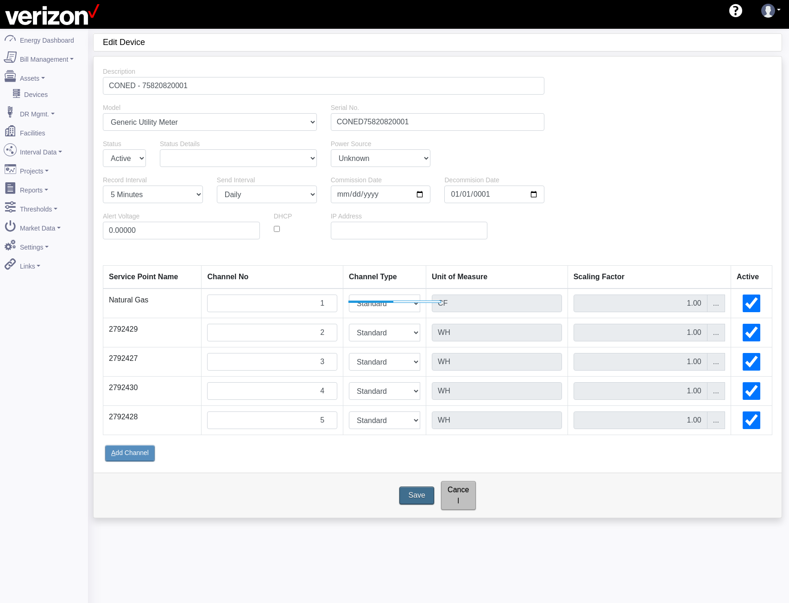
drag, startPoint x: 185, startPoint y: 203, endPoint x: 188, endPoint y: 197, distance: 6.6
click at [185, 203] on div "Record Interval 1 Minute 5 Minutes 15 Minutes 30 Minutes Hourly Daily Send Inte…" at bounding box center [438, 192] width 684 height 36
click at [188, 197] on select "1 Minute 5 Minutes 15 Minutes 30 Minutes Hourly Daily" at bounding box center [153, 194] width 100 height 18
select select "15"
click at [103, 185] on select "1 Minute 5 Minutes 15 Minutes 30 Minutes Hourly Daily" at bounding box center [153, 194] width 100 height 18
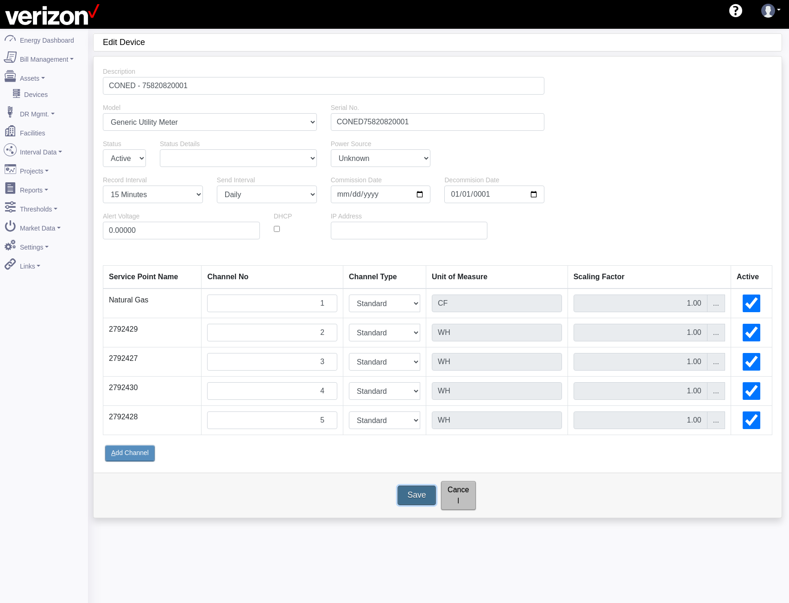
click at [421, 485] on input "Save" at bounding box center [417, 494] width 38 height 19
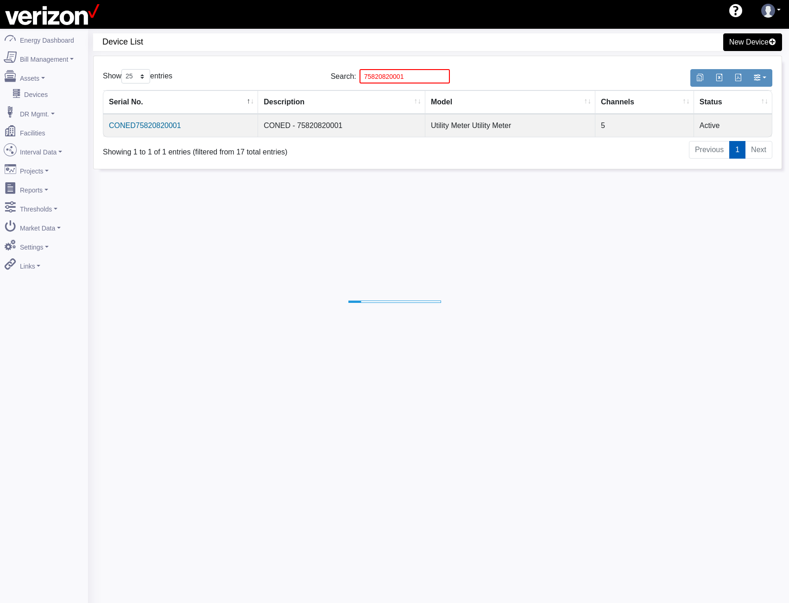
select select "25"
click at [38, 132] on link "Facilities" at bounding box center [44, 130] width 90 height 19
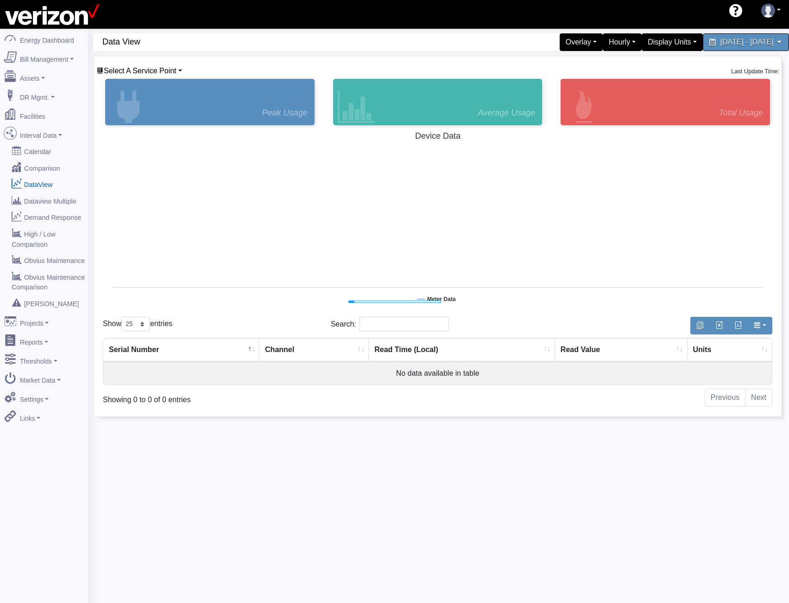
select select "25"
click at [639, 50] on div "Display Units" at bounding box center [672, 41] width 67 height 19
click at [601, 49] on div "Hourly" at bounding box center [622, 41] width 43 height 19
drag, startPoint x: 568, startPoint y: 93, endPoint x: 572, endPoint y: 90, distance: 5.4
click at [571, 93] on link "15 Minute" at bounding box center [607, 94] width 73 height 15
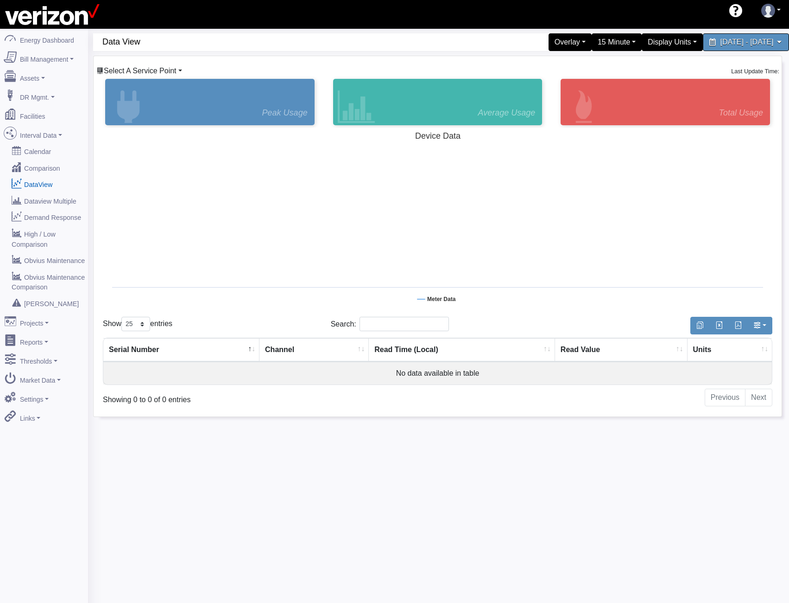
click at [178, 70] on link "Select A Service Point" at bounding box center [139, 71] width 86 height 8
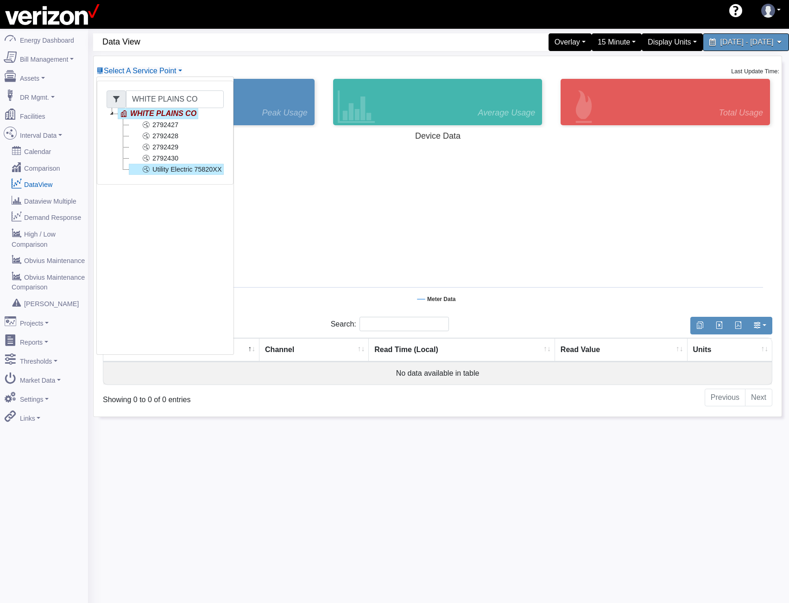
click at [167, 171] on link "Utility Electric 75820XX" at bounding box center [176, 169] width 95 height 11
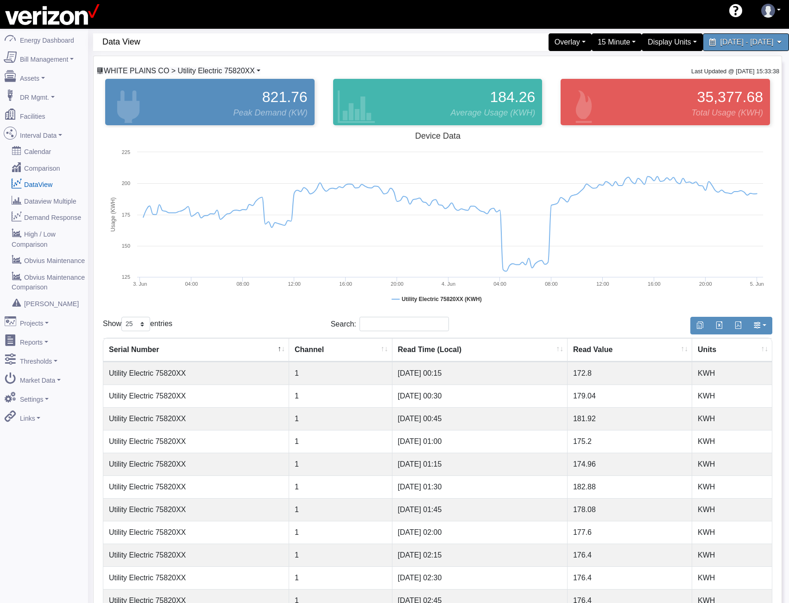
click at [206, 67] on span "WHITE PLAINS CO > Utility Electric 75820XX" at bounding box center [179, 71] width 151 height 8
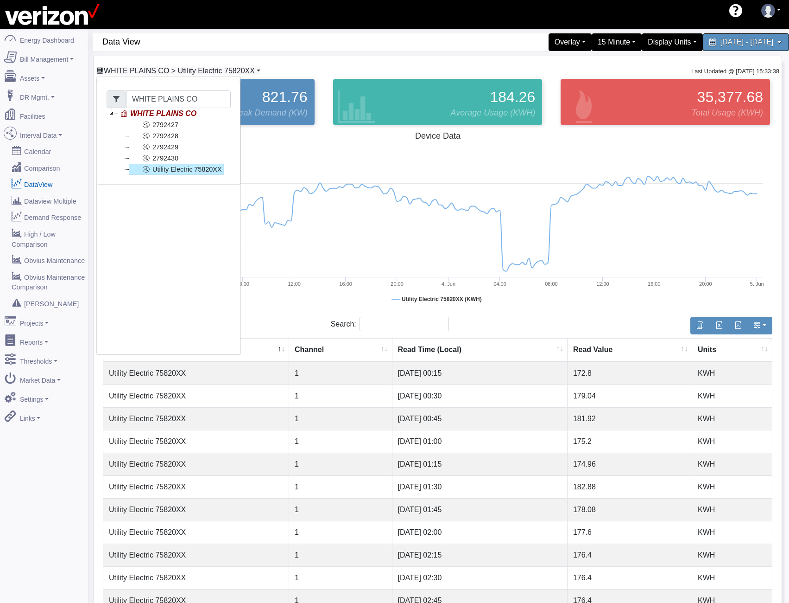
click at [207, 67] on span "WHITE PLAINS CO > Utility Electric 75820XX" at bounding box center [179, 71] width 151 height 8
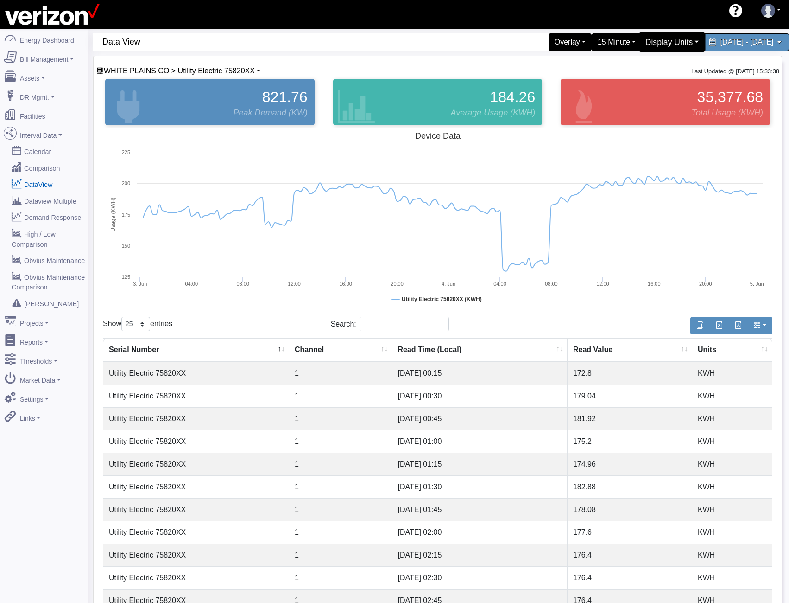
click at [649, 46] on div "Display Units" at bounding box center [672, 41] width 67 height 19
click at [631, 64] on link "kW" at bounding box center [667, 64] width 73 height 15
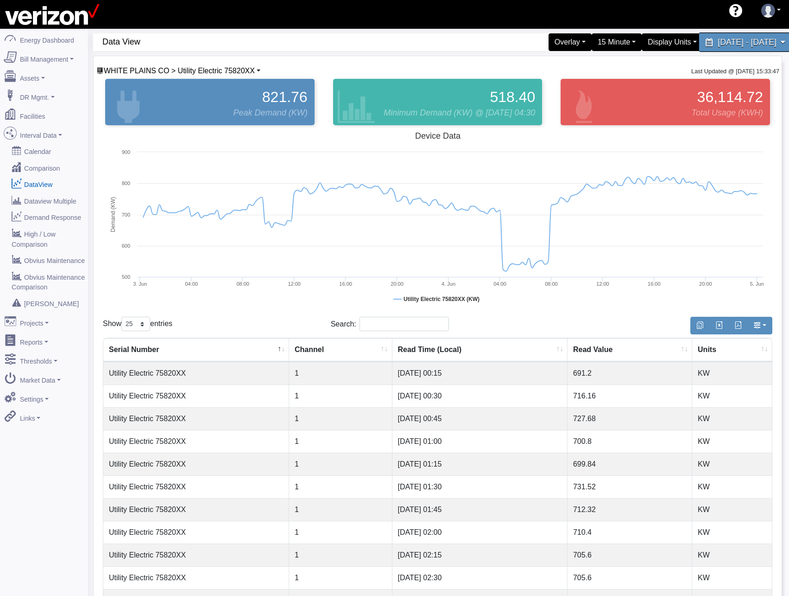
click at [718, 44] on span "June 3, 2025 - June 4, 2025" at bounding box center [747, 42] width 58 height 9
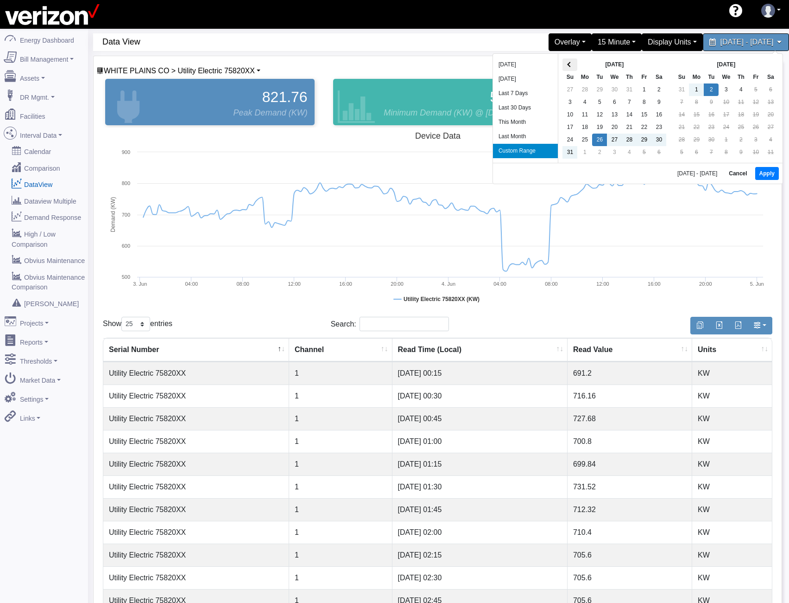
click at [575, 64] on th at bounding box center [570, 64] width 15 height 13
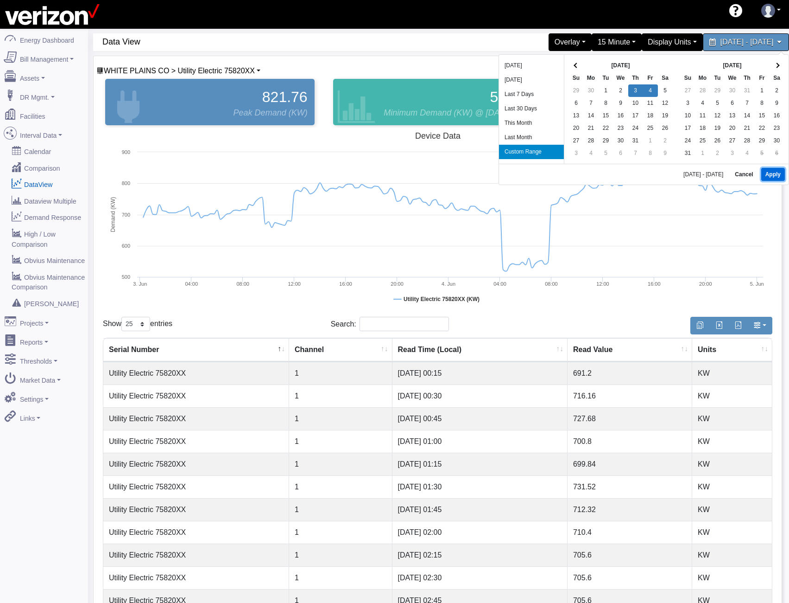
click at [769, 174] on button "Apply" at bounding box center [774, 174] width 24 height 13
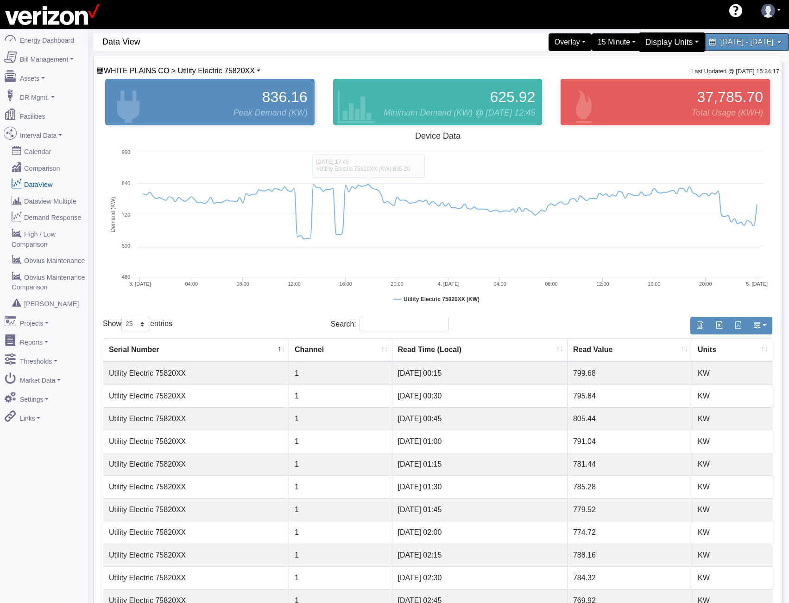
click at [644, 42] on div "Display Units" at bounding box center [672, 41] width 67 height 19
click at [646, 77] on link "kWh" at bounding box center [667, 79] width 73 height 15
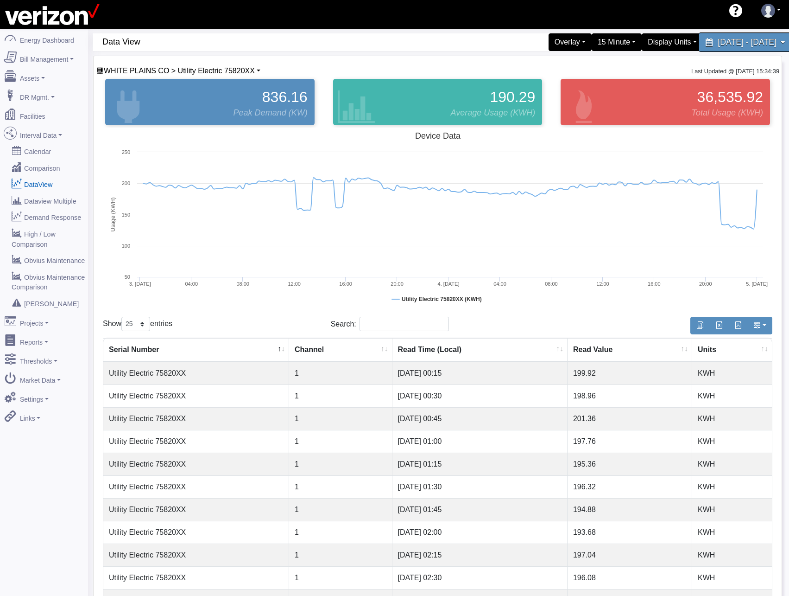
click at [760, 45] on span "July 3, 2025 - July 4, 2025" at bounding box center [747, 42] width 58 height 9
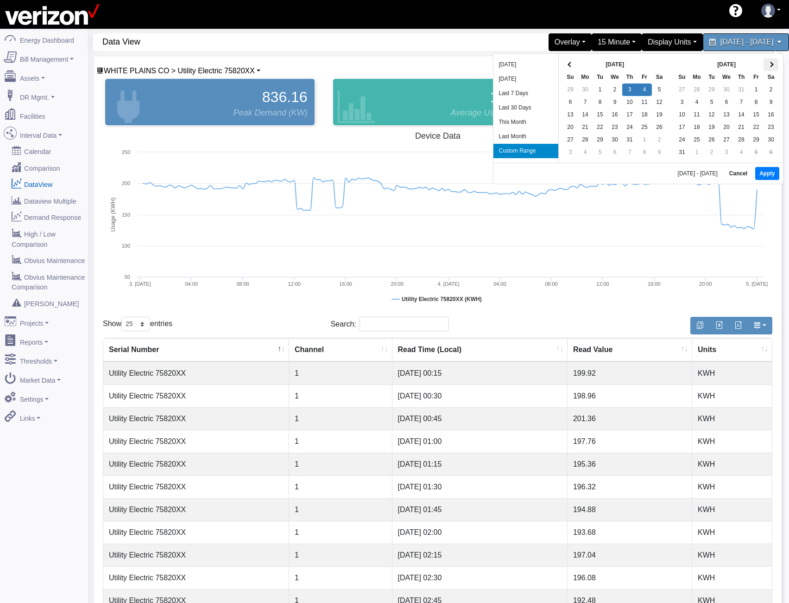
click at [771, 64] on span at bounding box center [771, 64] width 5 height 5
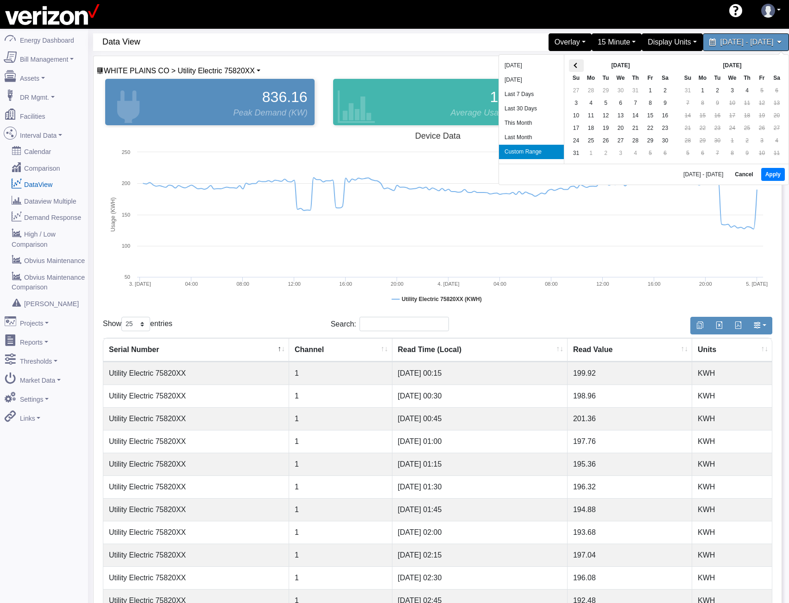
click at [575, 68] on th at bounding box center [576, 65] width 15 height 13
click at [573, 66] on th at bounding box center [576, 65] width 15 height 13
click at [781, 62] on th at bounding box center [777, 65] width 15 height 13
click at [777, 177] on button "Apply" at bounding box center [774, 174] width 24 height 13
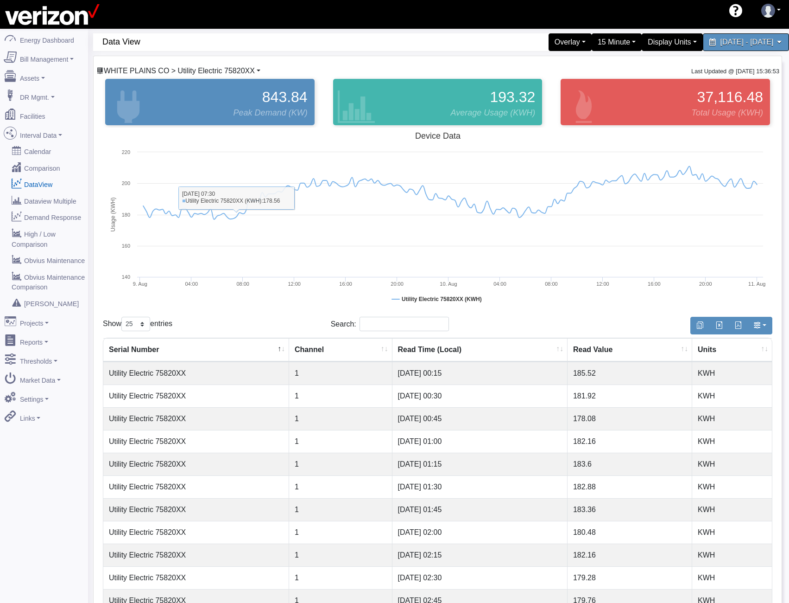
click at [232, 70] on span "WHITE PLAINS CO > Utility Electric 75820XX" at bounding box center [179, 71] width 151 height 8
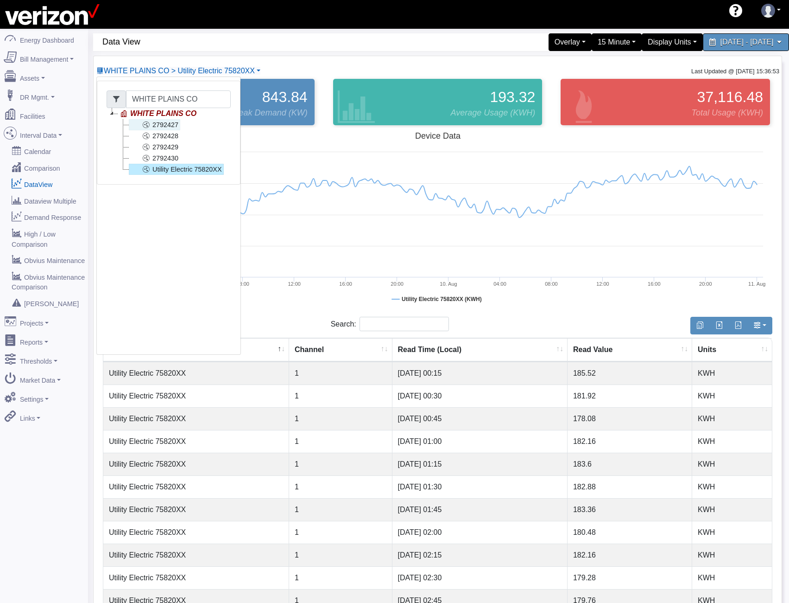
click at [172, 123] on link "2792427" at bounding box center [154, 124] width 51 height 11
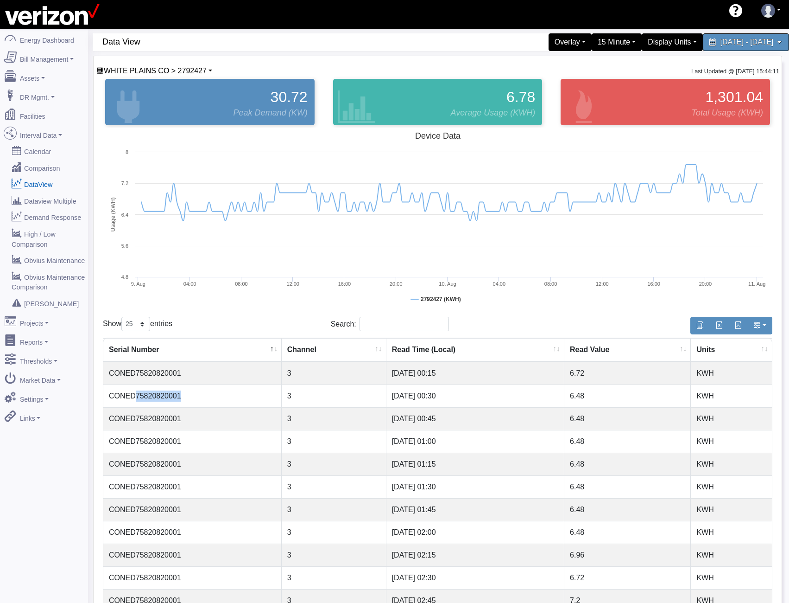
drag, startPoint x: 184, startPoint y: 399, endPoint x: 134, endPoint y: 398, distance: 49.6
click at [134, 398] on td "CONED75820820001" at bounding box center [192, 395] width 178 height 23
copy td "75820820001"
click at [170, 69] on span "WHITE PLAINS CO > 2792427" at bounding box center [155, 71] width 103 height 8
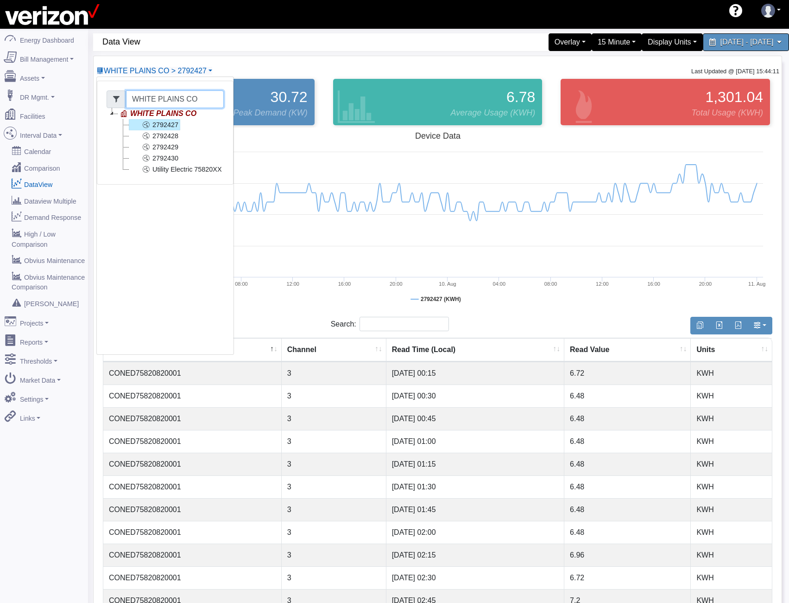
drag, startPoint x: 201, startPoint y: 97, endPoint x: -89, endPoint y: 92, distance: 289.8
click at [0, 92] on html "AEBD74F9-0DF2-4848-9728-ADD25B3A44B9 shawn.goss@skgtech.com shawn.goss@skgtech.…" at bounding box center [394, 301] width 789 height 603
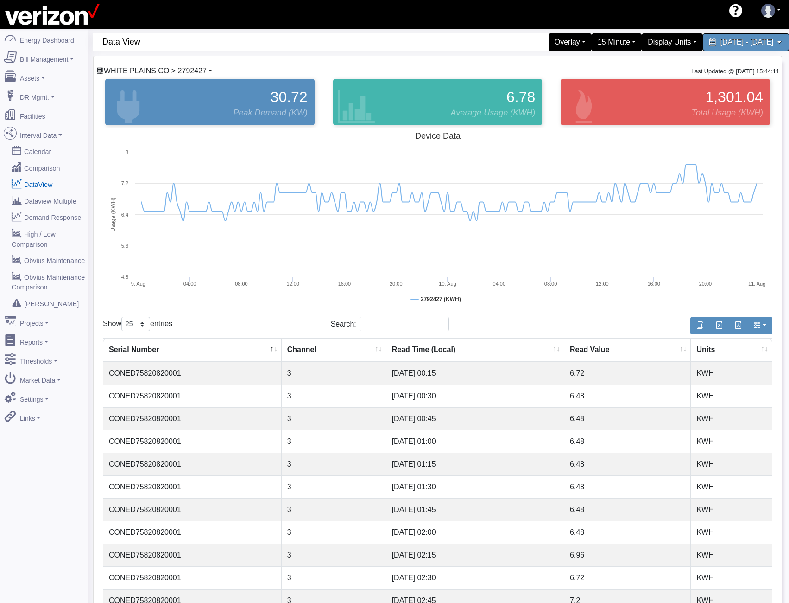
click at [144, 68] on span "WHITE PLAINS CO > 2792427" at bounding box center [155, 71] width 103 height 8
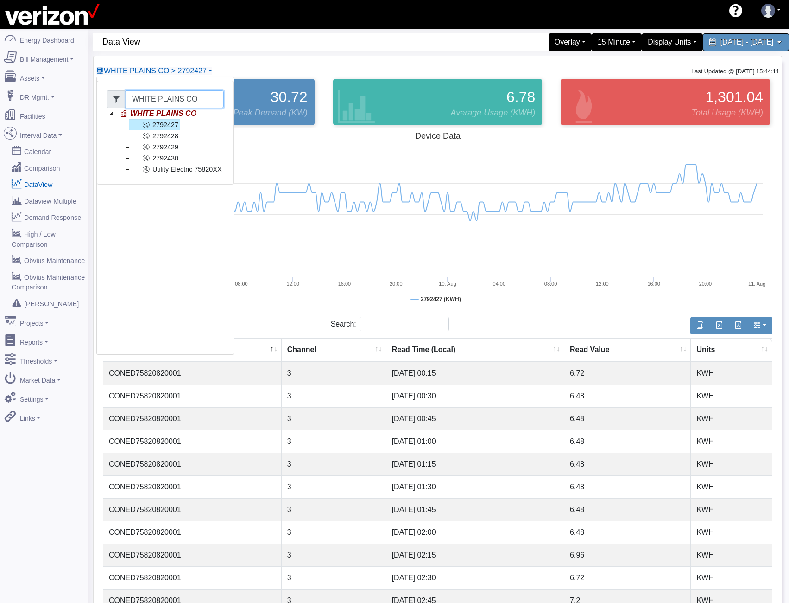
click at [165, 103] on input "WHITE PLAINS CO" at bounding box center [175, 99] width 98 height 18
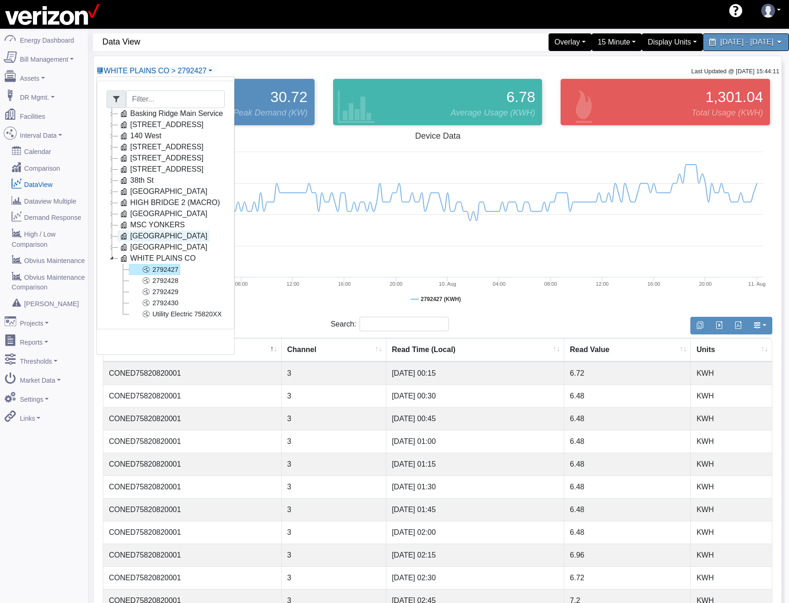
click at [118, 235] on icon at bounding box center [123, 235] width 11 height 11
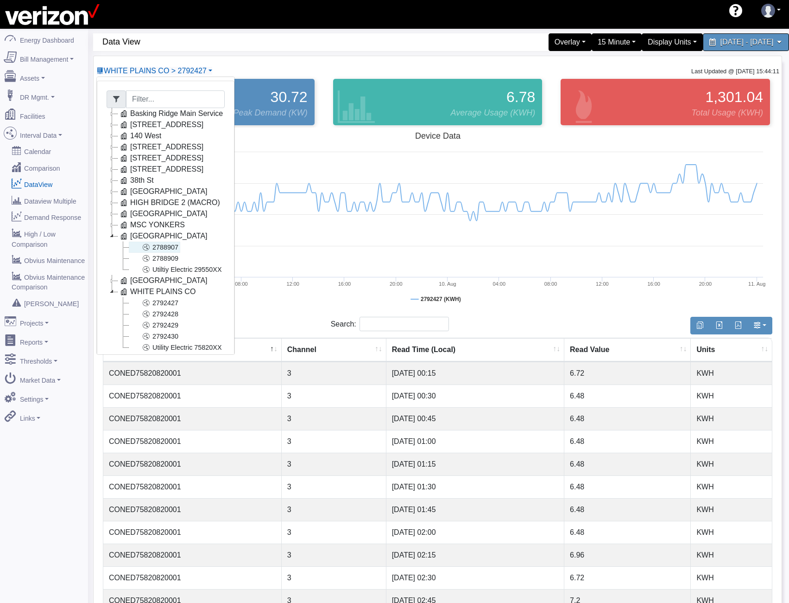
click at [143, 249] on icon at bounding box center [145, 247] width 11 height 11
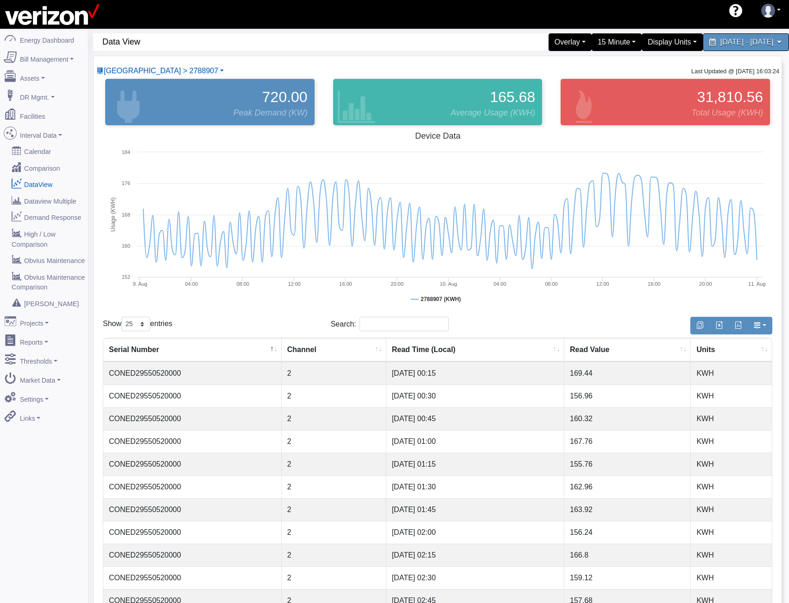
click at [171, 376] on td "CONED29550520000" at bounding box center [192, 373] width 178 height 23
click at [171, 375] on td "CONED29550520000" at bounding box center [192, 373] width 178 height 23
copy td "CONED29550520000"
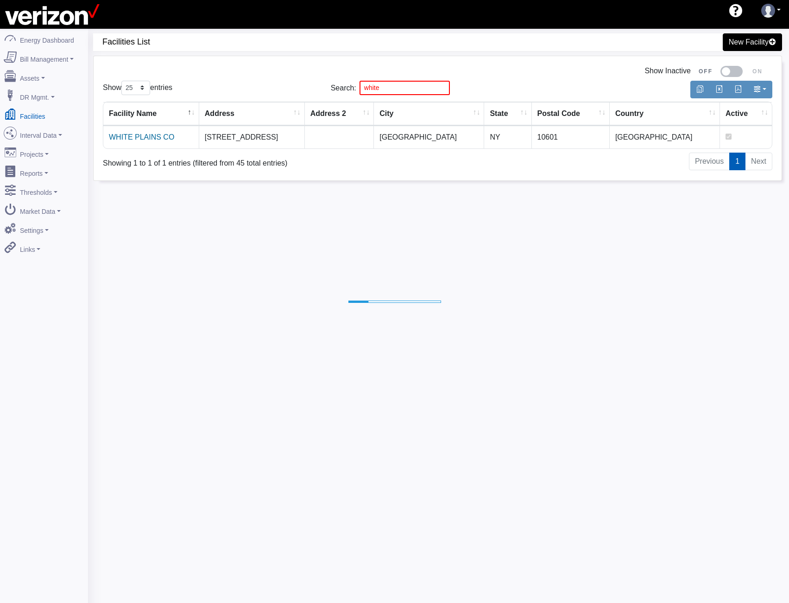
select select "25"
click at [153, 141] on link "WHITE PLAINS CO" at bounding box center [141, 137] width 65 height 8
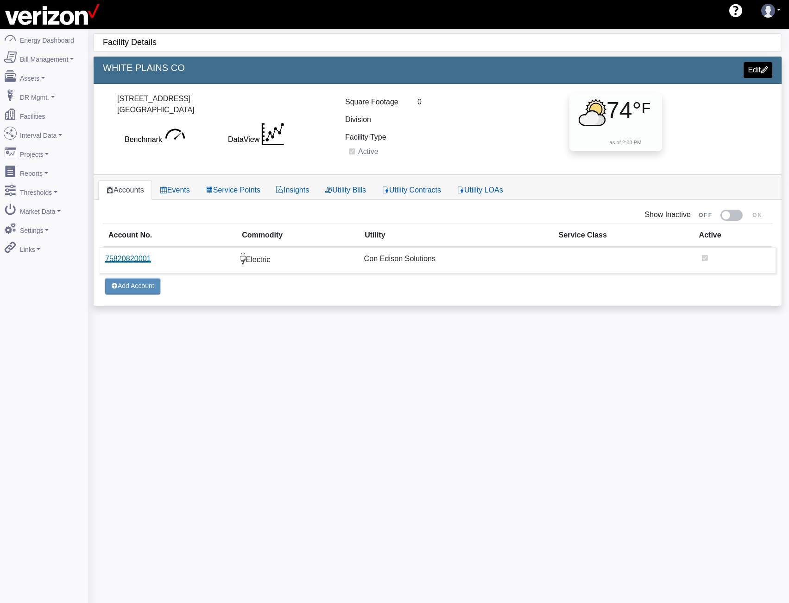
click at [144, 256] on link "75820820001" at bounding box center [128, 258] width 46 height 8
select select
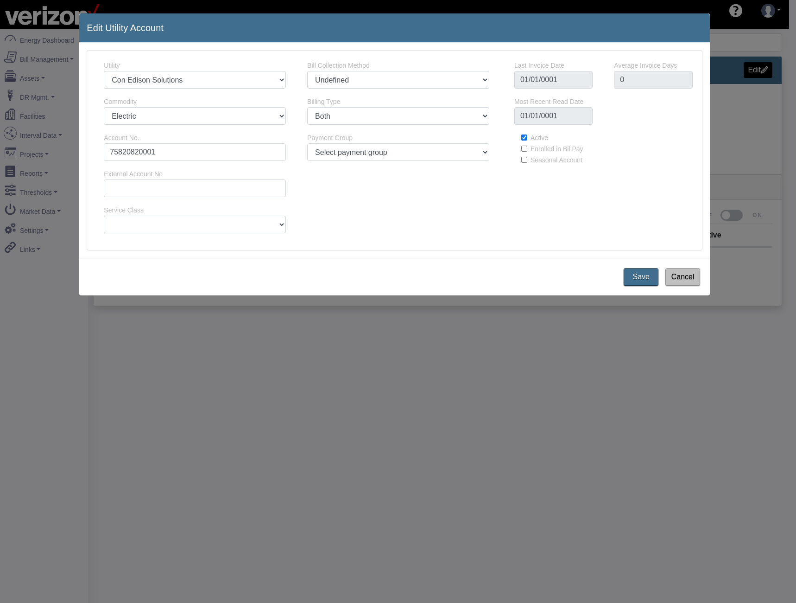
click at [294, 406] on div "Edit Utility Account 20569 2518 Utility 250 Lake Avenue Associates LLC 4Refuel …" at bounding box center [398, 301] width 796 height 603
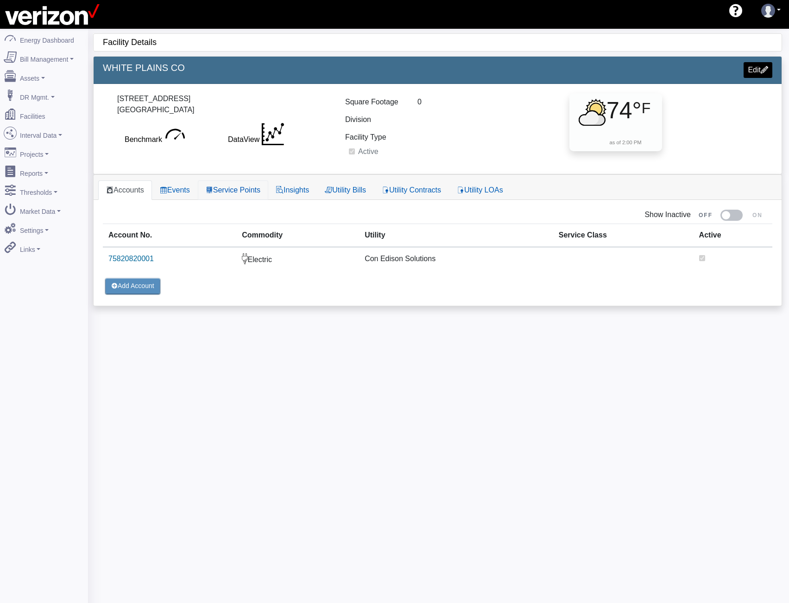
click at [243, 188] on link "Service Points" at bounding box center [233, 189] width 70 height 19
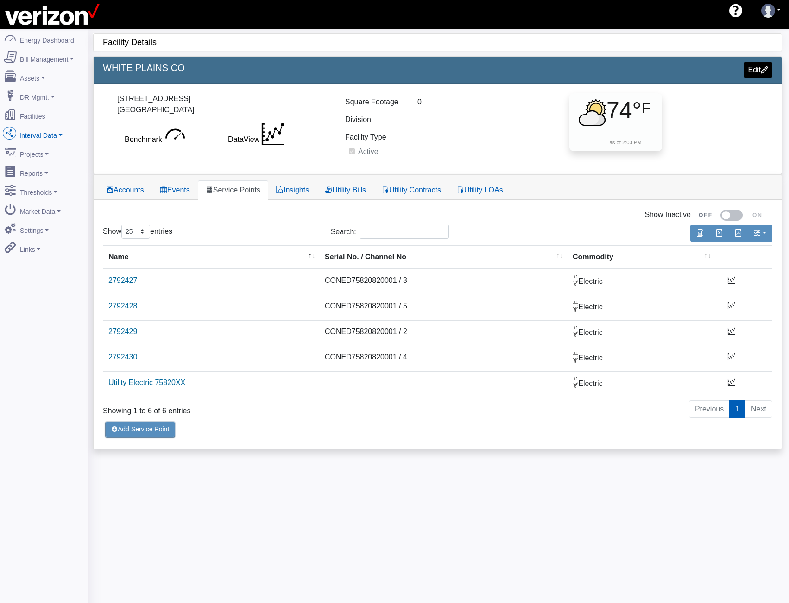
click at [31, 131] on link "Interval Data" at bounding box center [44, 133] width 90 height 19
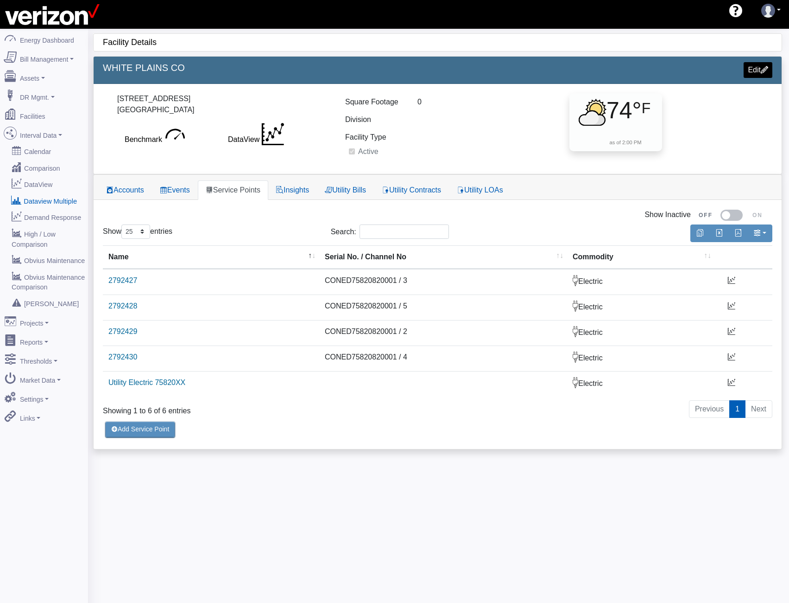
click at [50, 192] on link "Dataview Multiple" at bounding box center [44, 200] width 90 height 17
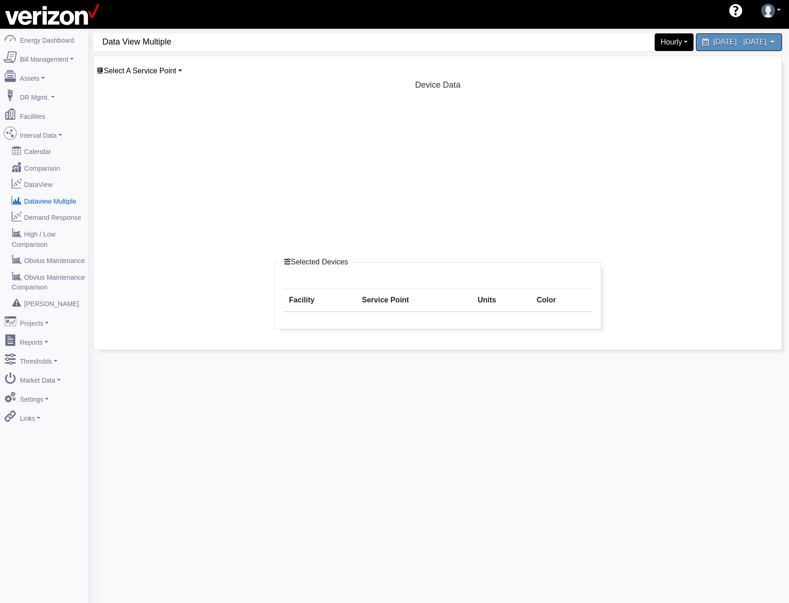
click at [160, 76] on div "Select A Service Point Basking Ridge Main Service [STREET_ADDRESS][GEOGRAPHIC_D…" at bounding box center [438, 202] width 688 height 293
click at [160, 72] on span "Select A Service Point" at bounding box center [140, 71] width 73 height 8
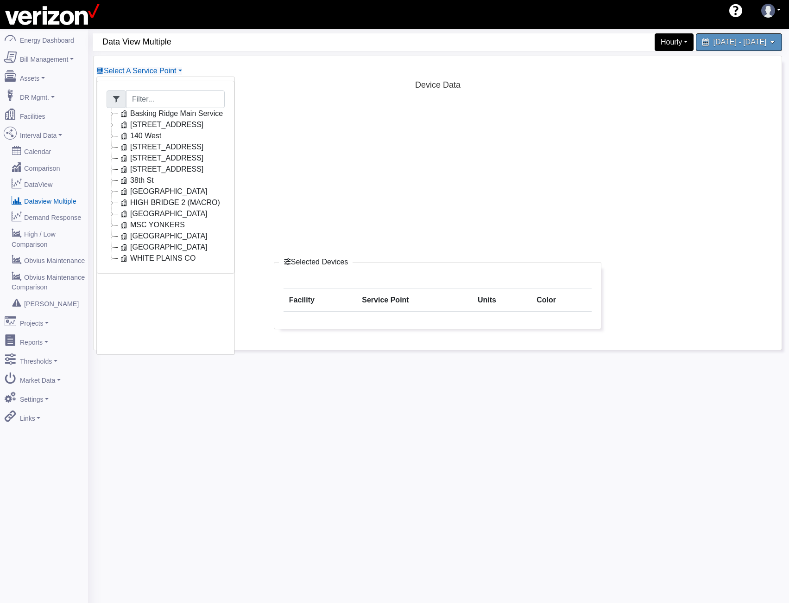
click at [116, 235] on icon at bounding box center [112, 235] width 11 height 11
click at [165, 267] on link "Utiltiy Electric 29550XX" at bounding box center [176, 269] width 95 height 11
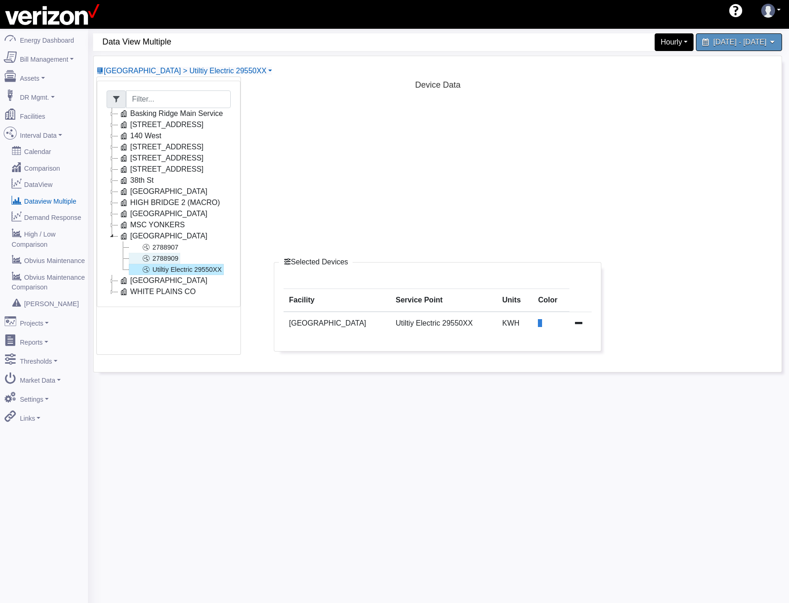
click at [165, 259] on link "2788909" at bounding box center [154, 258] width 51 height 11
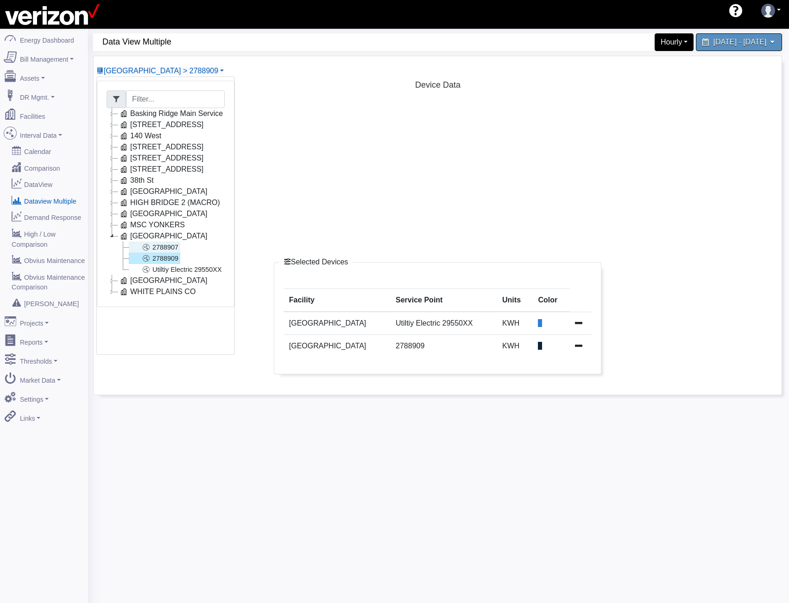
click at [167, 247] on link "2788907" at bounding box center [154, 247] width 51 height 11
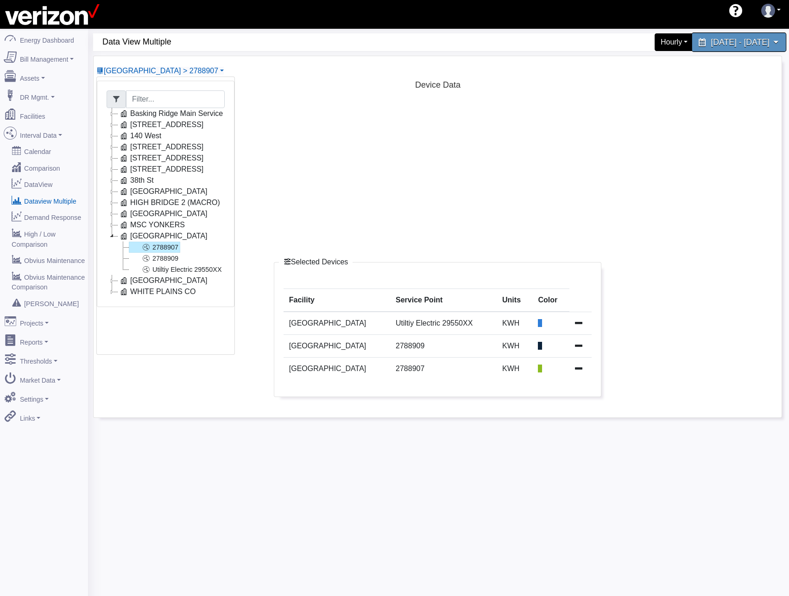
click at [732, 46] on span "[DATE] - [DATE]" at bounding box center [740, 42] width 58 height 9
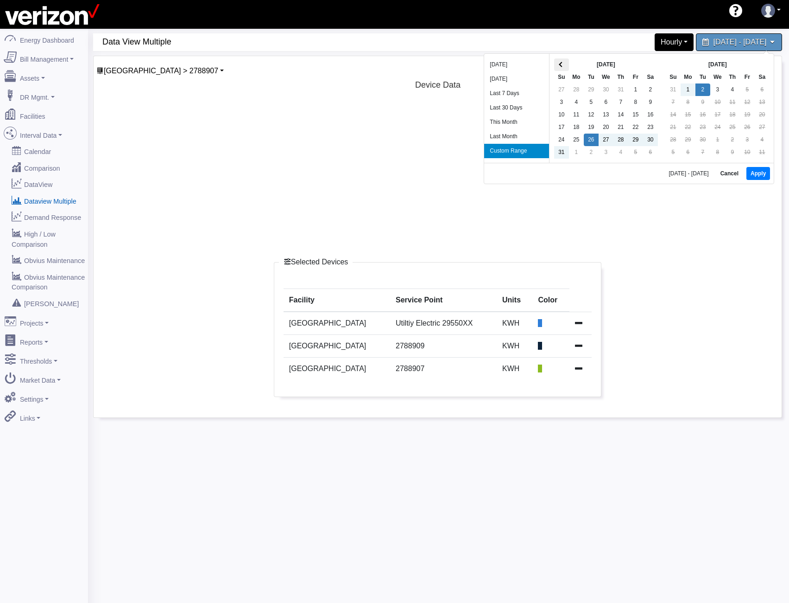
click at [561, 66] on span at bounding box center [561, 64] width 5 height 5
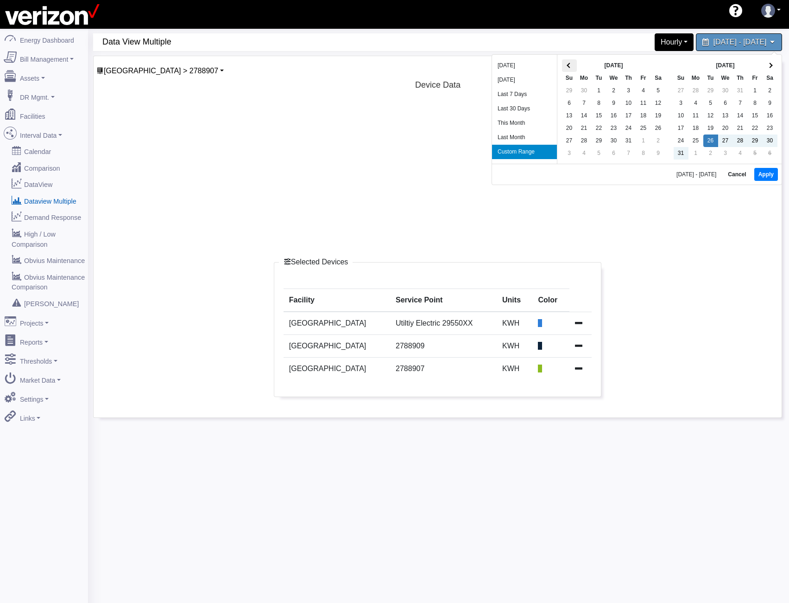
click at [572, 69] on th at bounding box center [569, 65] width 15 height 13
click at [763, 169] on button "Apply" at bounding box center [767, 174] width 24 height 13
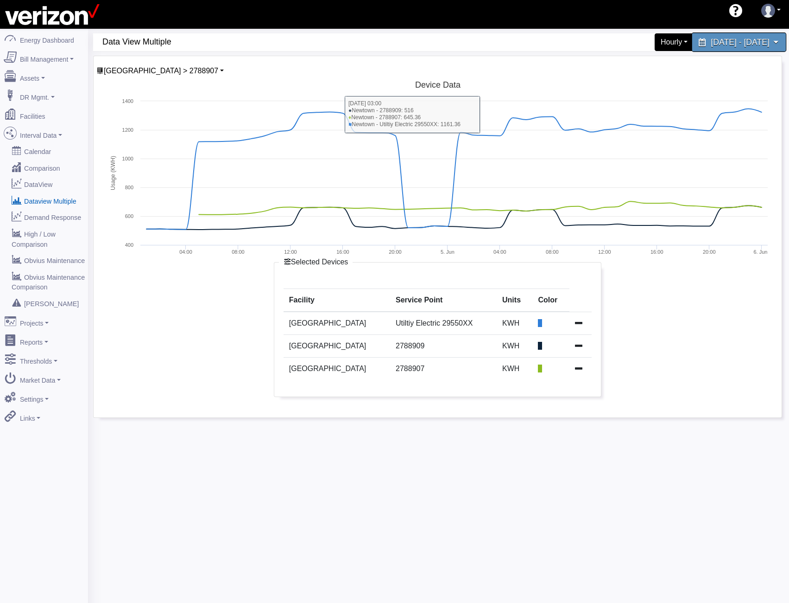
click at [728, 45] on span "[DATE] - [DATE]" at bounding box center [740, 42] width 58 height 9
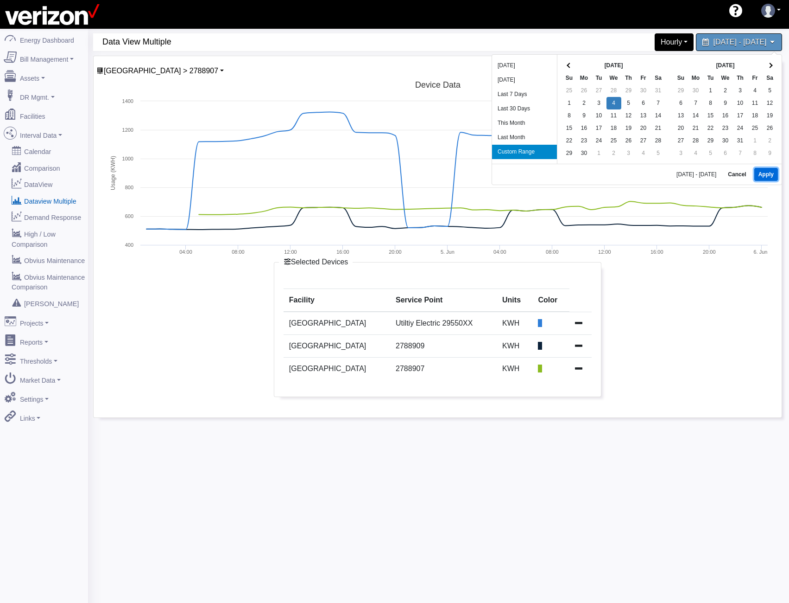
click at [770, 173] on button "Apply" at bounding box center [767, 174] width 24 height 13
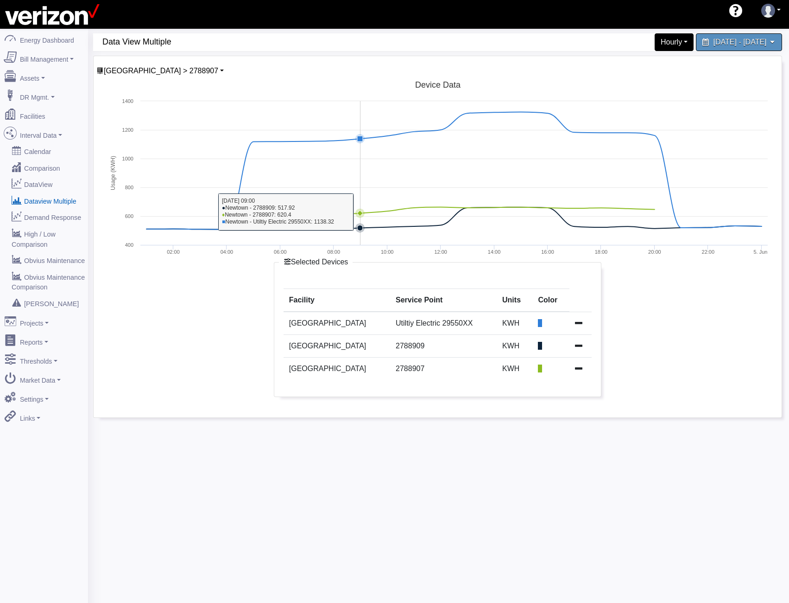
click at [353, 211] on icon at bounding box center [454, 210] width 411 height 7
click at [165, 69] on span "[GEOGRAPHIC_DATA] > 2788907" at bounding box center [161, 71] width 114 height 8
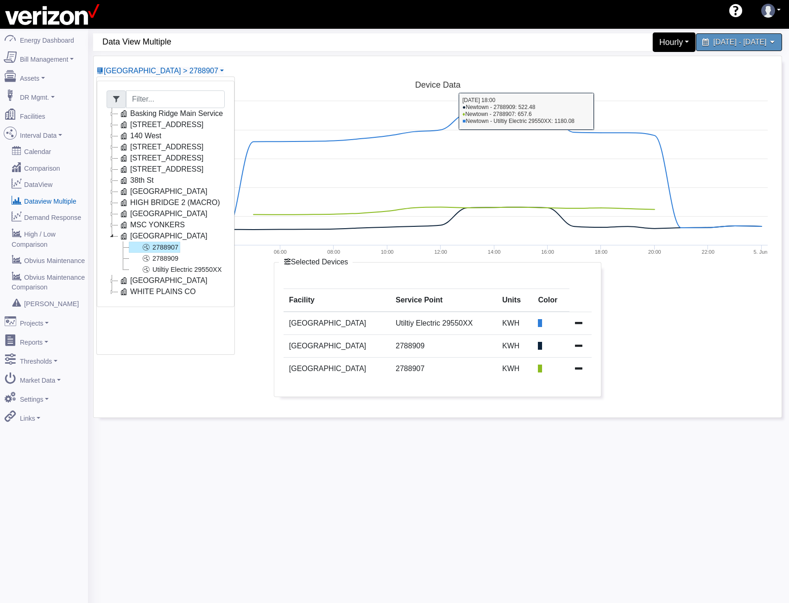
click at [653, 42] on div "Hourly" at bounding box center [674, 41] width 43 height 19
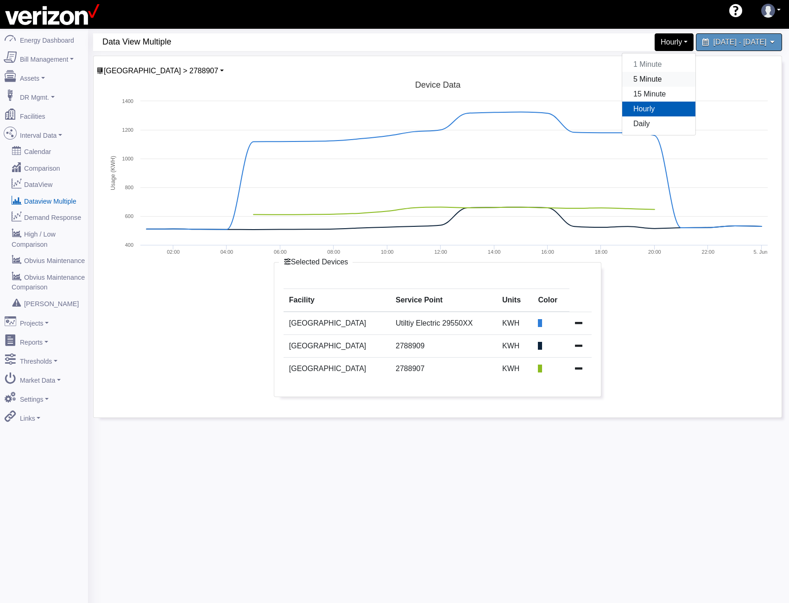
click at [632, 82] on link "5 Minute" at bounding box center [659, 79] width 73 height 15
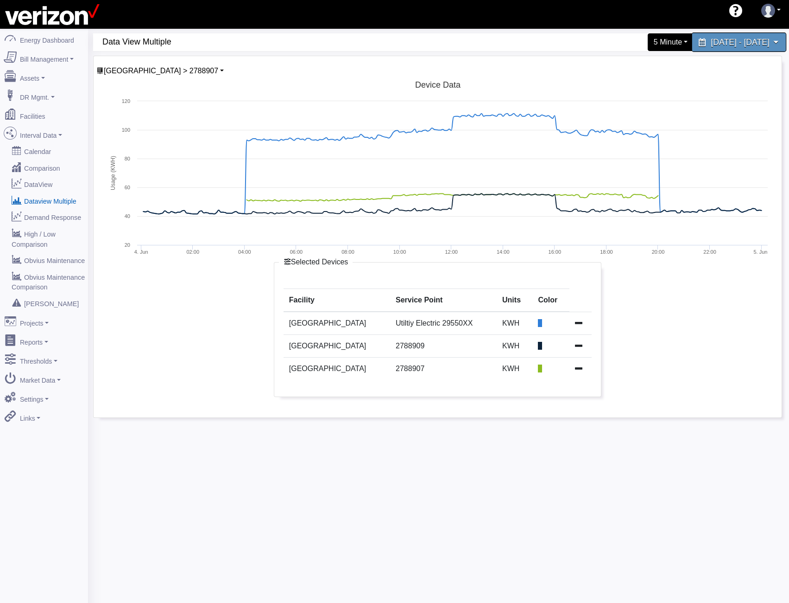
click at [711, 43] on span "[DATE] - [DATE]" at bounding box center [740, 42] width 58 height 9
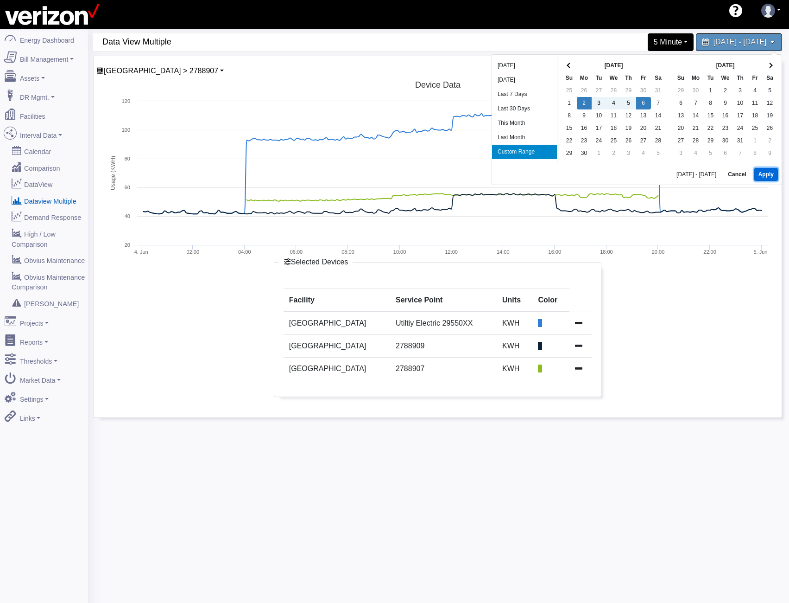
click at [769, 173] on button "Apply" at bounding box center [767, 174] width 24 height 13
